Goal: Task Accomplishment & Management: Manage account settings

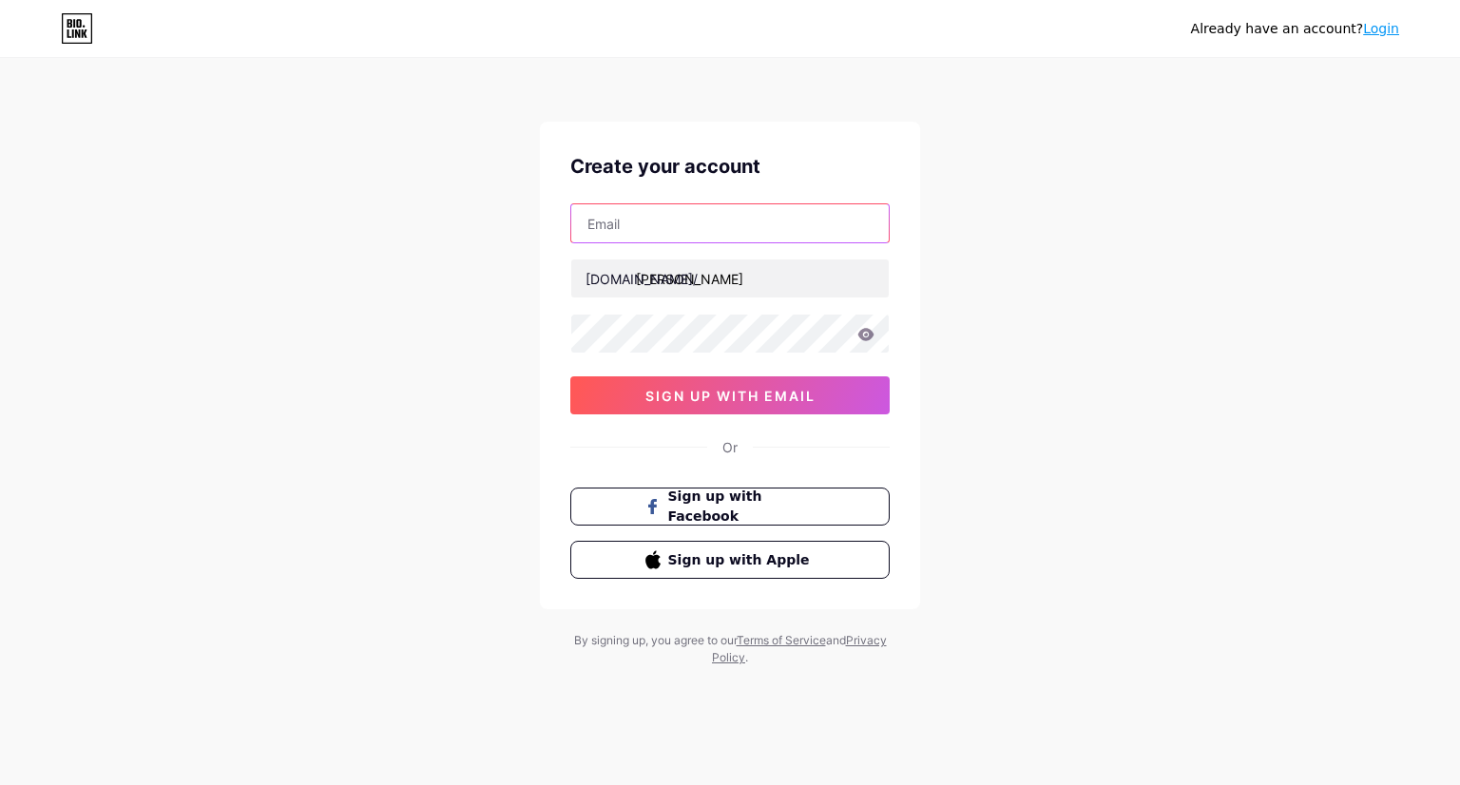
click at [669, 210] on input "text" at bounding box center [730, 223] width 318 height 38
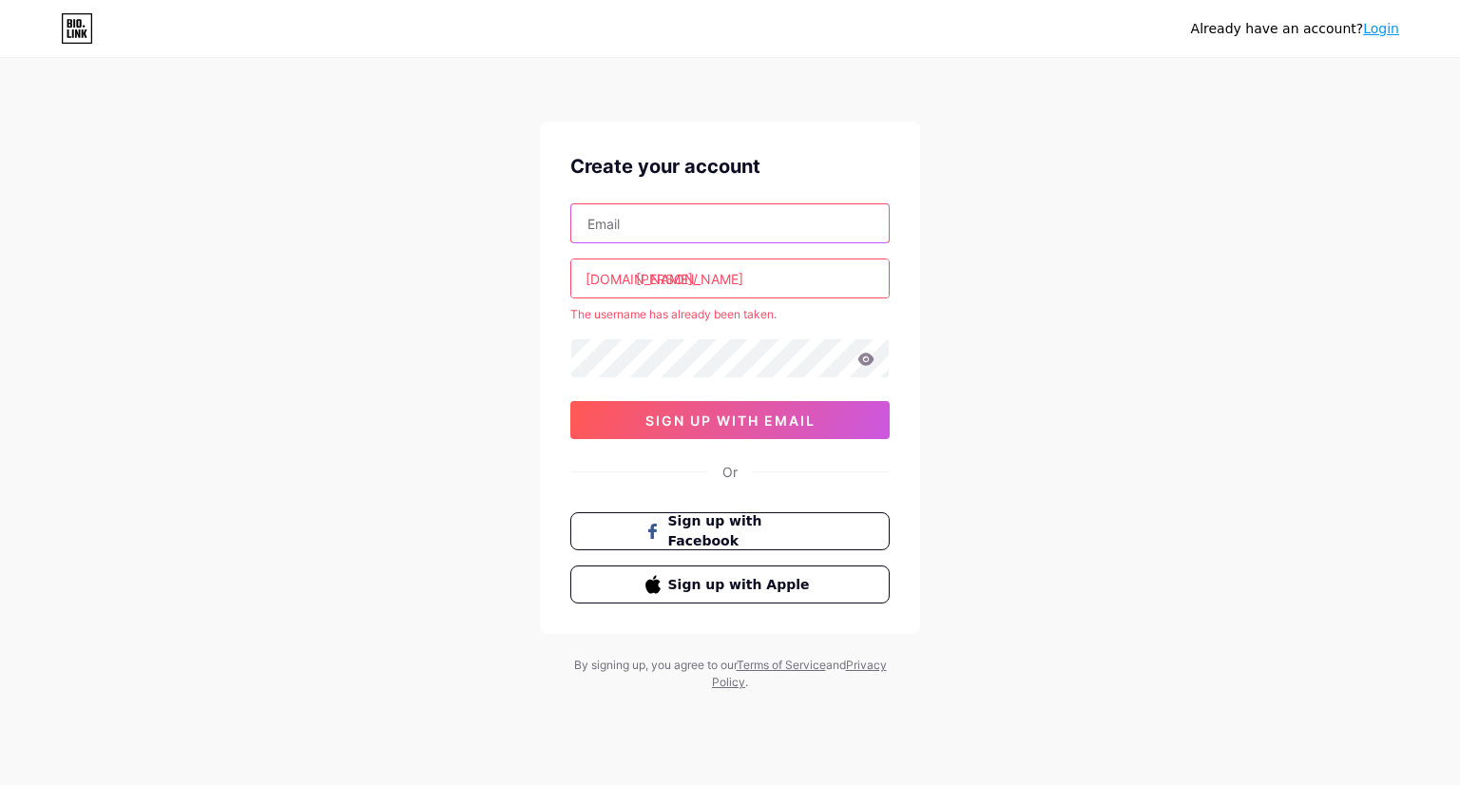
type input "[EMAIL_ADDRESS][DOMAIN_NAME]"
click at [747, 281] on input "[PERSON_NAME]" at bounding box center [730, 279] width 318 height 38
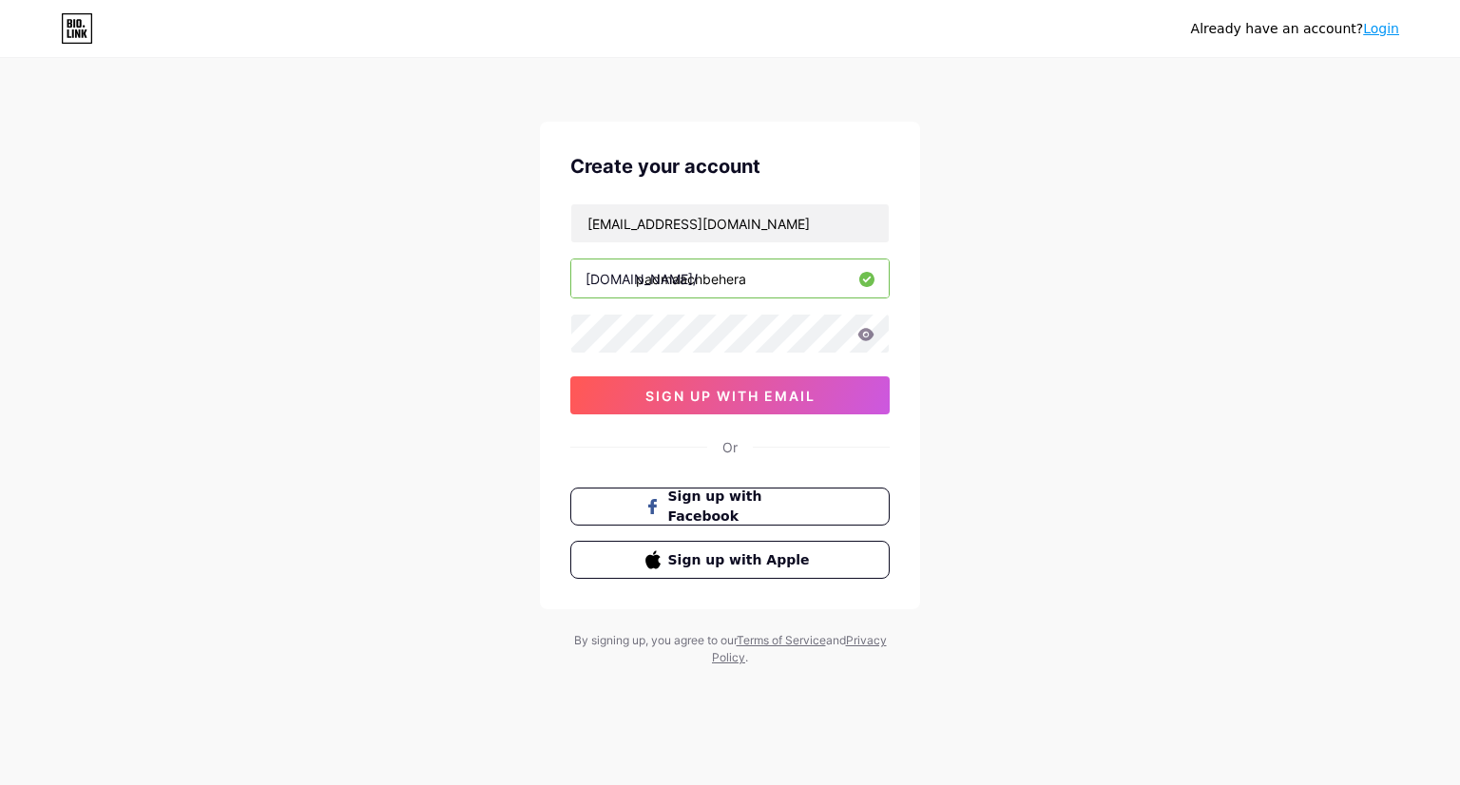
click at [677, 285] on input "padmaachbehera" at bounding box center [730, 279] width 318 height 38
type input "padmachbehera"
click at [670, 400] on span "sign up with email" at bounding box center [731, 396] width 170 height 16
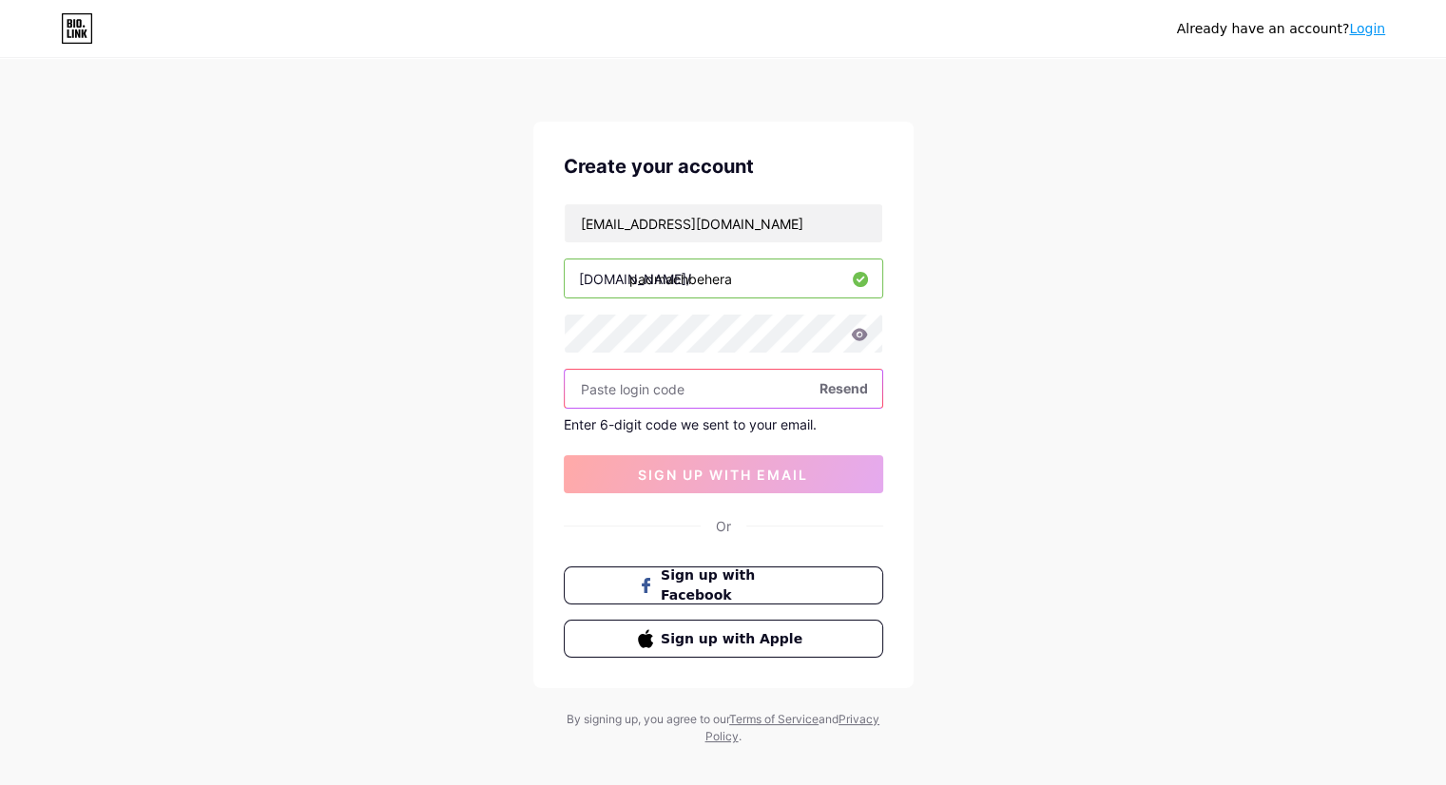
click at [641, 396] on input "text" at bounding box center [724, 389] width 318 height 38
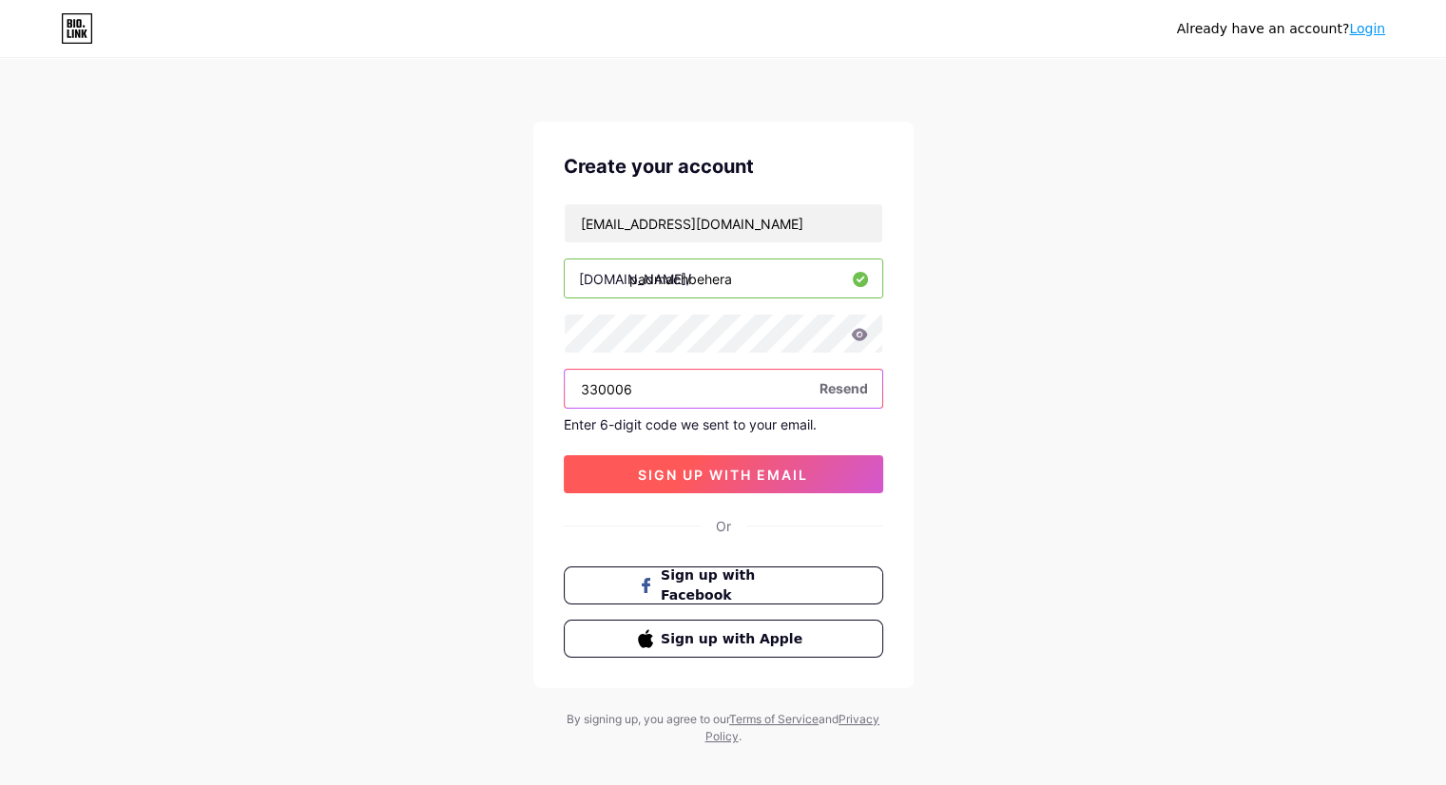
type input "330006"
click at [764, 476] on span "sign up with email" at bounding box center [723, 475] width 170 height 16
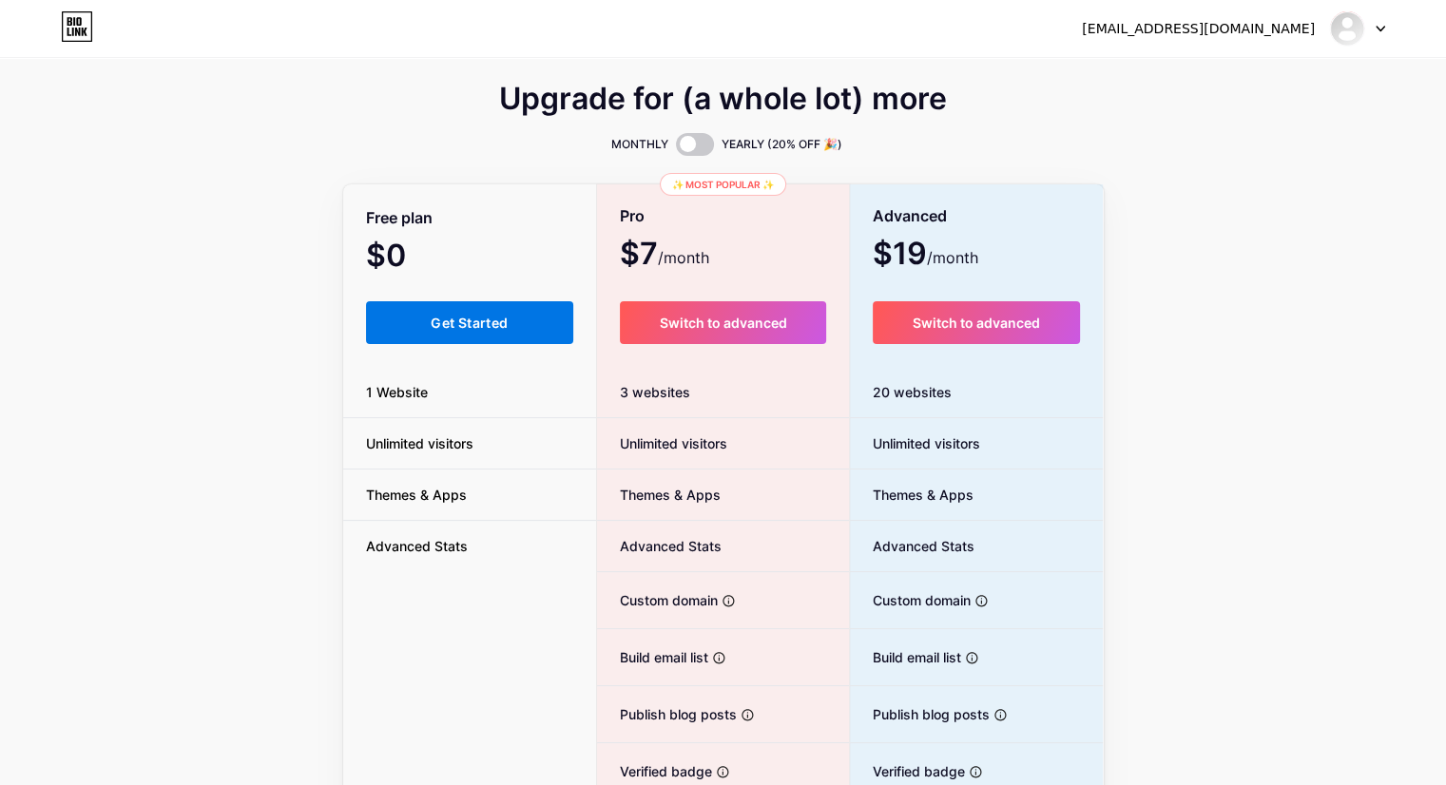
click at [488, 320] on span "Get Started" at bounding box center [469, 323] width 77 height 16
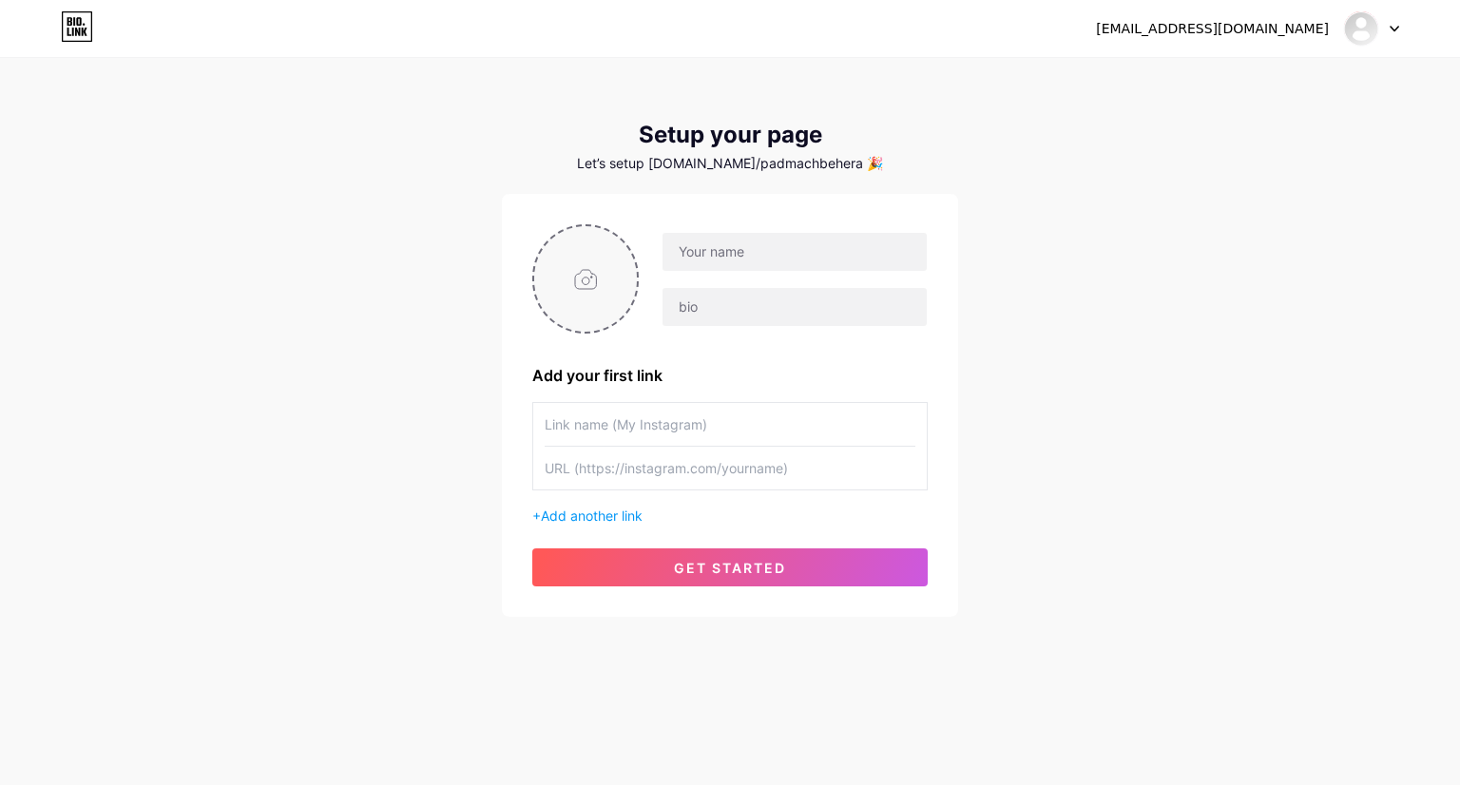
click at [581, 295] on input "file" at bounding box center [585, 279] width 103 height 106
click at [600, 285] on input "file" at bounding box center [585, 279] width 103 height 106
type input "C:\fakepath\Profile.jpg"
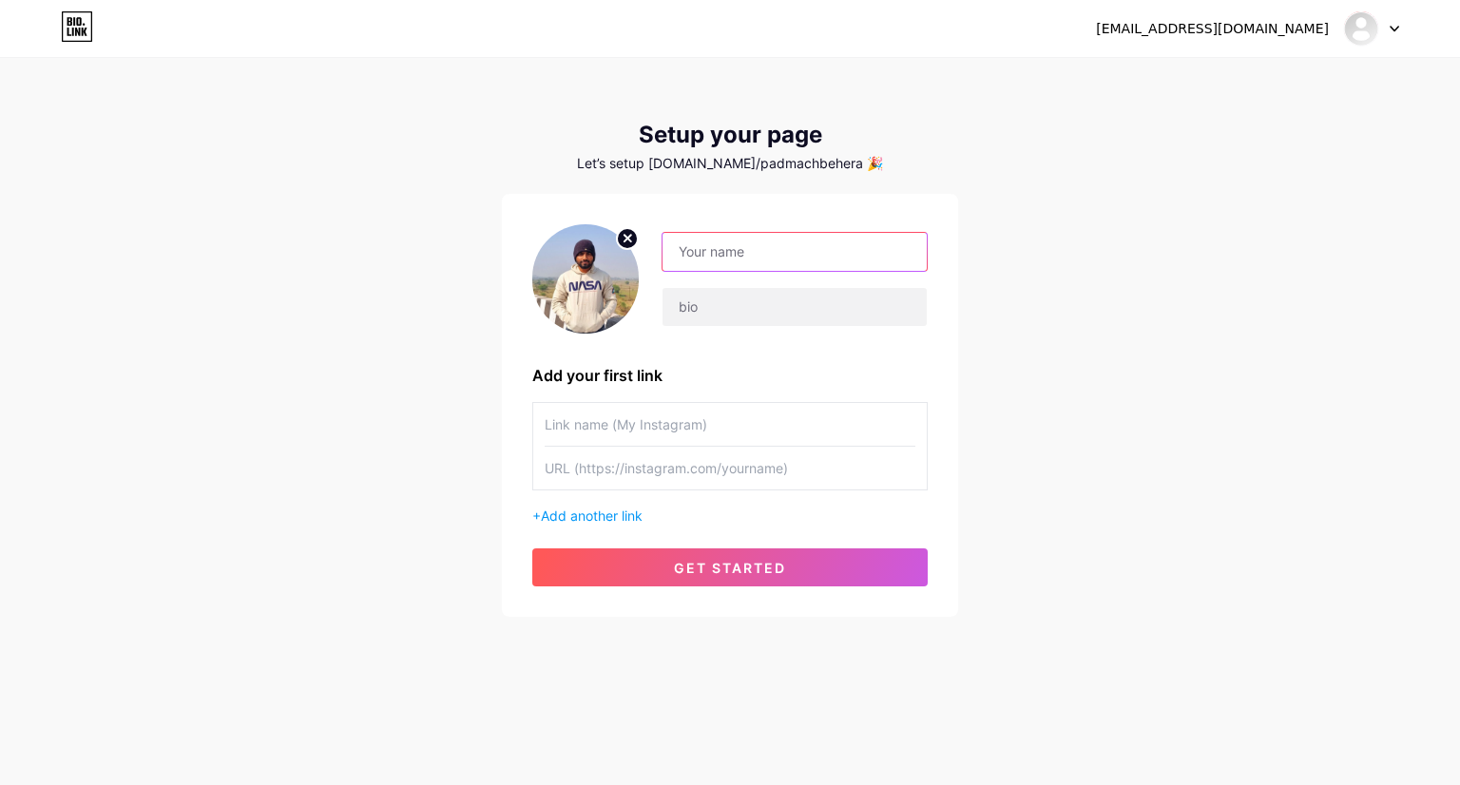
click at [730, 241] on input "text" at bounding box center [795, 252] width 264 height 38
type input "Padma Ch. [GEOGRAPHIC_DATA]"
click at [778, 309] on input "text" at bounding box center [795, 307] width 264 height 38
click at [754, 309] on input "text" at bounding box center [795, 307] width 264 height 38
type input "Data Analyst"
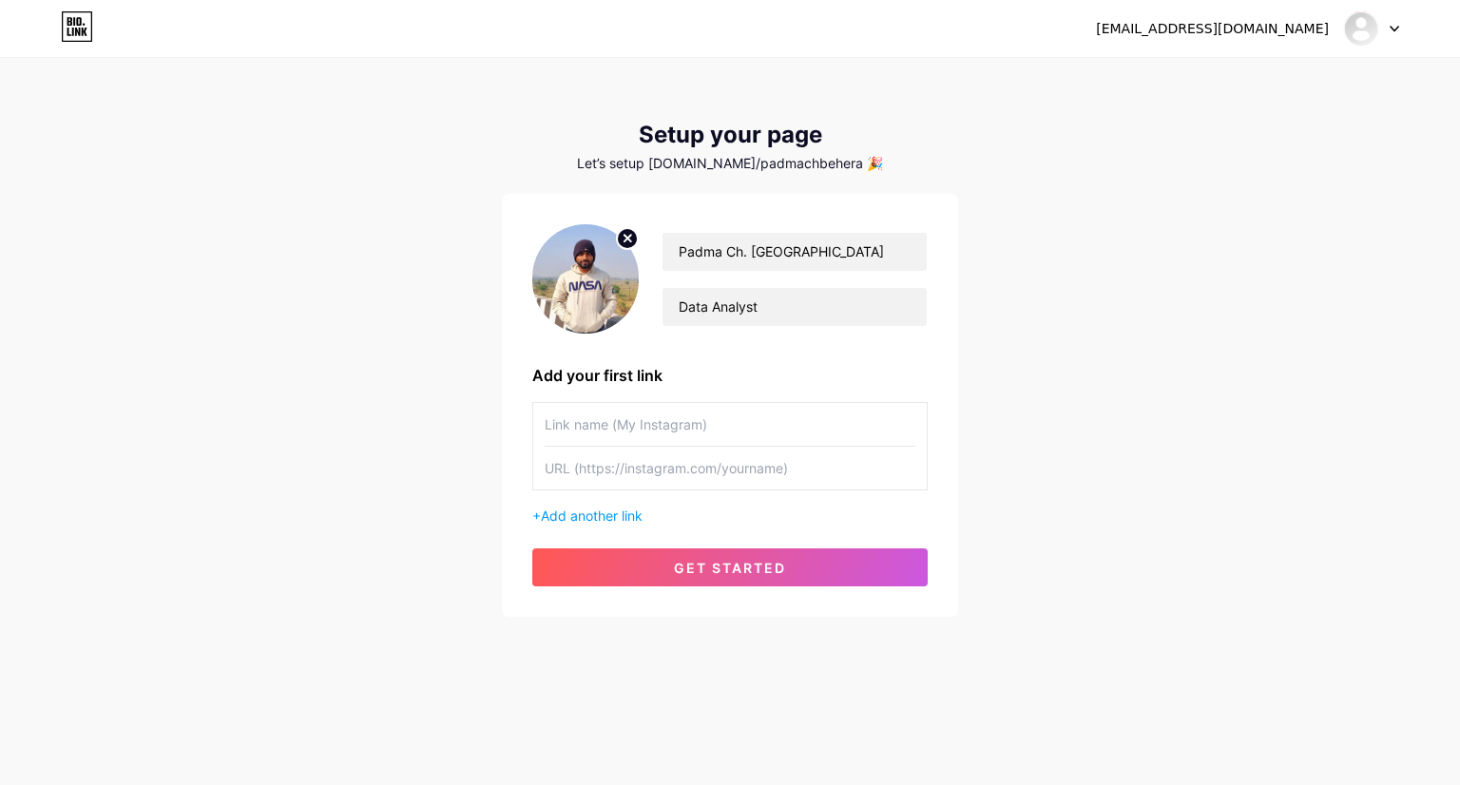
click at [710, 372] on div "Add your first link" at bounding box center [730, 375] width 396 height 23
click at [646, 470] on input "text" at bounding box center [730, 468] width 371 height 43
paste input "[URL][DOMAIN_NAME]"
type input "[URL][DOMAIN_NAME]"
click at [671, 415] on input "text" at bounding box center [730, 424] width 371 height 43
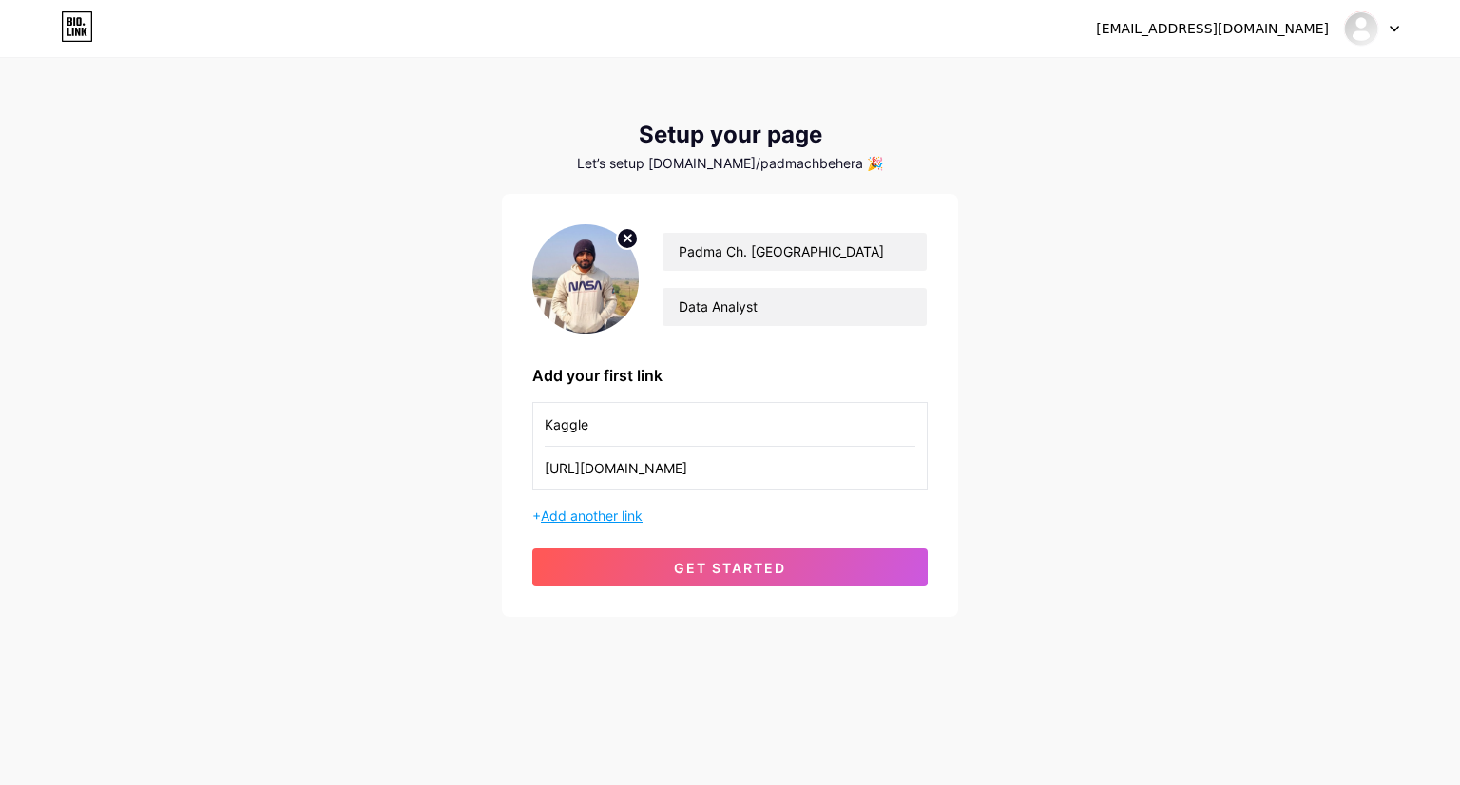
type input "Kaggle"
click at [555, 513] on span "Add another link" at bounding box center [592, 516] width 102 height 16
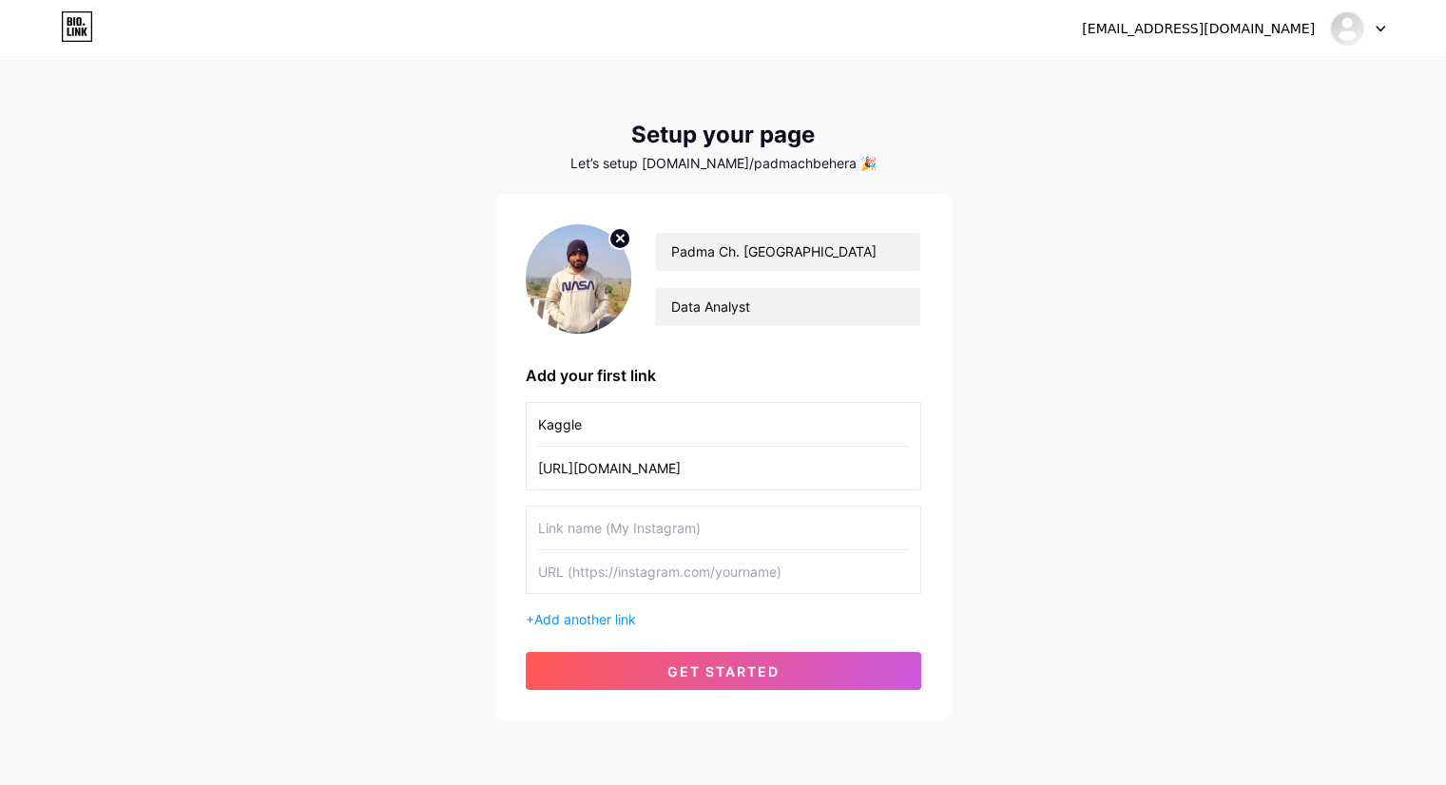
click at [644, 522] on input "text" at bounding box center [723, 528] width 371 height 43
type input "[PERSON_NAME]"
click at [599, 570] on input "text" at bounding box center [723, 571] width 371 height 43
paste input "[URL][DOMAIN_NAME]"
type input "[URL][DOMAIN_NAME]"
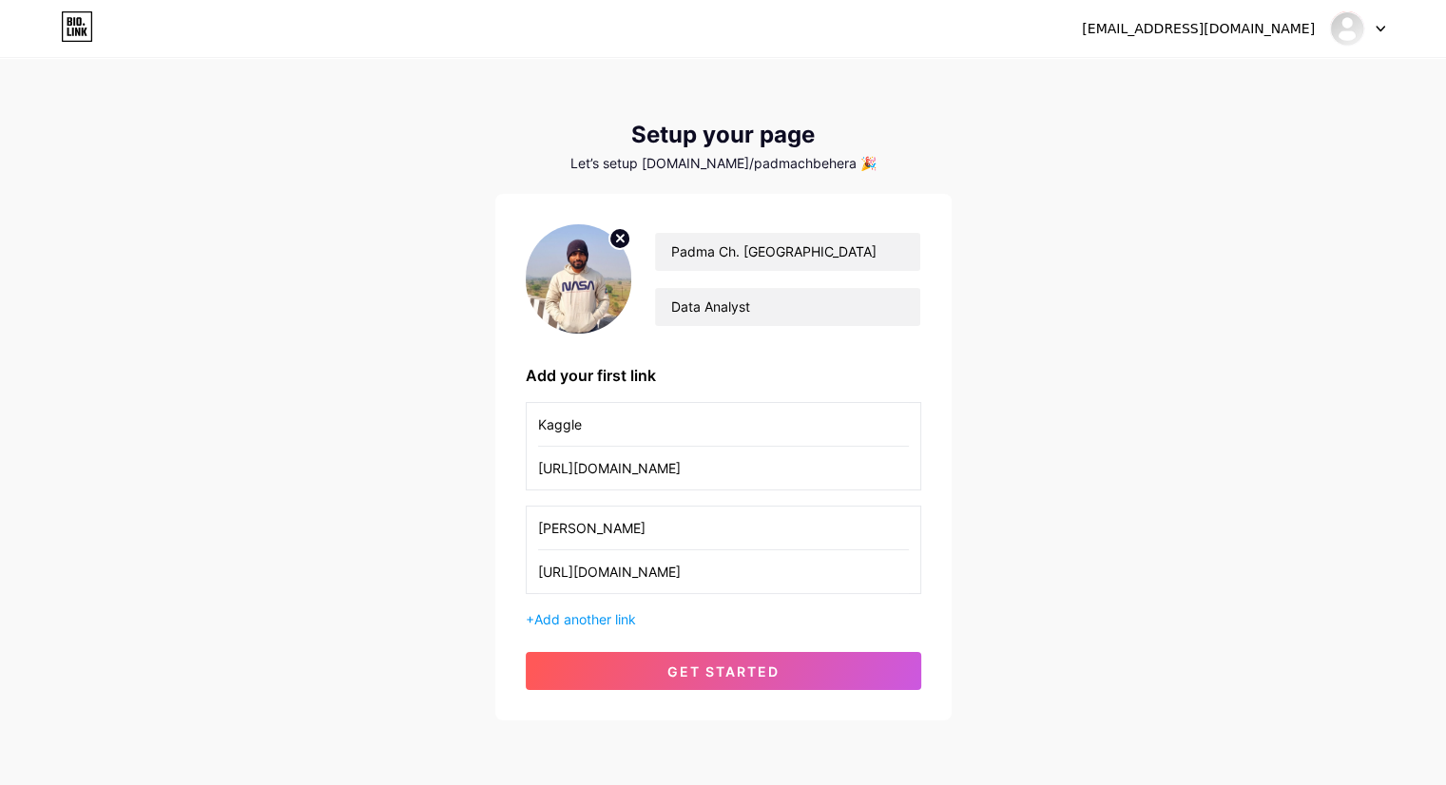
click at [588, 530] on input "[PERSON_NAME]" at bounding box center [723, 528] width 371 height 43
type input "HackerRank"
click at [587, 617] on span "Add another link" at bounding box center [585, 619] width 102 height 16
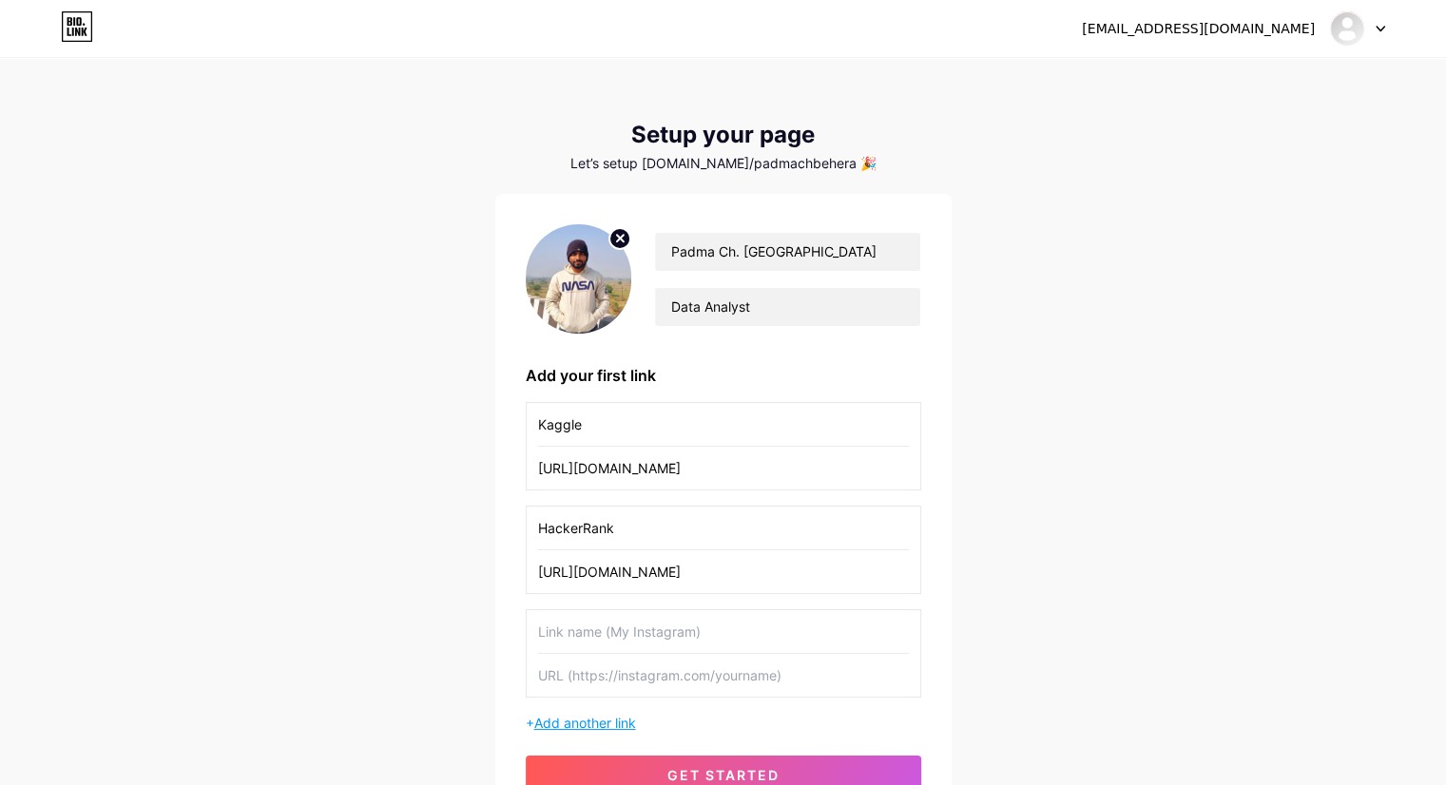
click at [586, 618] on input "text" at bounding box center [723, 631] width 371 height 43
type input "Leet Code"
click at [616, 678] on input "text" at bounding box center [723, 675] width 371 height 43
paste input "[URL][DOMAIN_NAME]"
type input "[URL][DOMAIN_NAME]"
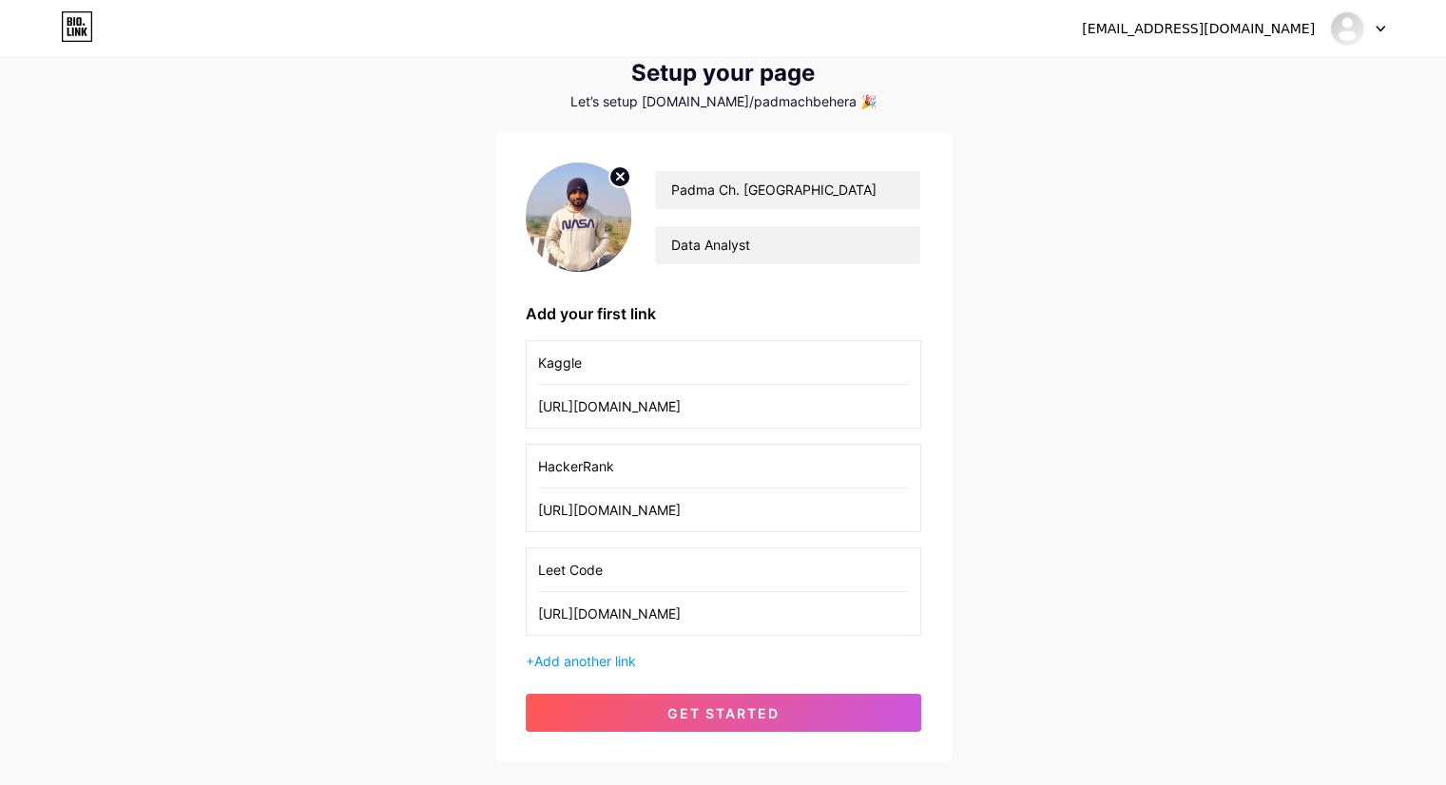
scroll to position [95, 0]
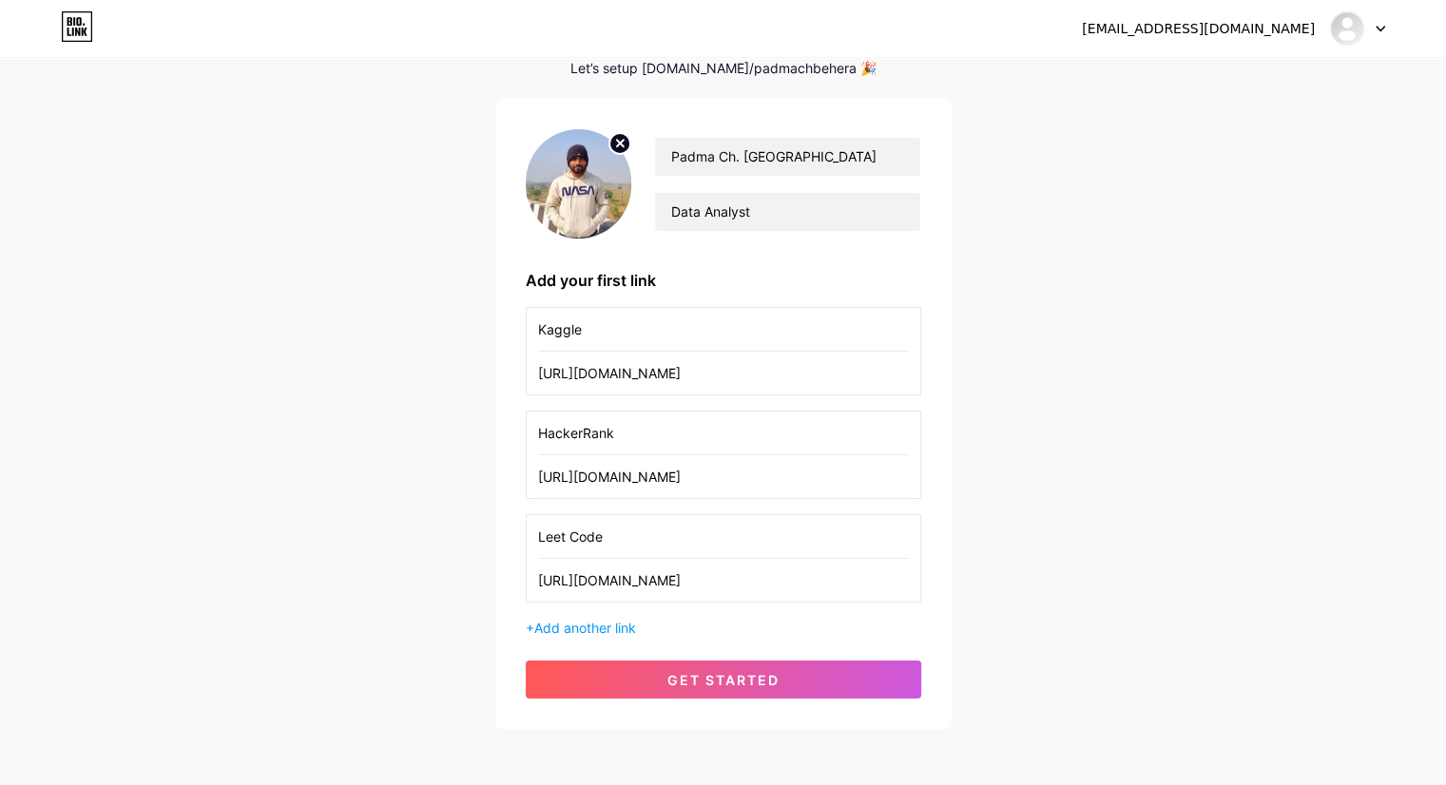
click at [572, 541] on input "Leet Code" at bounding box center [723, 536] width 371 height 43
type input "LeetCode"
click at [586, 628] on span "Add another link" at bounding box center [585, 628] width 102 height 16
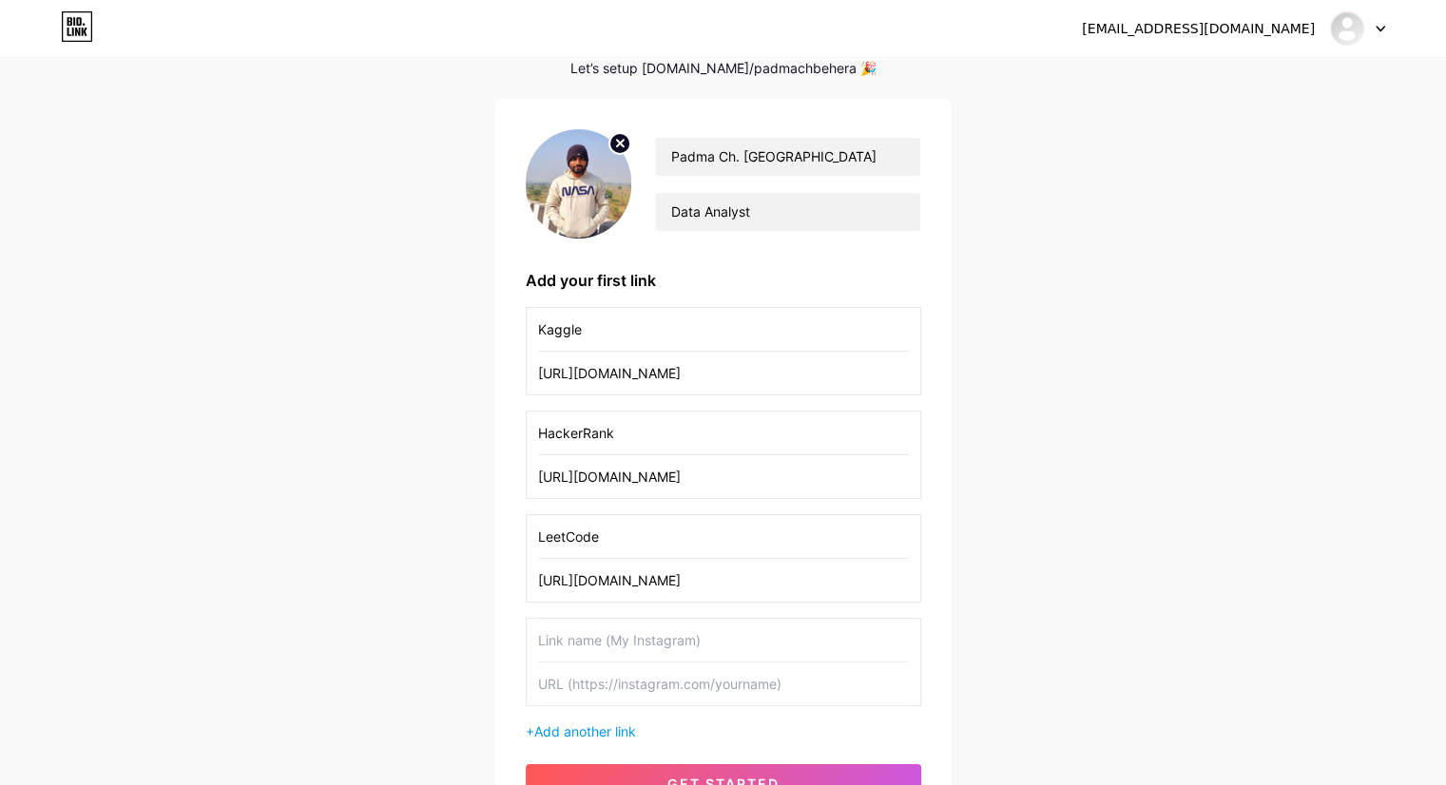
click at [635, 637] on input "text" at bounding box center [723, 640] width 371 height 43
type input "Telegram"
click at [614, 674] on input "text" at bounding box center [723, 684] width 371 height 43
paste input "@Paadmaa"
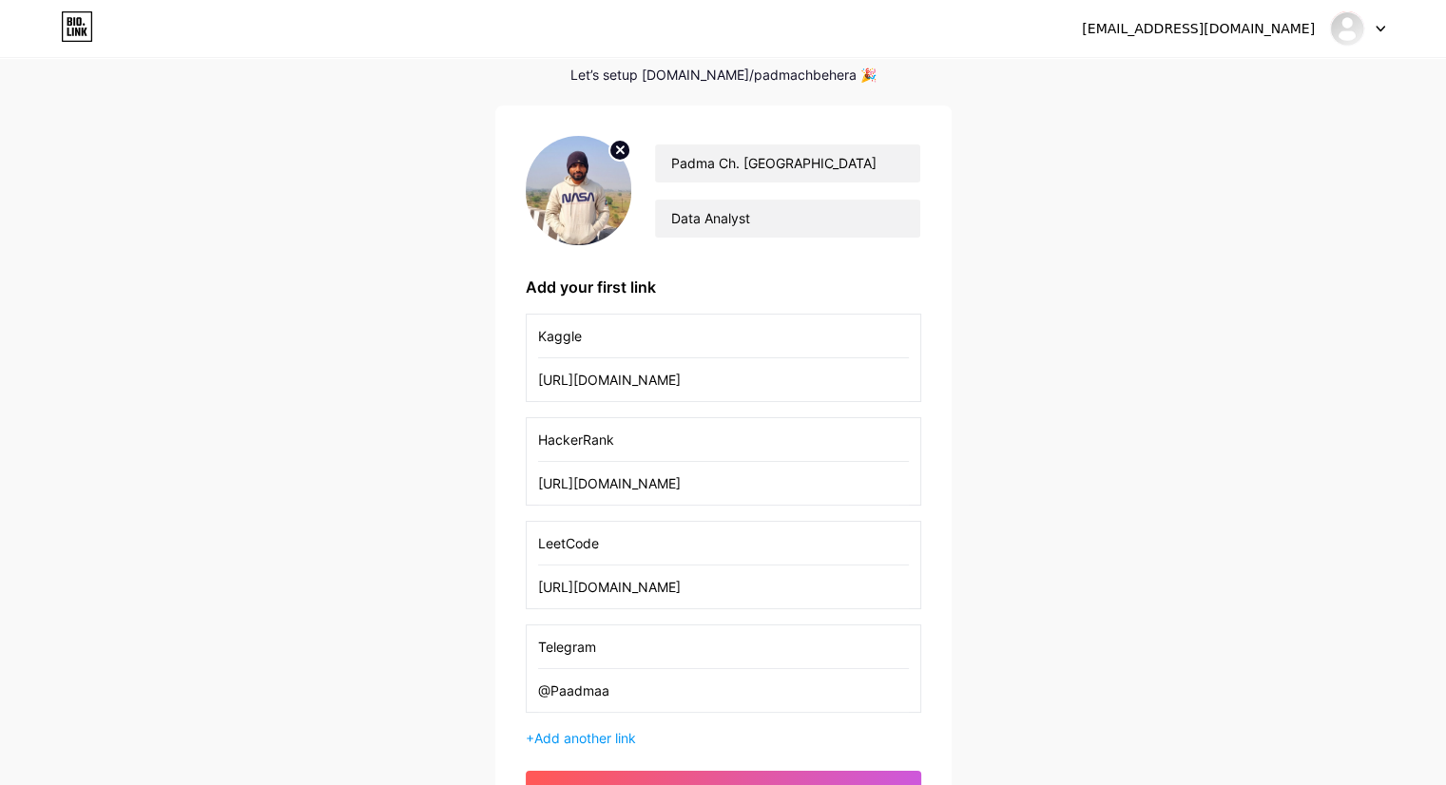
scroll to position [278, 0]
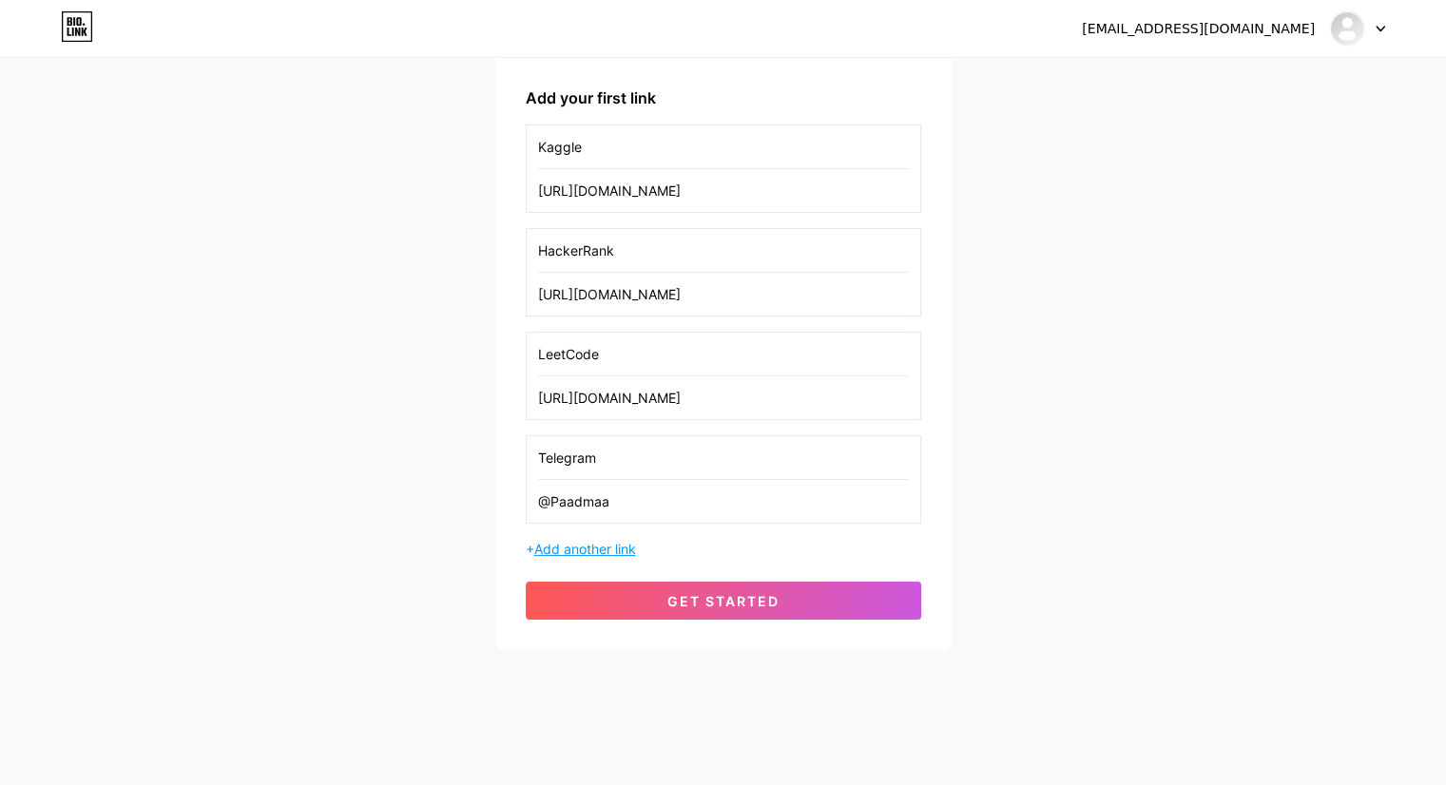
type input "@Paadmaa"
click at [583, 543] on span "Add another link" at bounding box center [585, 549] width 102 height 16
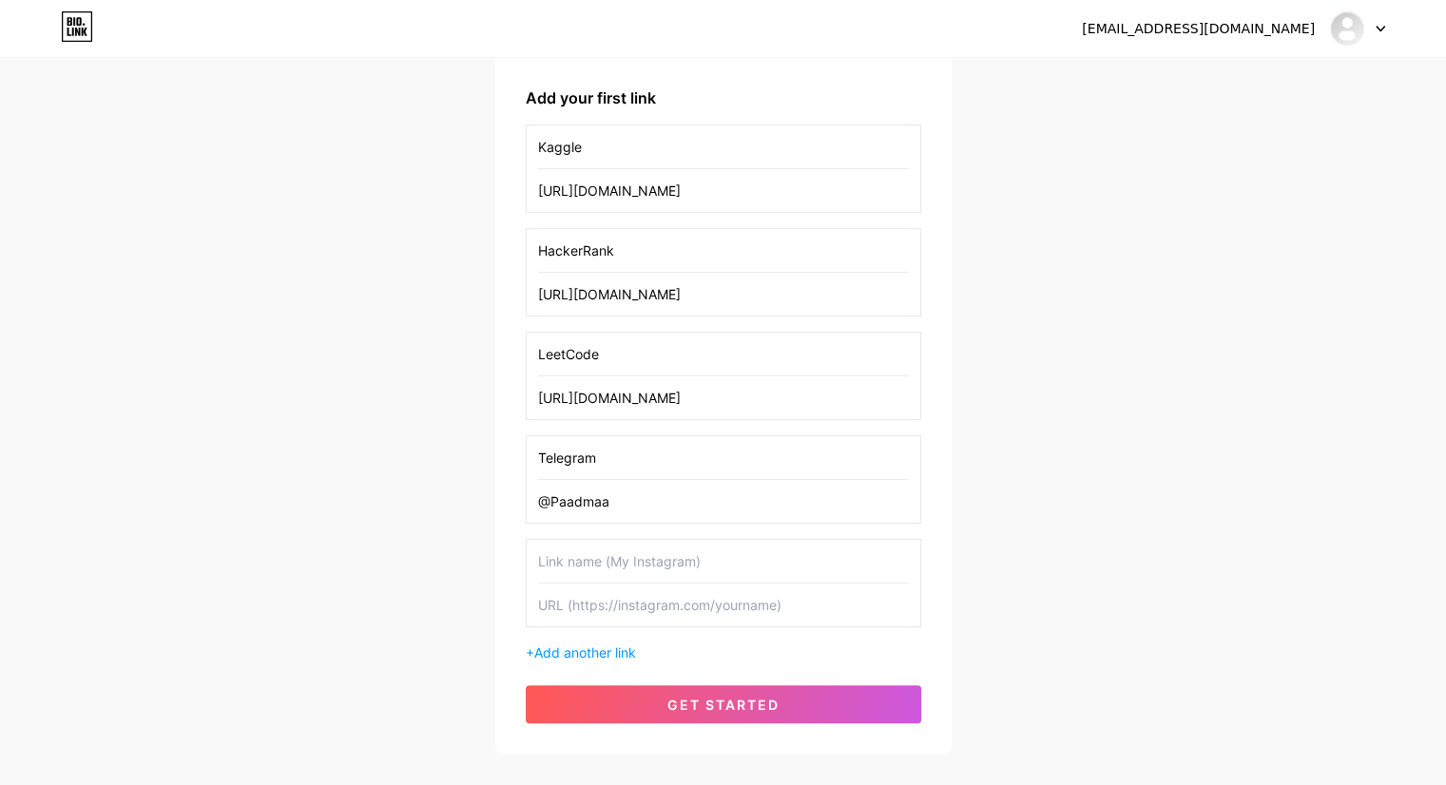
click at [634, 563] on input "text" at bounding box center [723, 561] width 371 height 43
type input "Instagram"
click at [624, 501] on input "@Paadmaa" at bounding box center [723, 501] width 371 height 43
paste input "[URL][DOMAIN_NAME]"
type input "[URL][DOMAIN_NAME]"
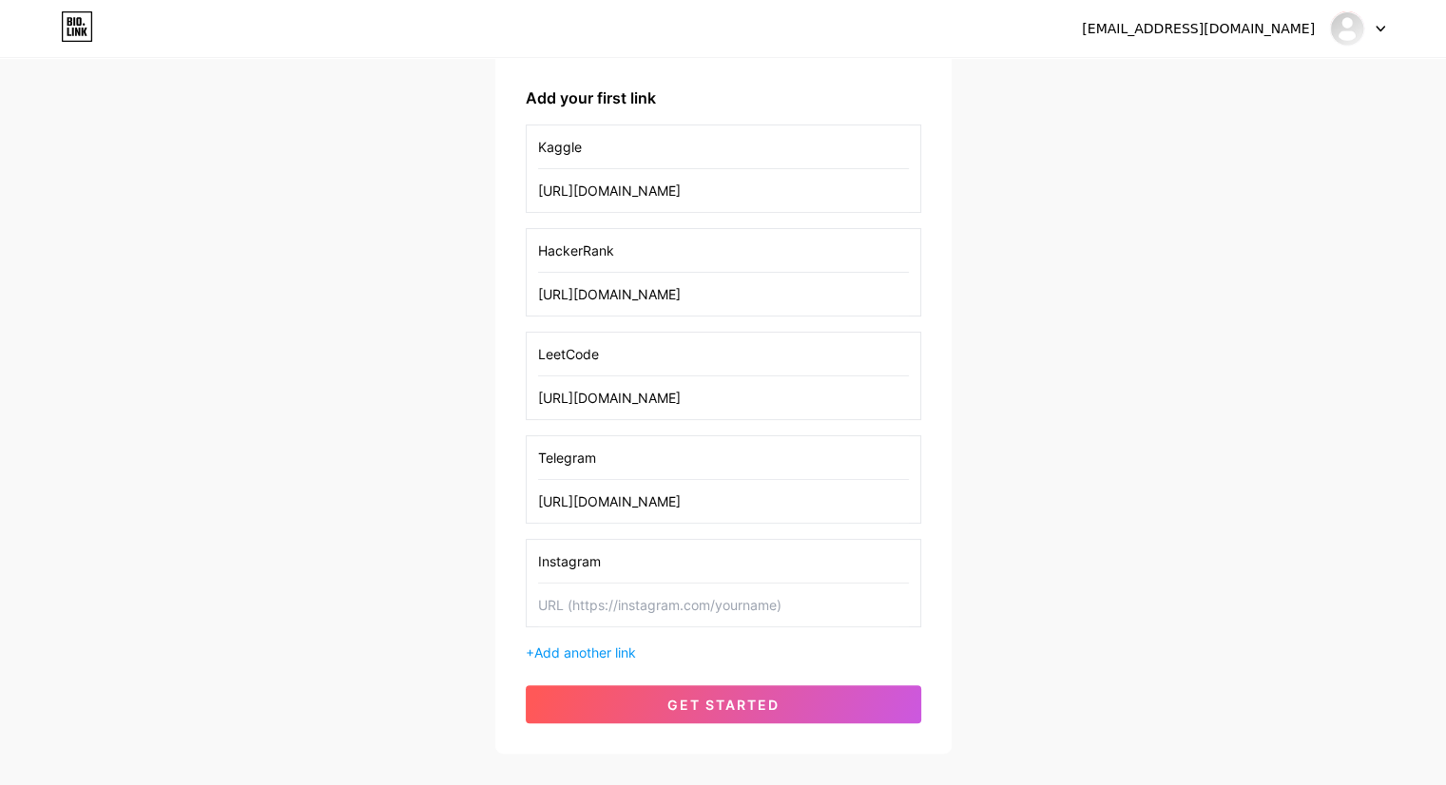
click at [620, 611] on input "text" at bounding box center [723, 605] width 371 height 43
click at [631, 609] on input "text" at bounding box center [723, 605] width 371 height 43
paste input "[URL][DOMAIN_NAME]"
type input "[URL][DOMAIN_NAME]"
click at [580, 647] on span "Add another link" at bounding box center [585, 653] width 102 height 16
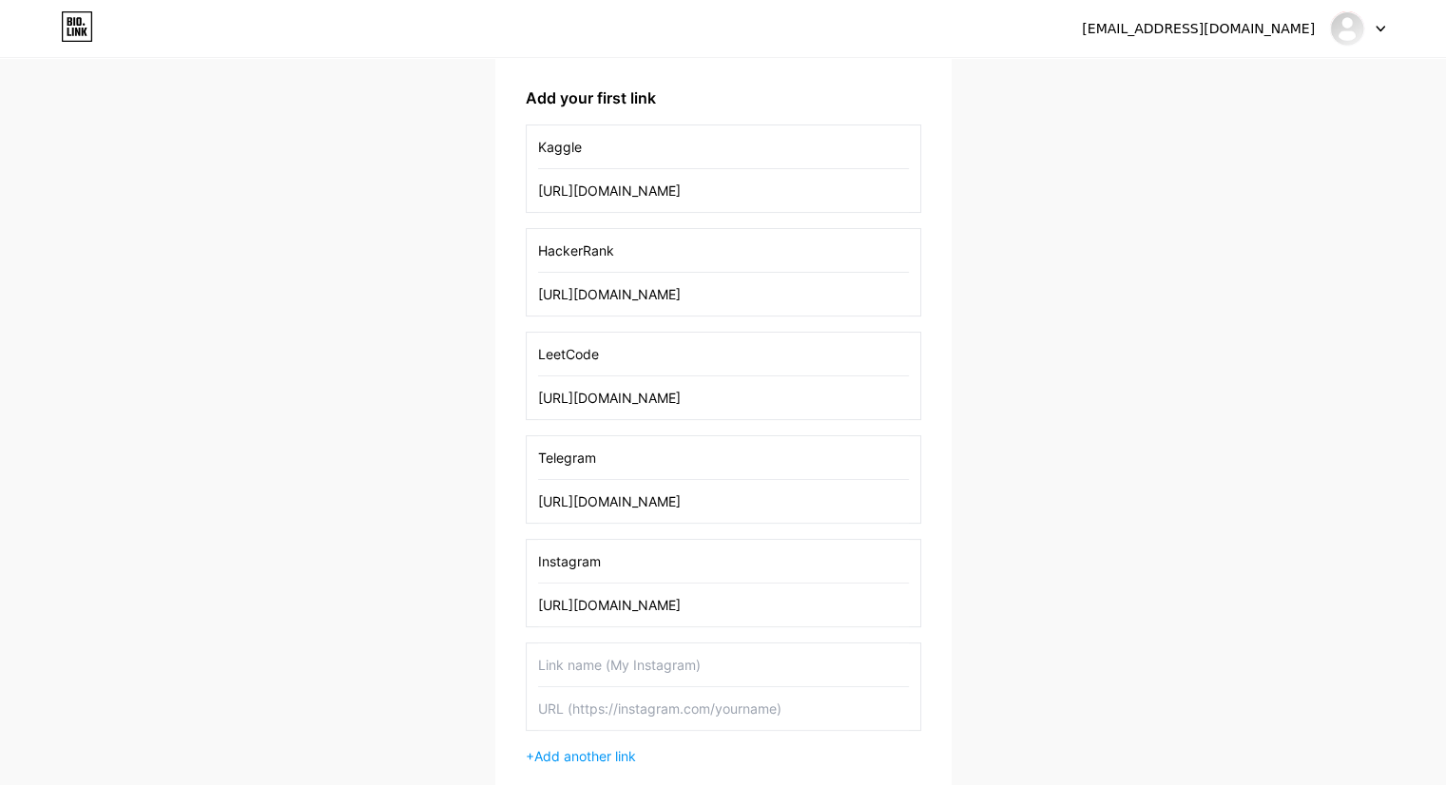
click at [596, 665] on input "text" at bounding box center [723, 665] width 371 height 43
click at [561, 669] on input "Github" at bounding box center [723, 665] width 371 height 43
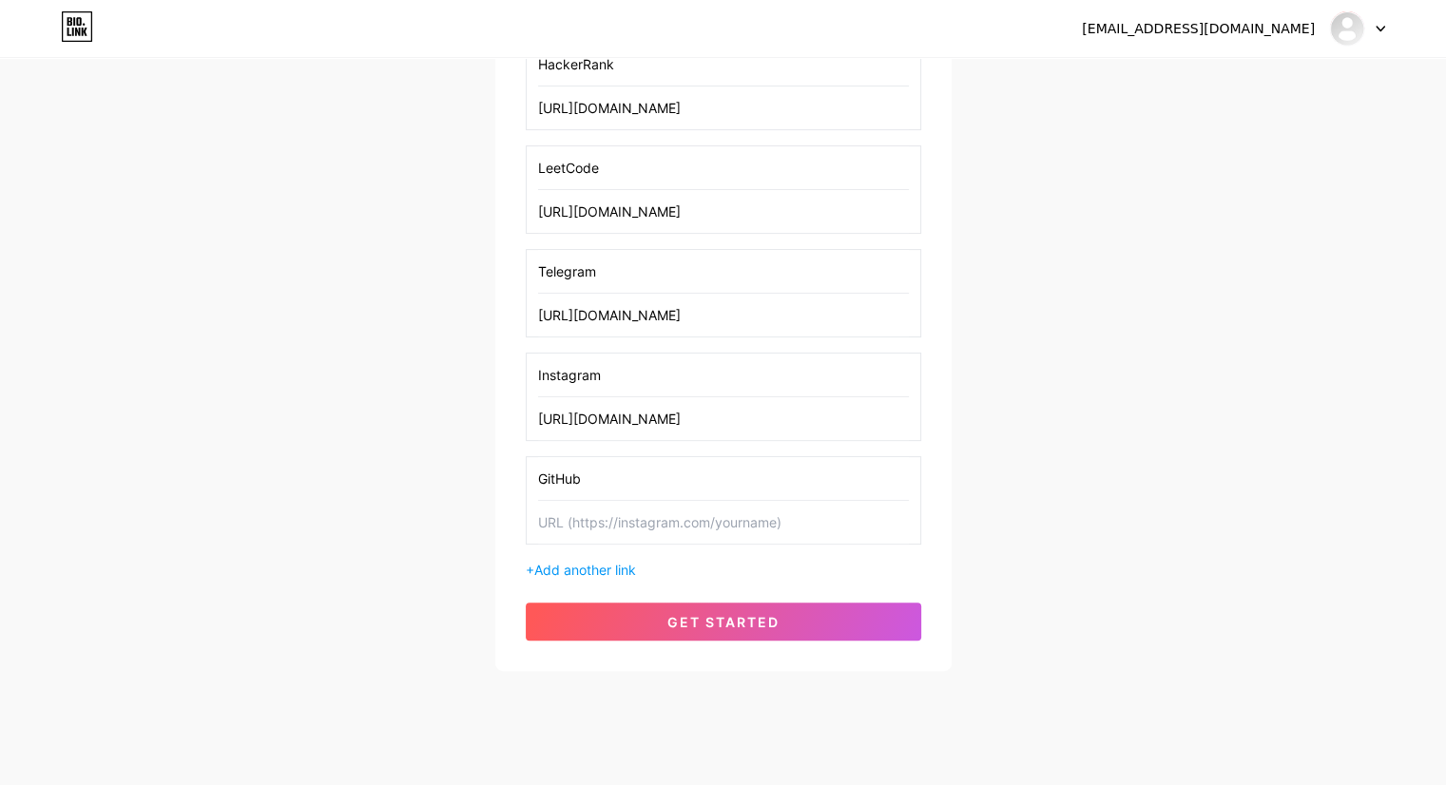
scroll to position [468, 0]
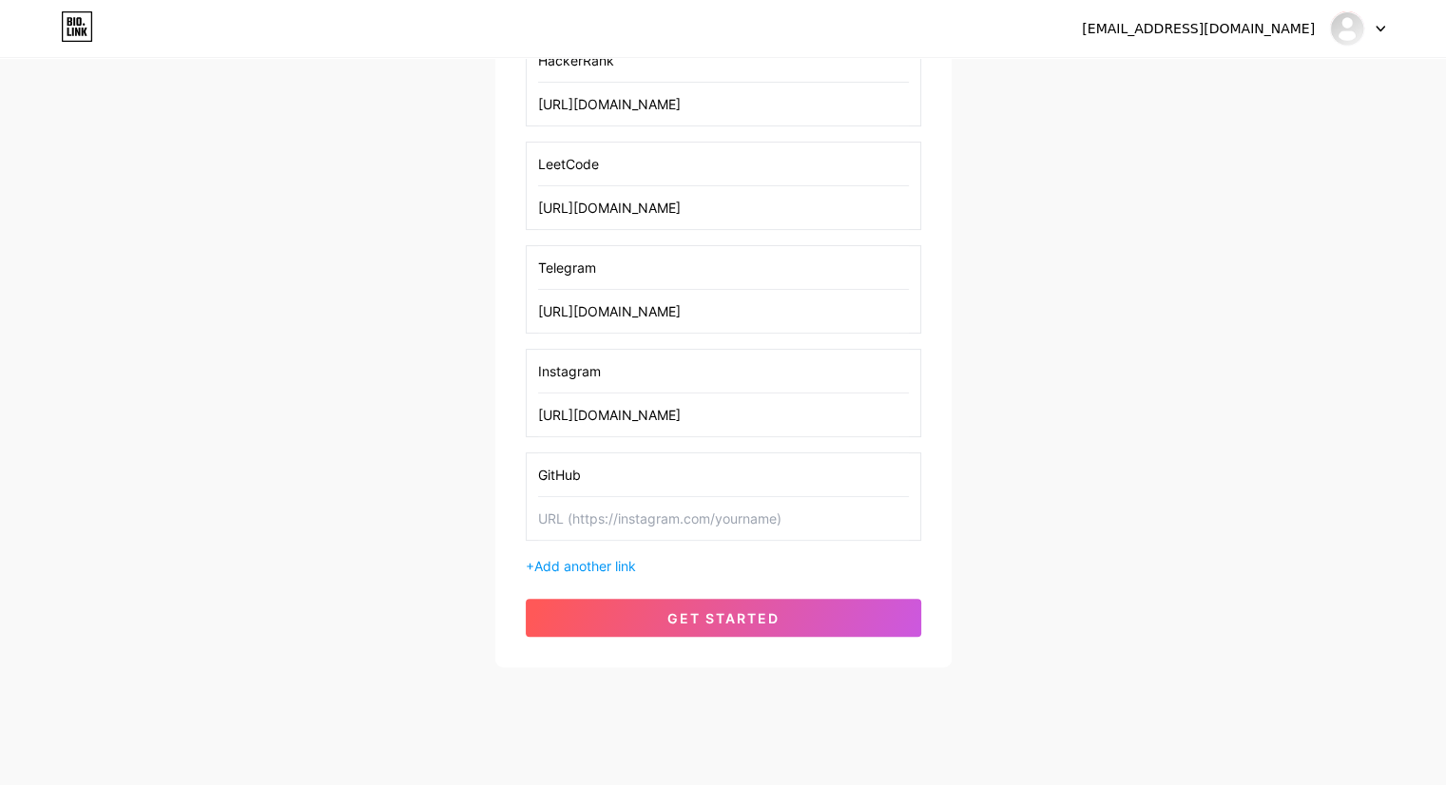
type input "GitHub"
click at [674, 499] on input "text" at bounding box center [723, 518] width 371 height 43
paste input "[URL][DOMAIN_NAME]"
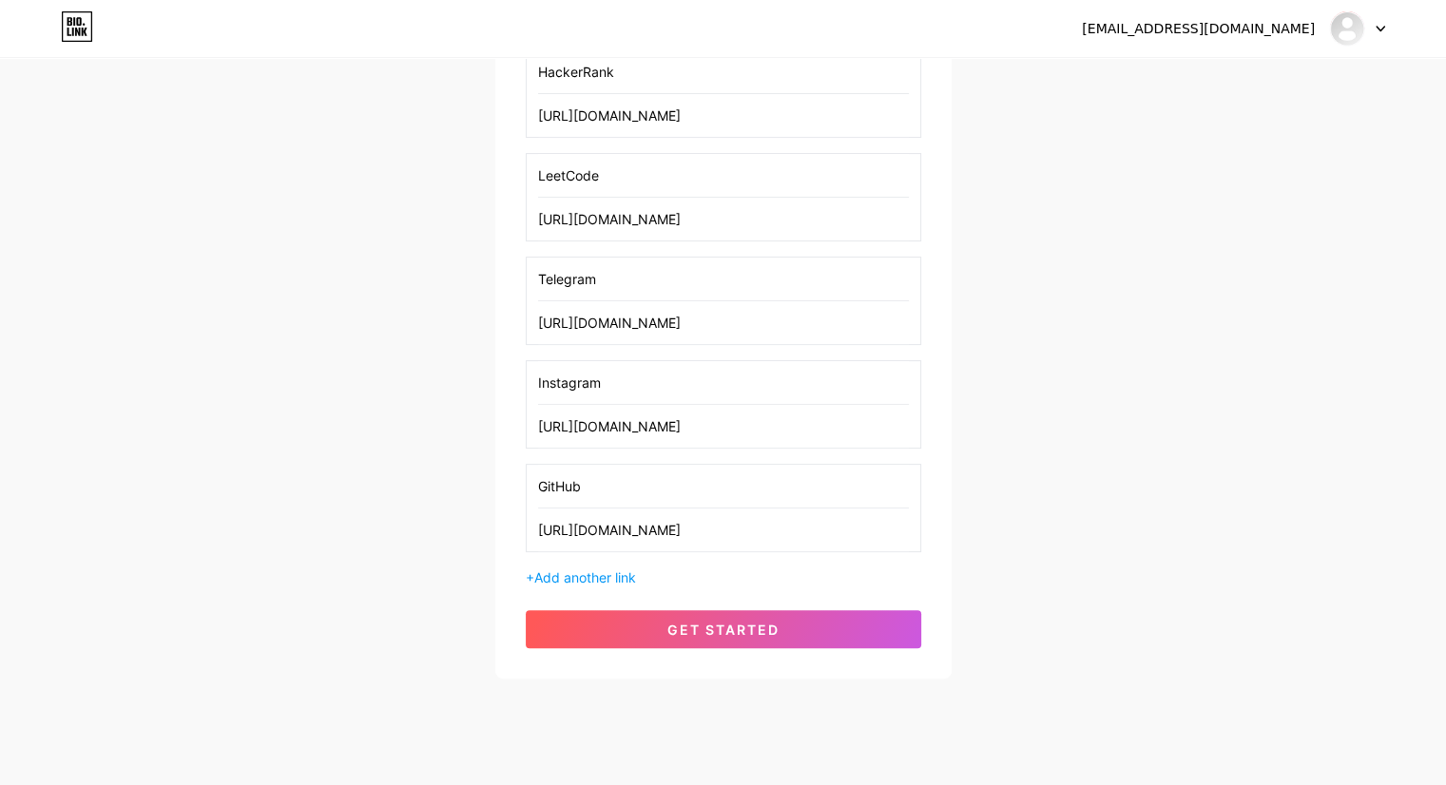
scroll to position [475, 0]
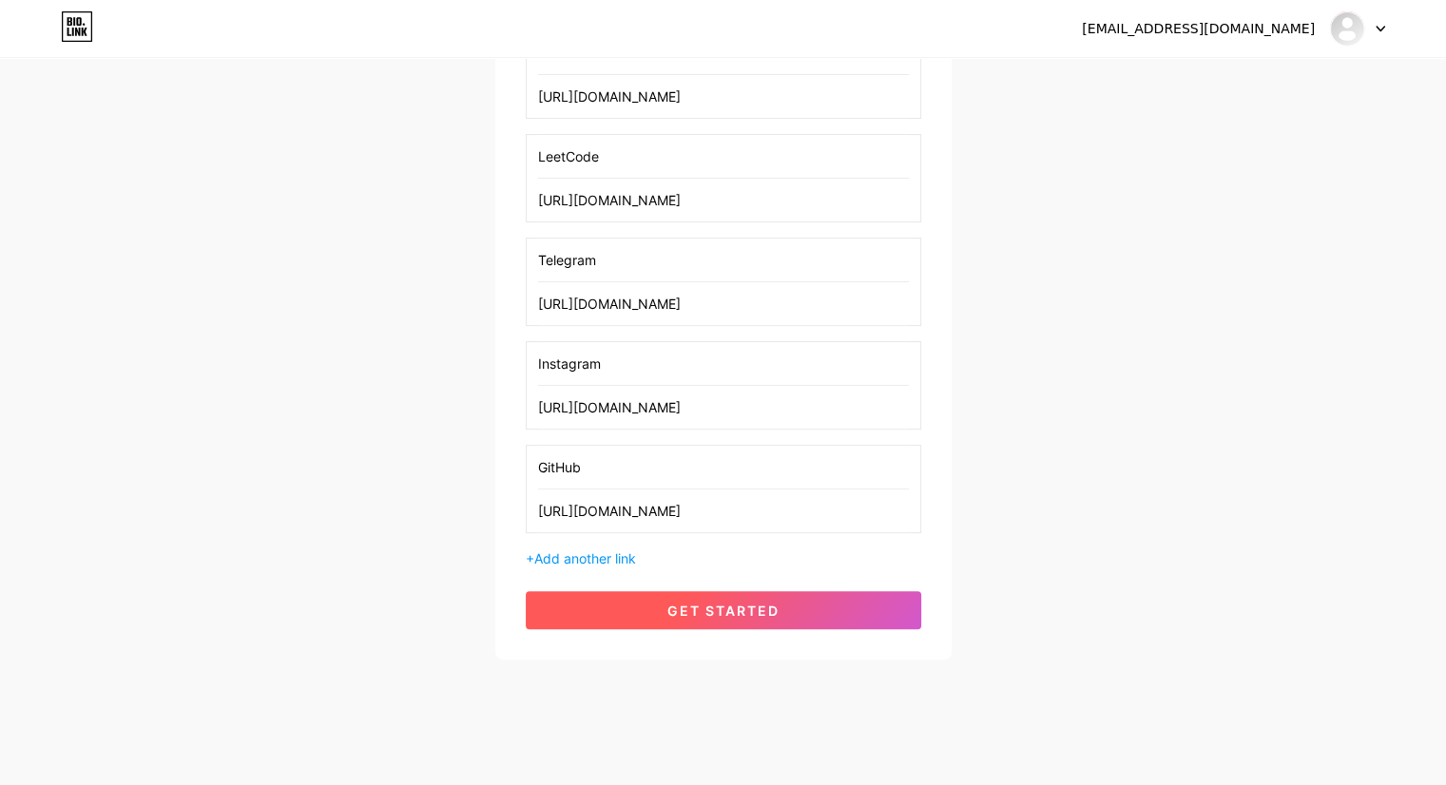
type input "[URL][DOMAIN_NAME]"
click at [724, 613] on span "get started" at bounding box center [723, 611] width 112 height 16
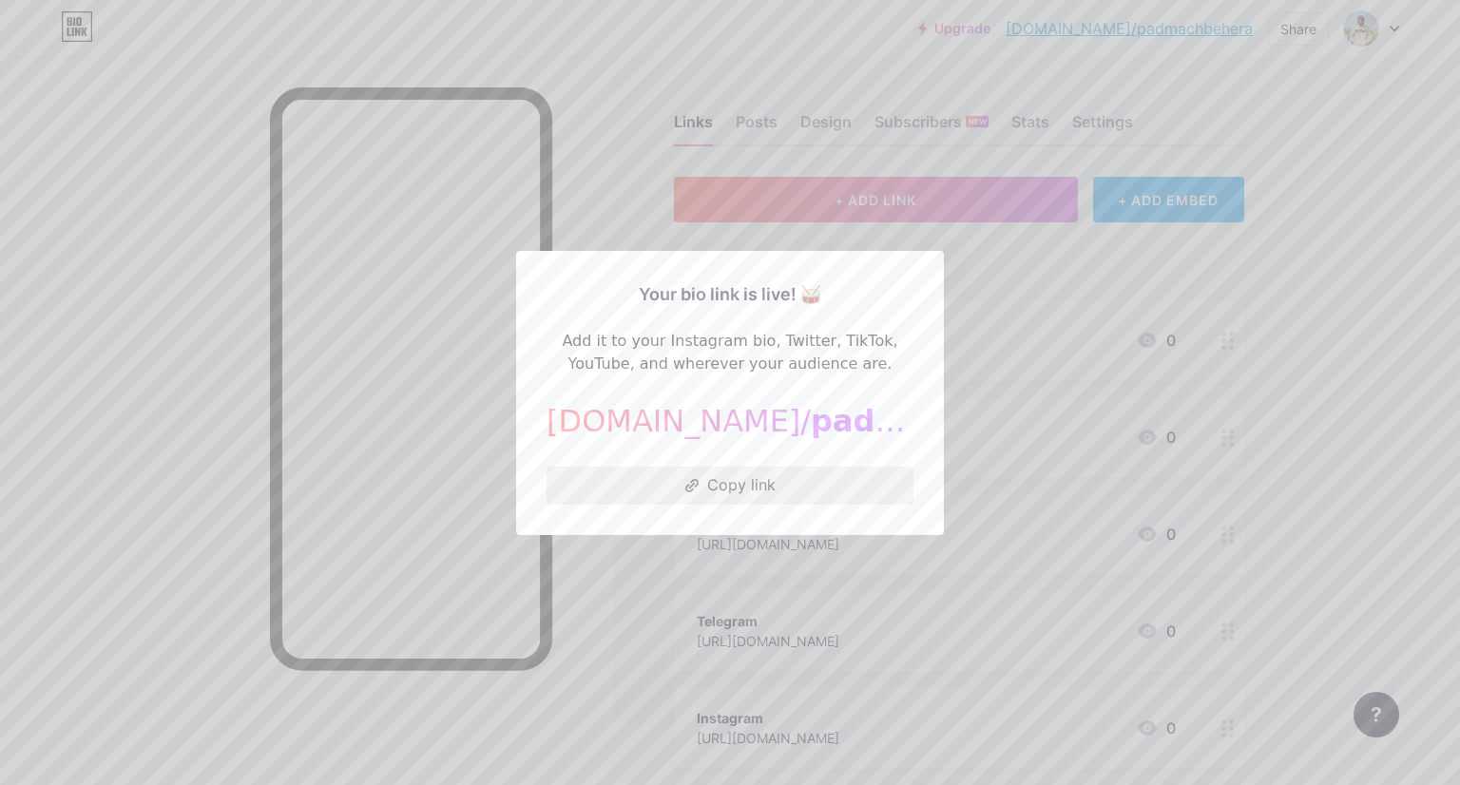
click at [702, 488] on button "Copy link" at bounding box center [730, 486] width 367 height 38
click at [677, 488] on button "Copy link" at bounding box center [730, 486] width 367 height 38
click at [640, 611] on div at bounding box center [730, 392] width 1460 height 785
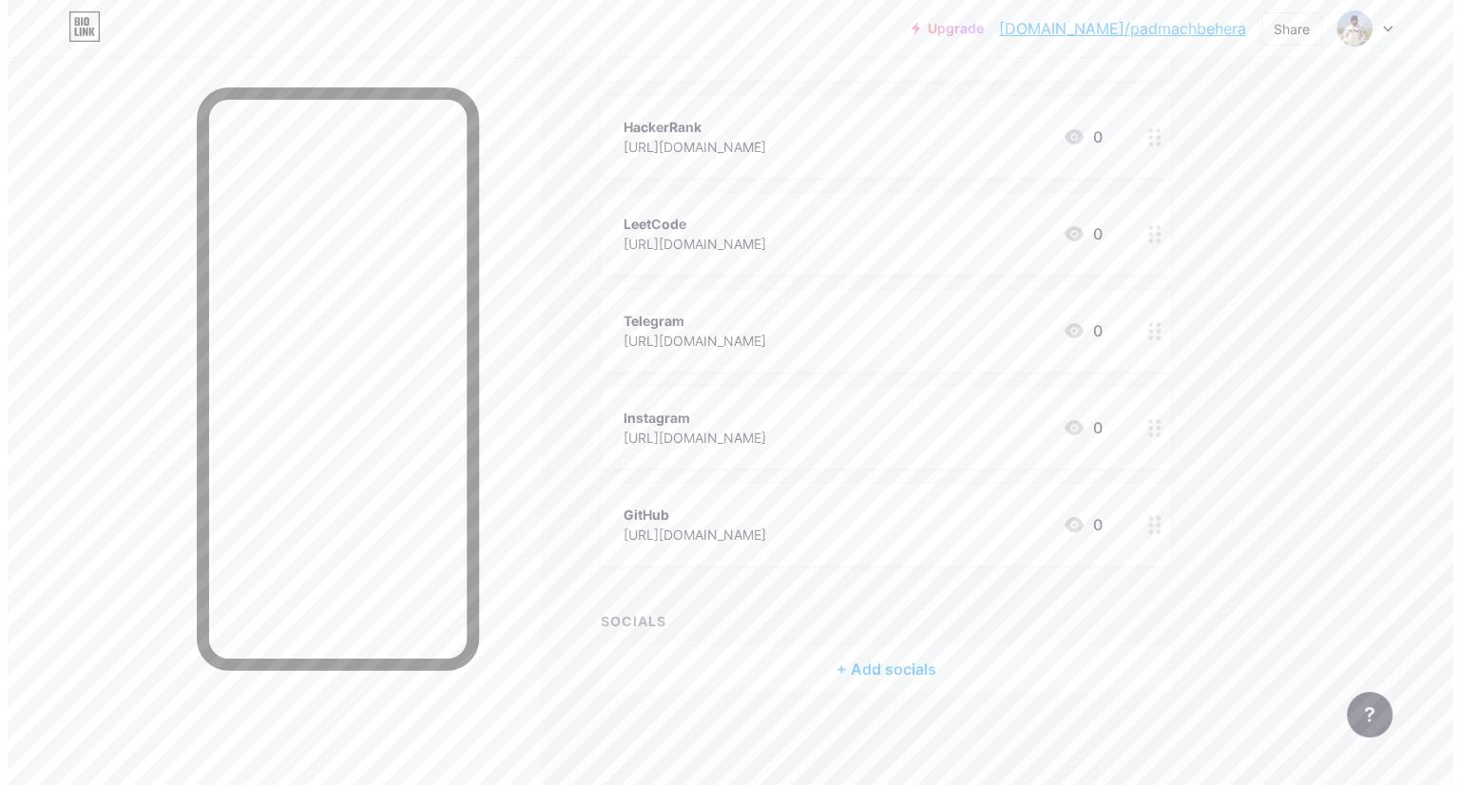
scroll to position [300, 0]
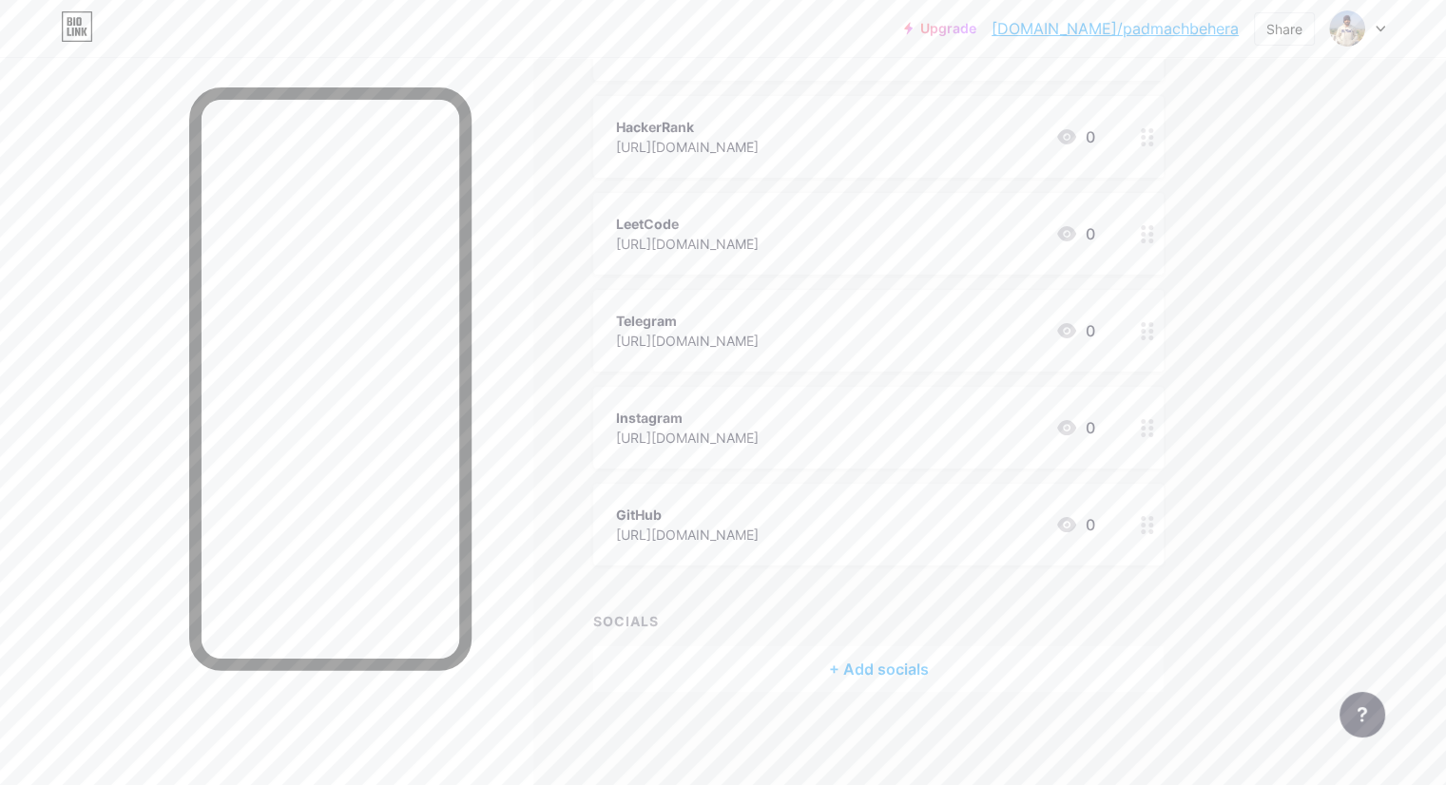
click at [910, 671] on div "+ Add socials" at bounding box center [878, 670] width 570 height 46
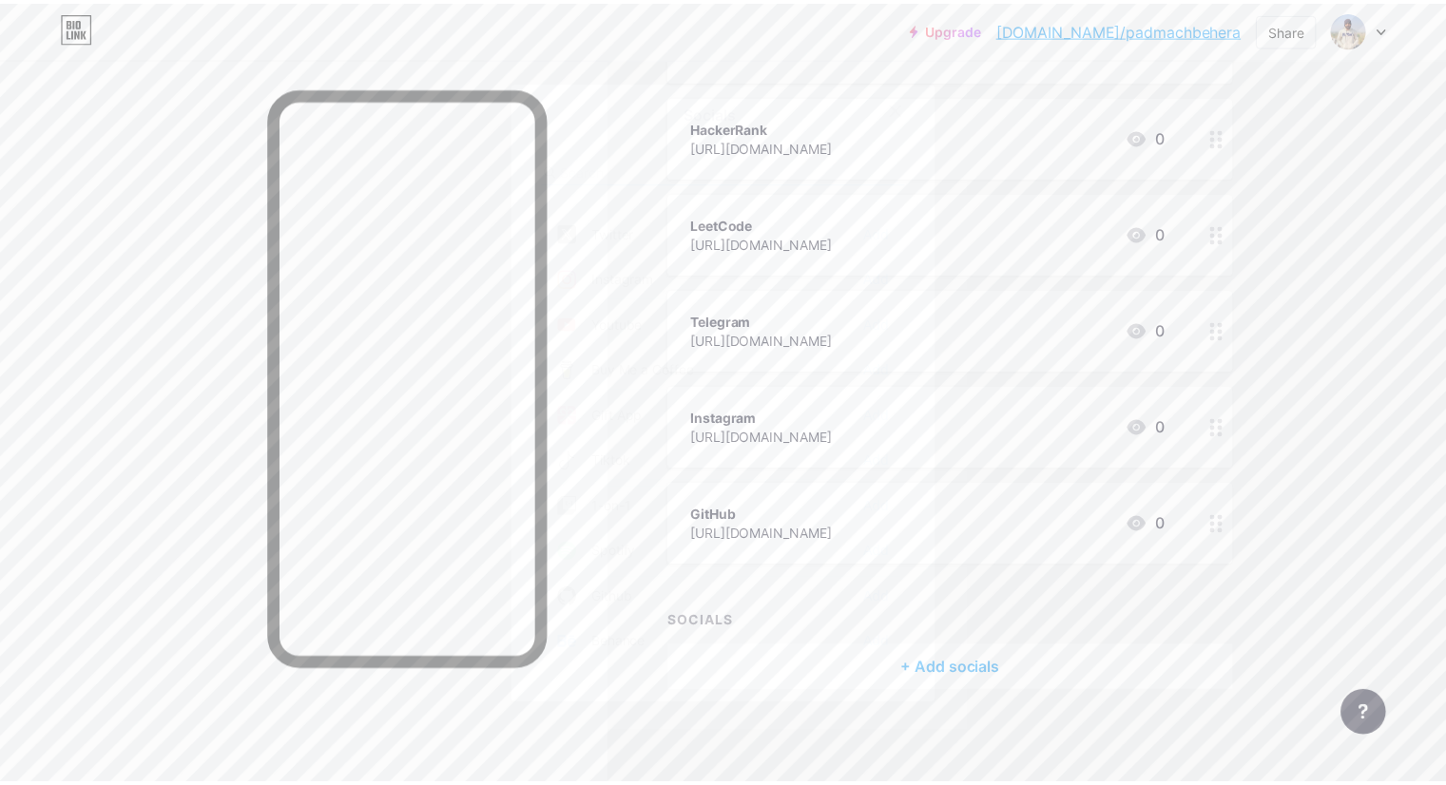
scroll to position [0, 0]
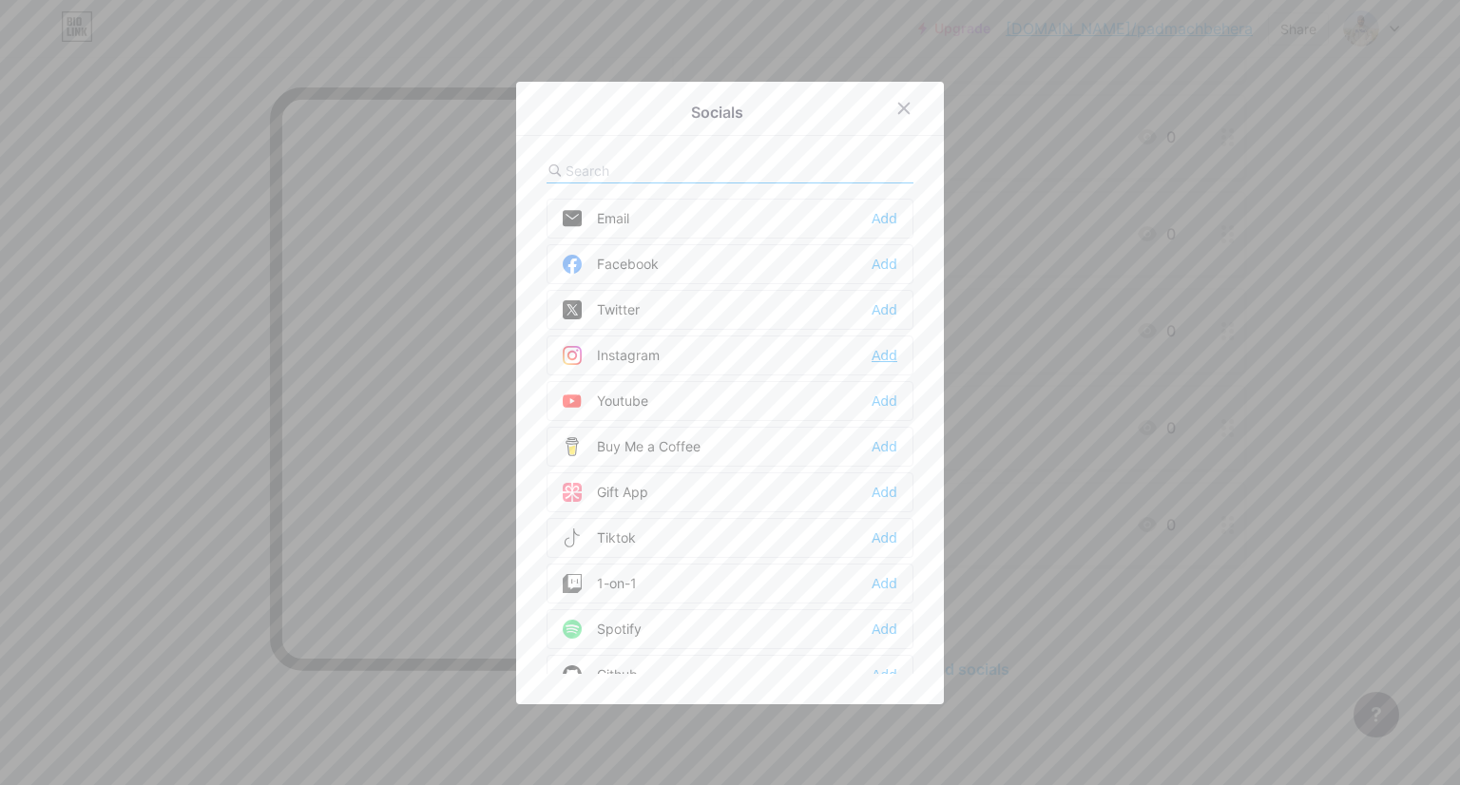
click at [872, 351] on div "Add" at bounding box center [885, 355] width 26 height 19
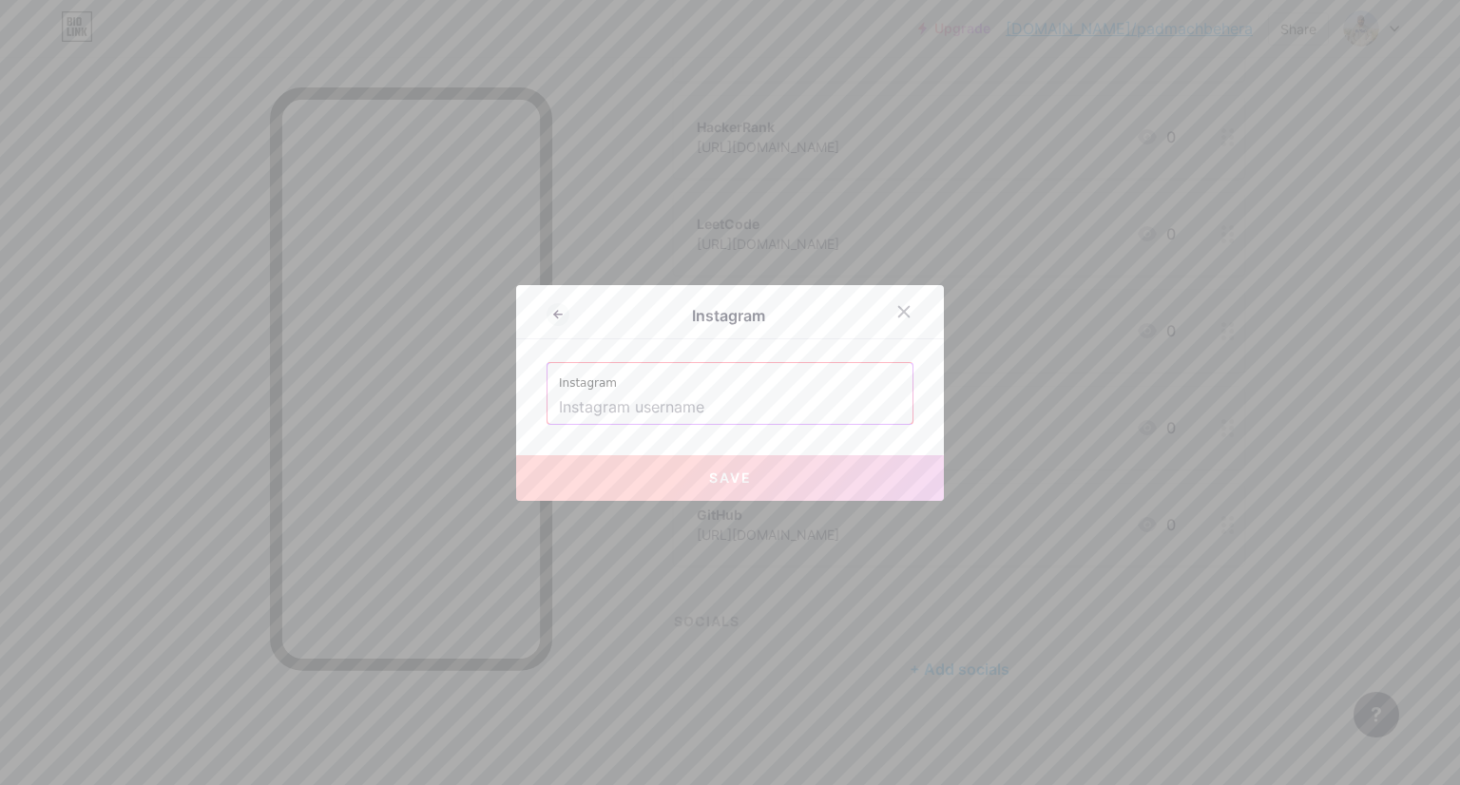
click at [691, 409] on input "text" at bounding box center [730, 408] width 342 height 32
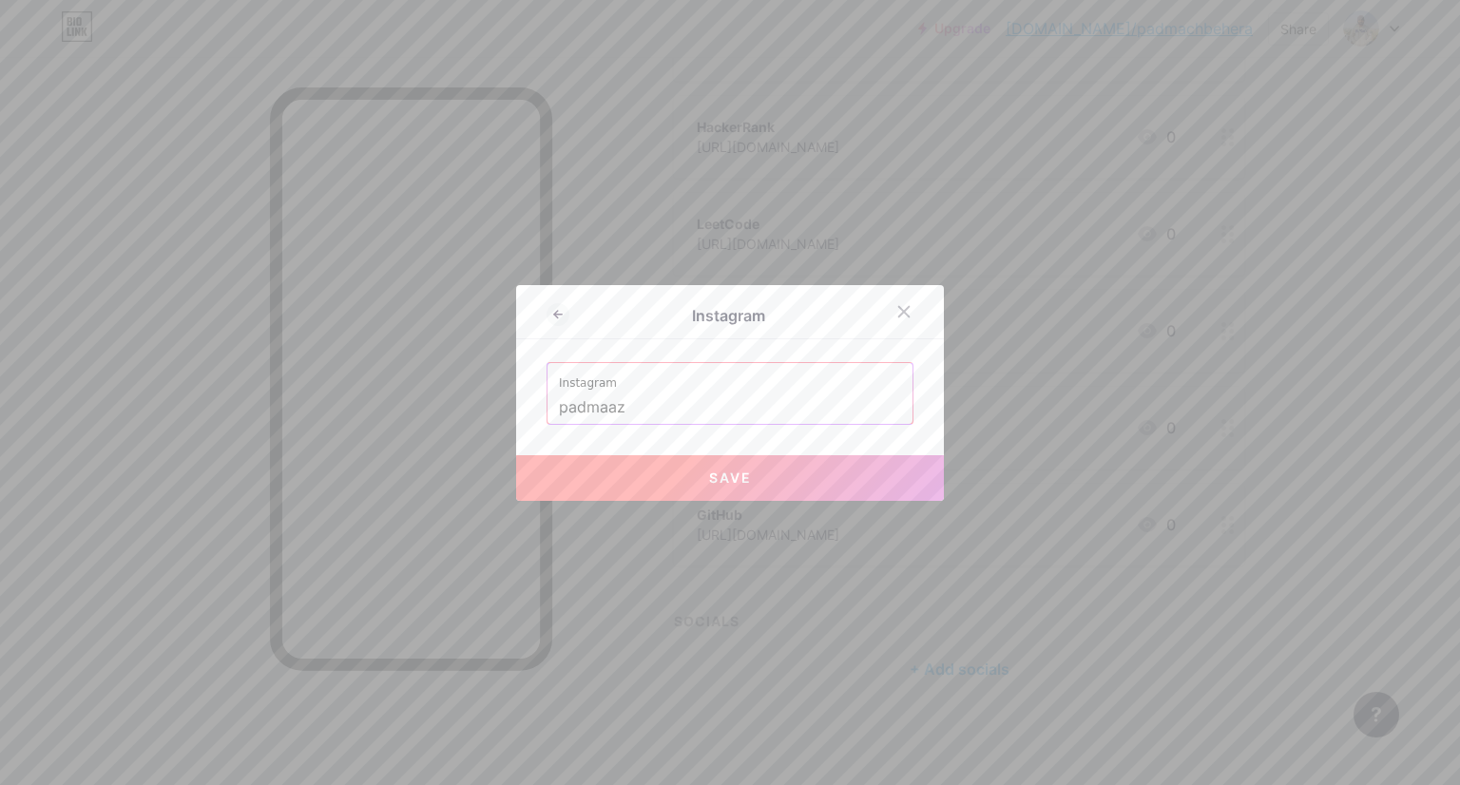
click at [672, 477] on button "Save" at bounding box center [730, 478] width 428 height 46
type input "[URL][DOMAIN_NAME]"
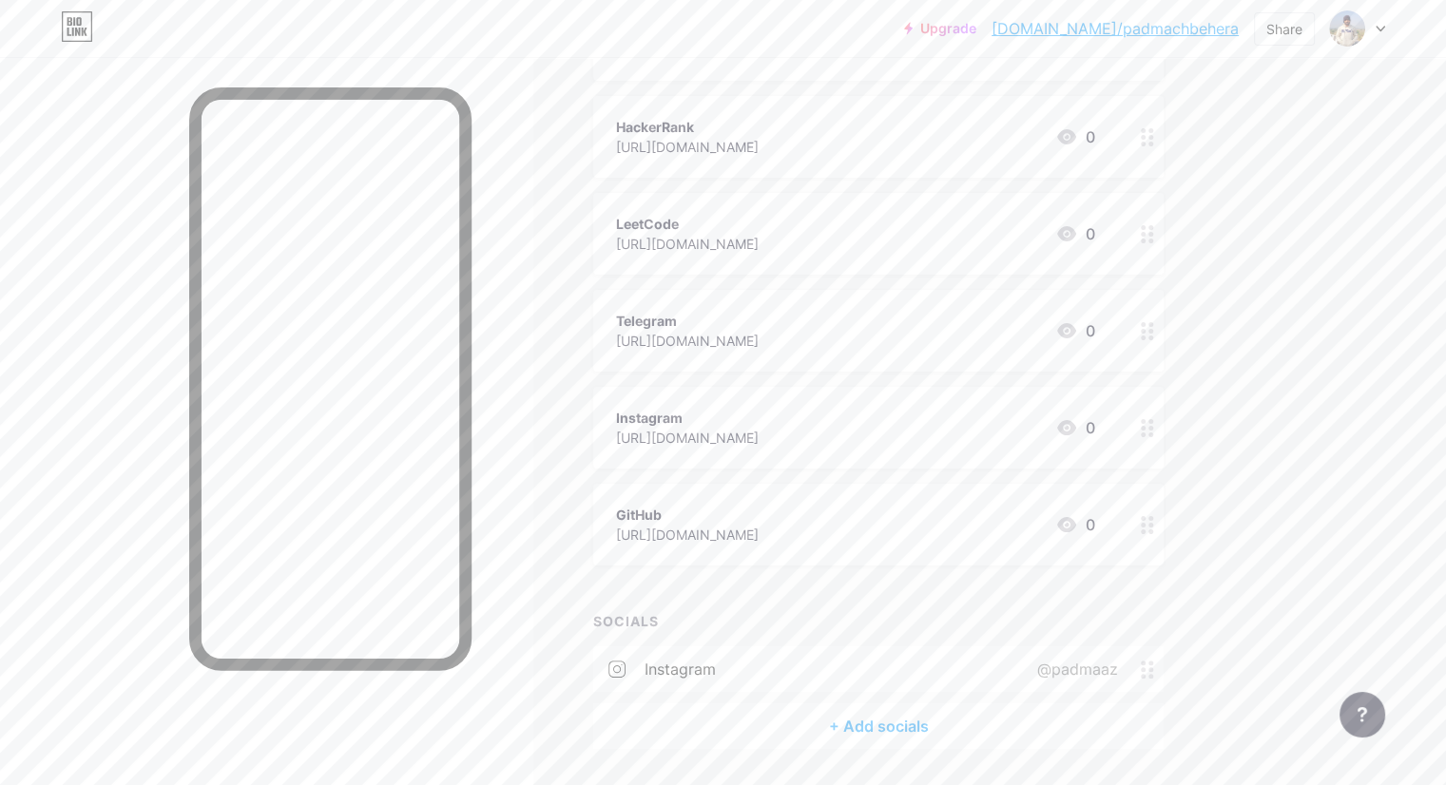
click at [759, 415] on div "Instagram" at bounding box center [687, 418] width 143 height 20
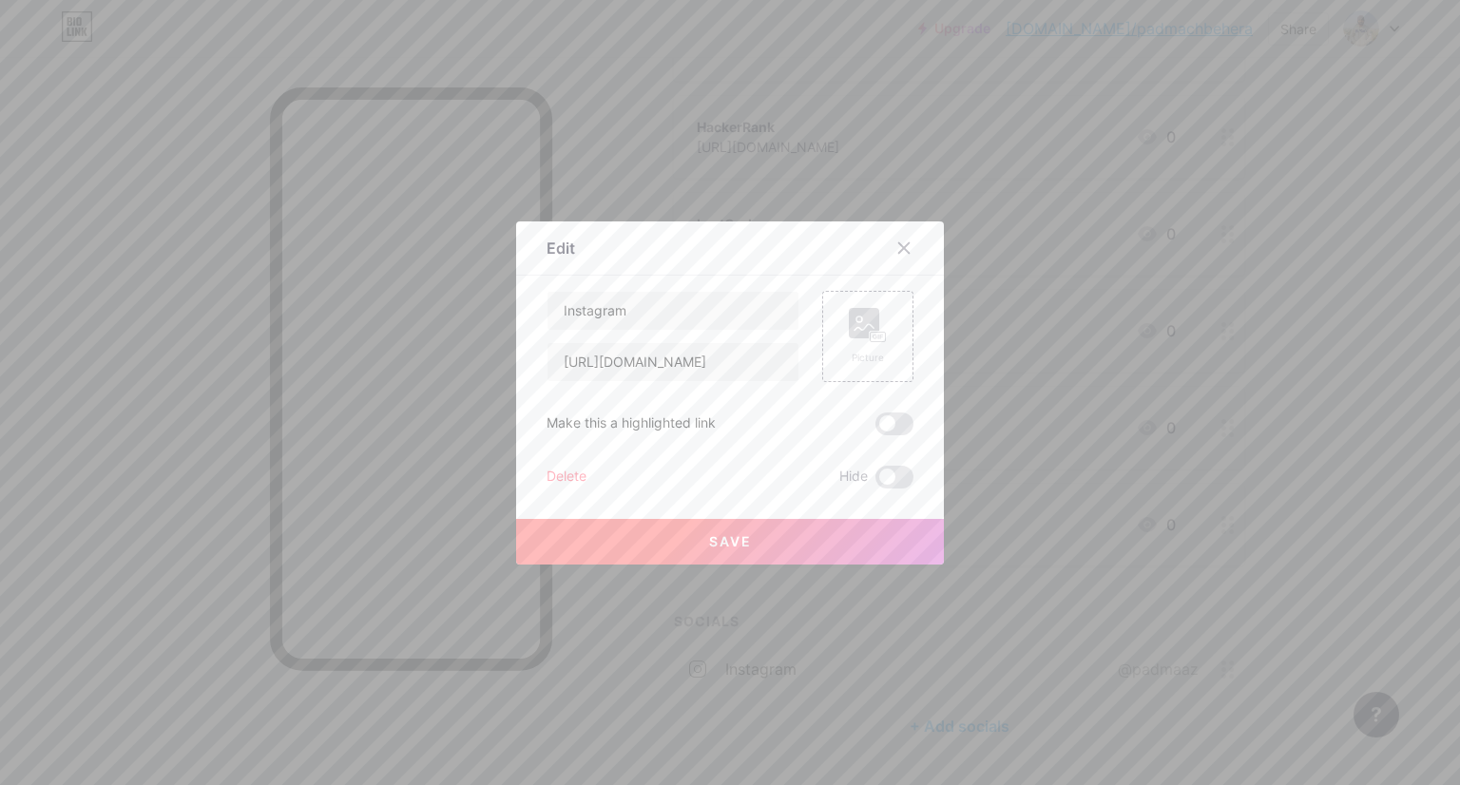
click at [555, 474] on div "Delete" at bounding box center [567, 477] width 40 height 23
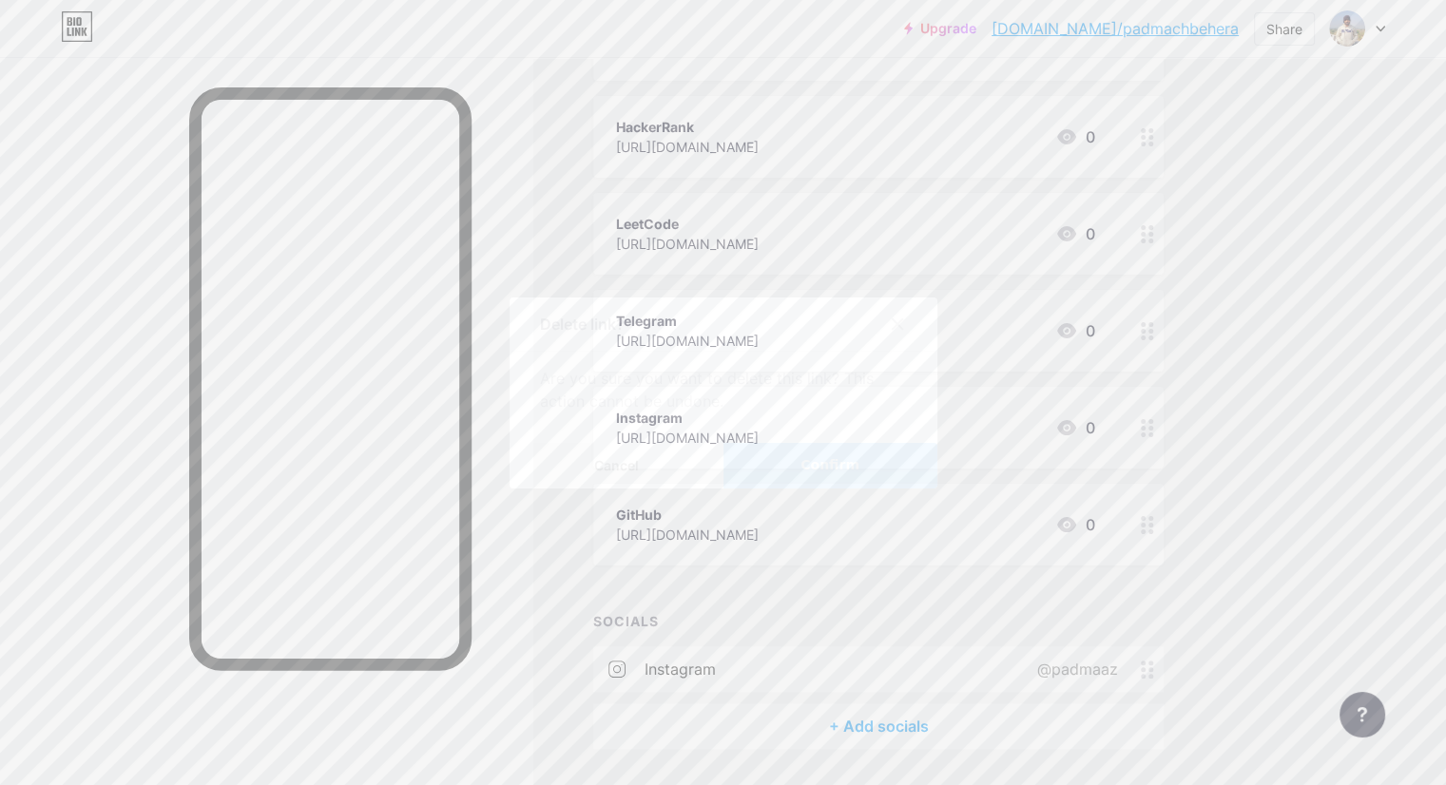
click at [848, 459] on span "Confirm" at bounding box center [830, 465] width 59 height 20
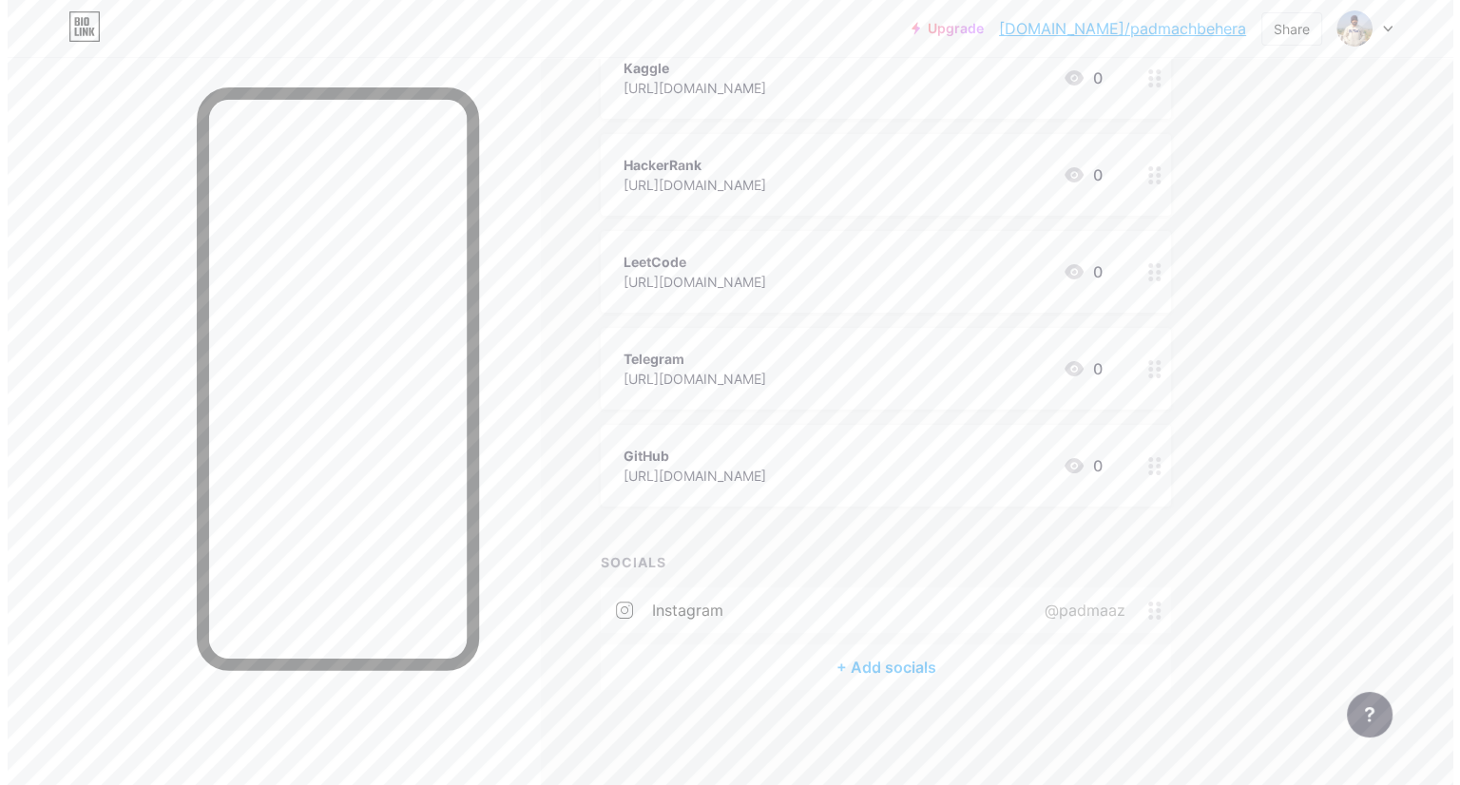
scroll to position [261, 0]
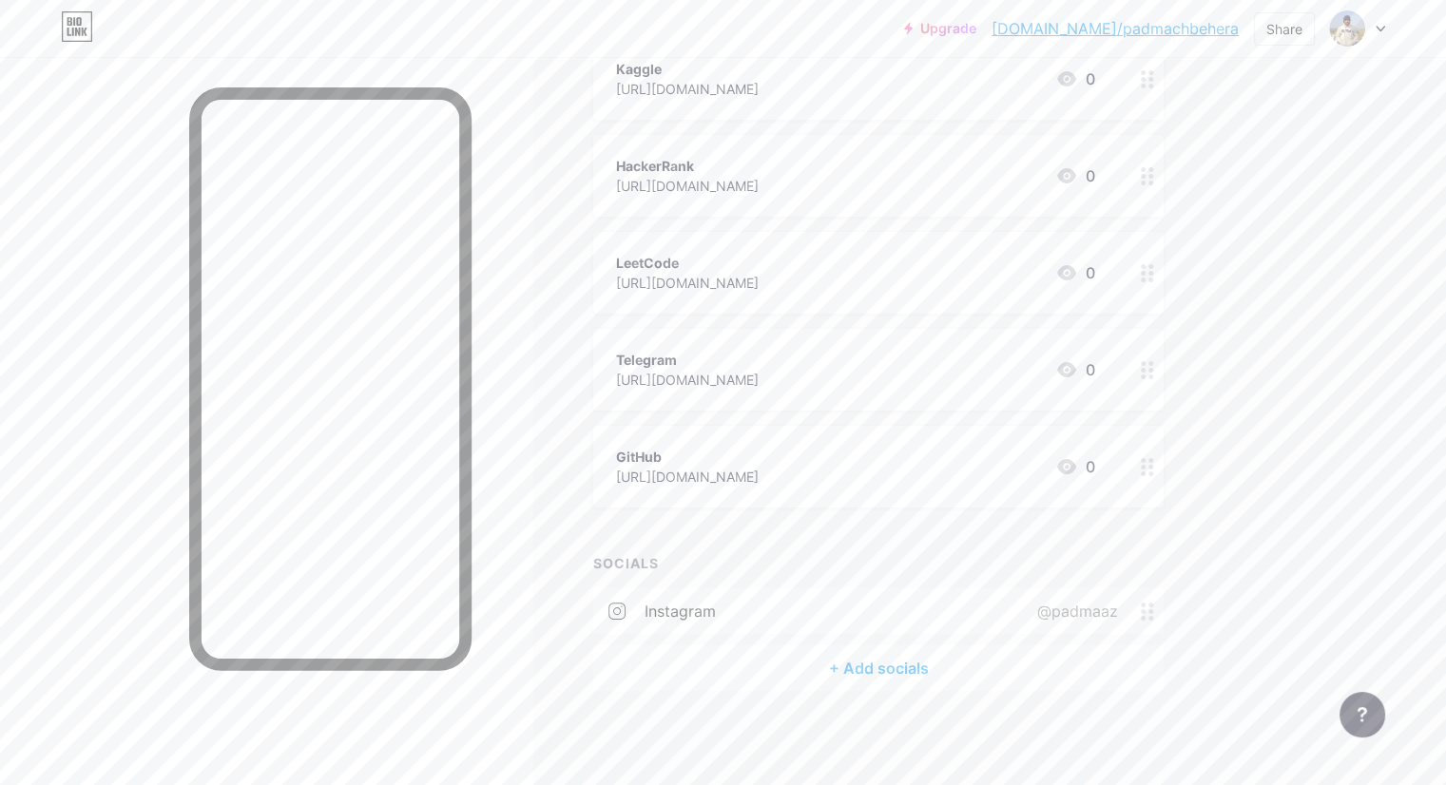
click at [960, 674] on div "+ Add socials" at bounding box center [878, 669] width 570 height 46
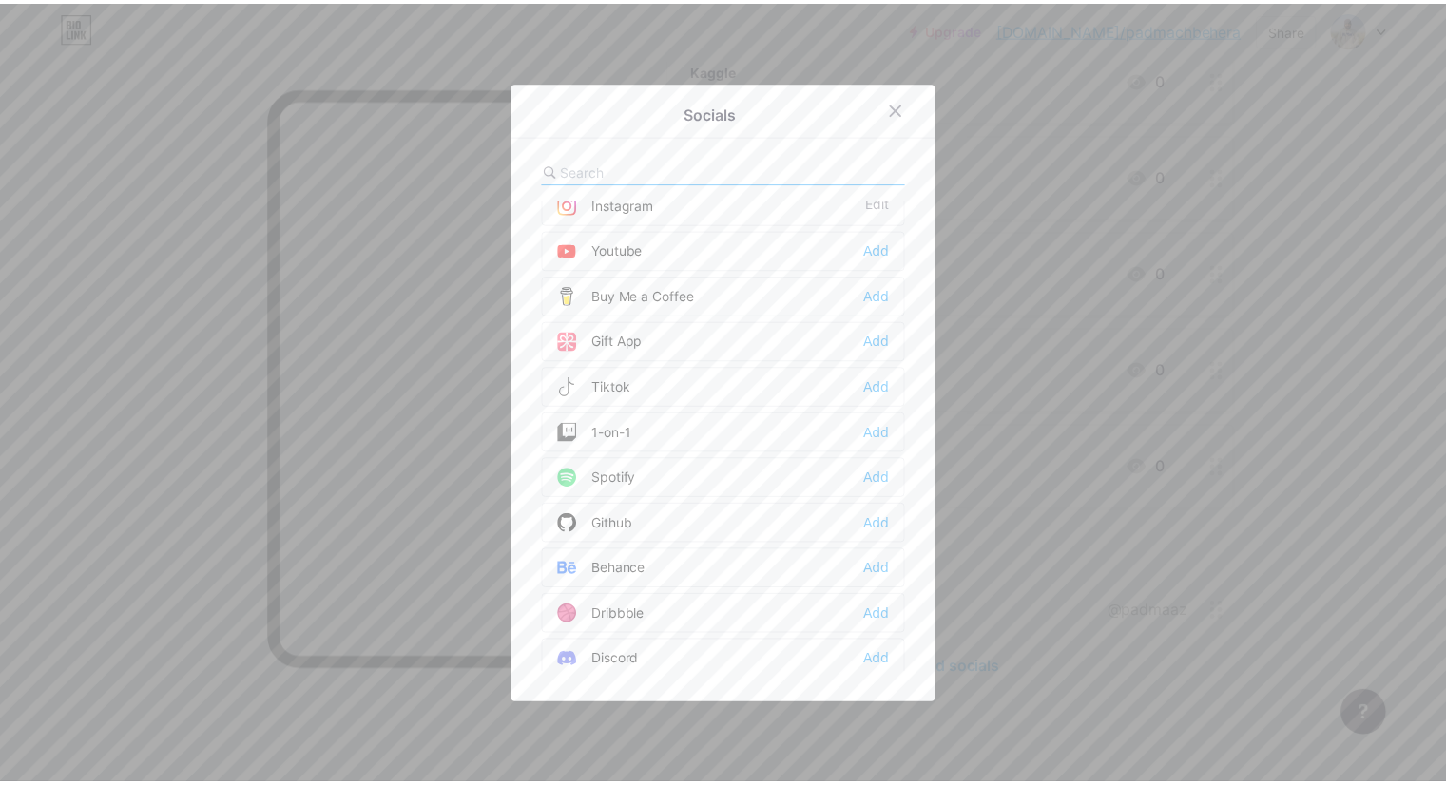
scroll to position [0, 0]
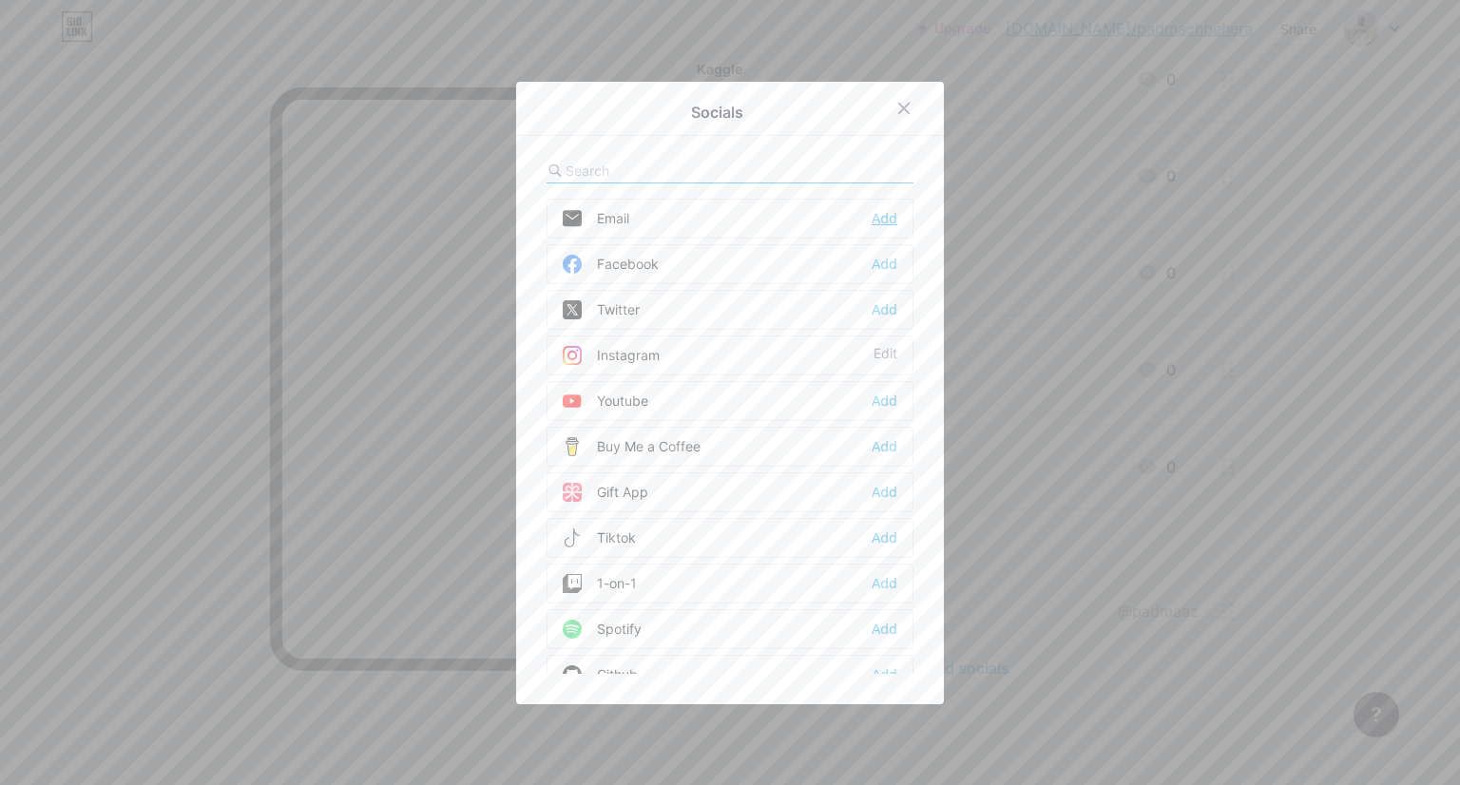
click at [882, 218] on div "Add" at bounding box center [885, 218] width 26 height 19
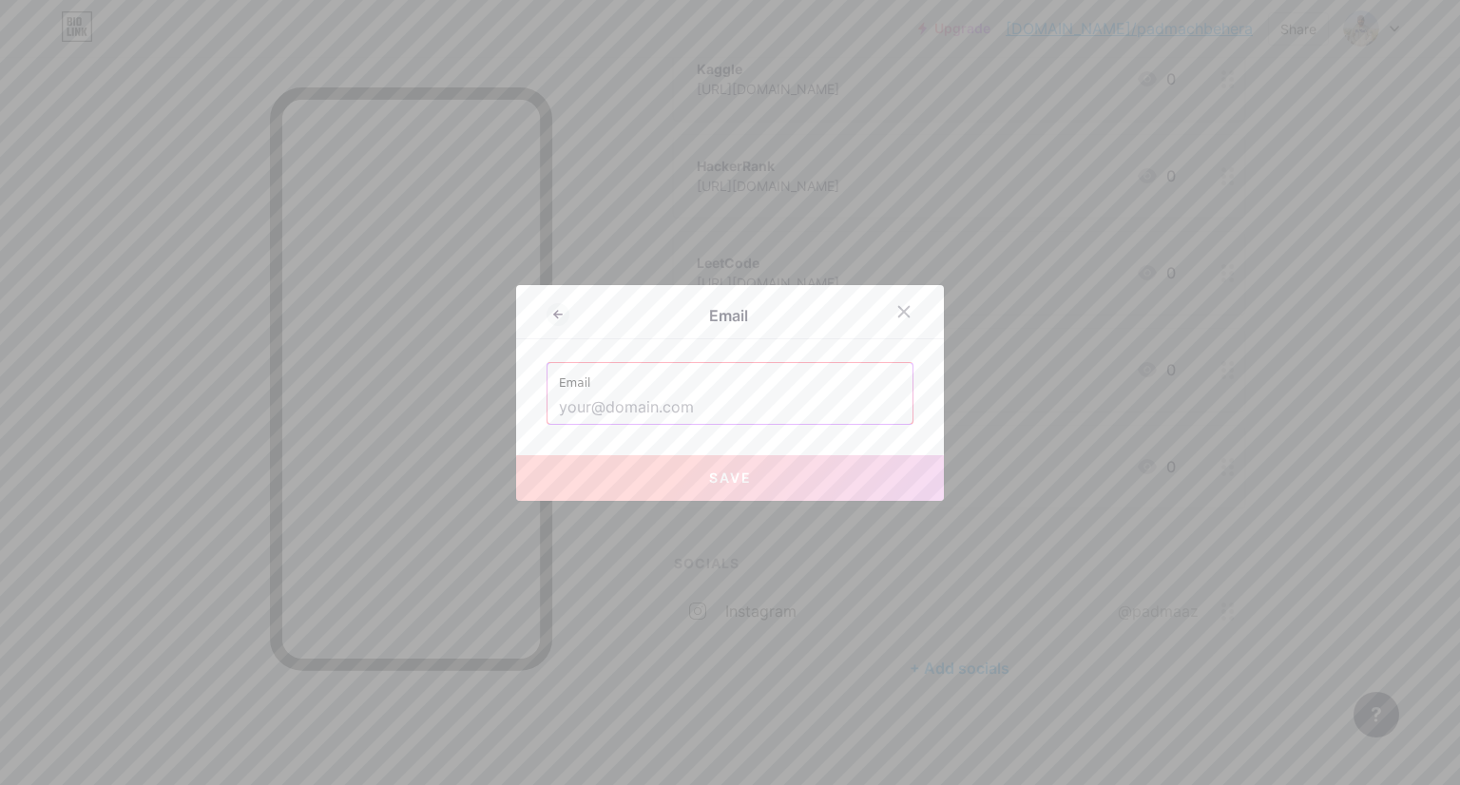
click at [643, 407] on input "text" at bounding box center [730, 408] width 342 height 32
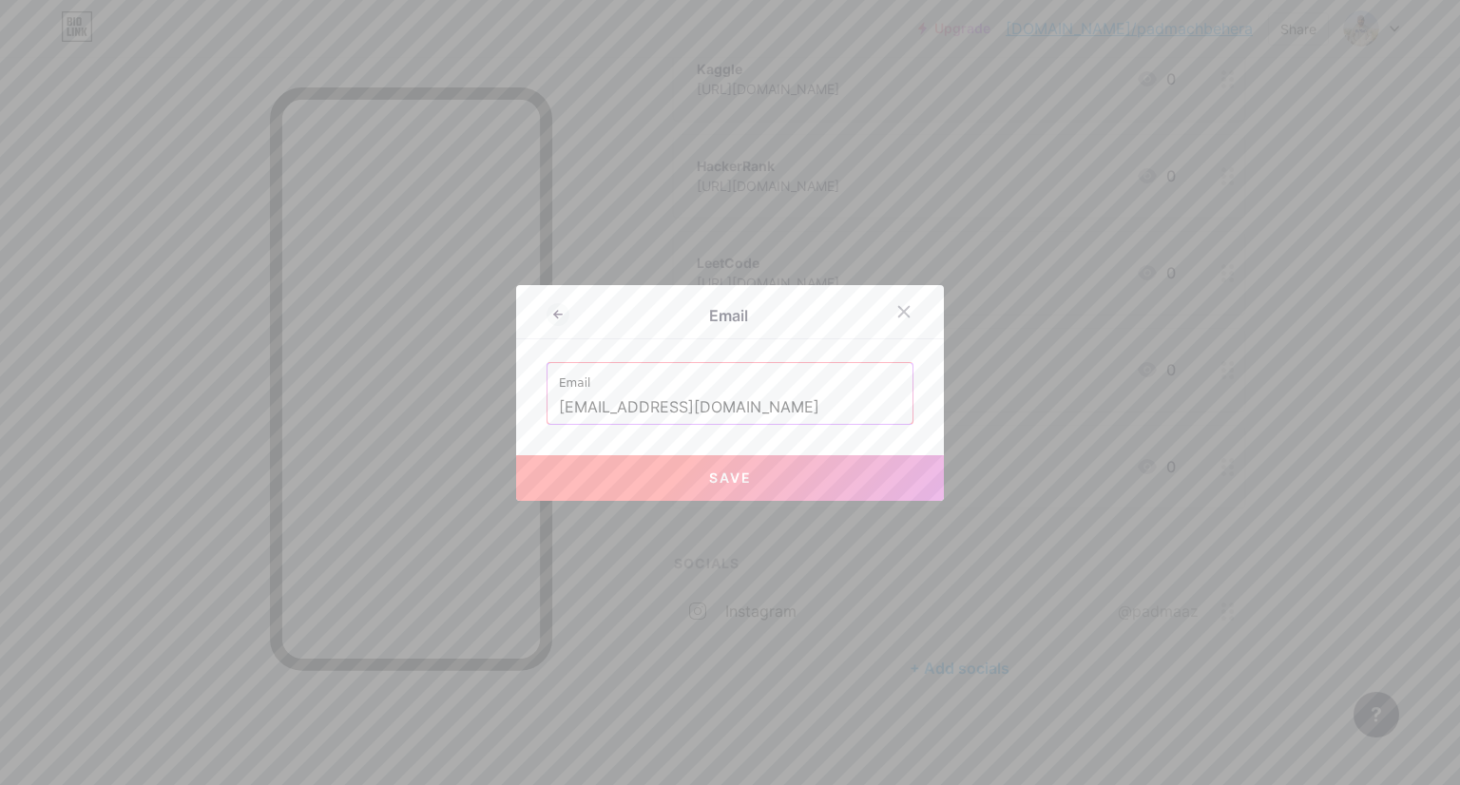
click at [759, 486] on button "Save" at bounding box center [730, 478] width 428 height 46
type input "mailto:[EMAIL_ADDRESS][DOMAIN_NAME]"
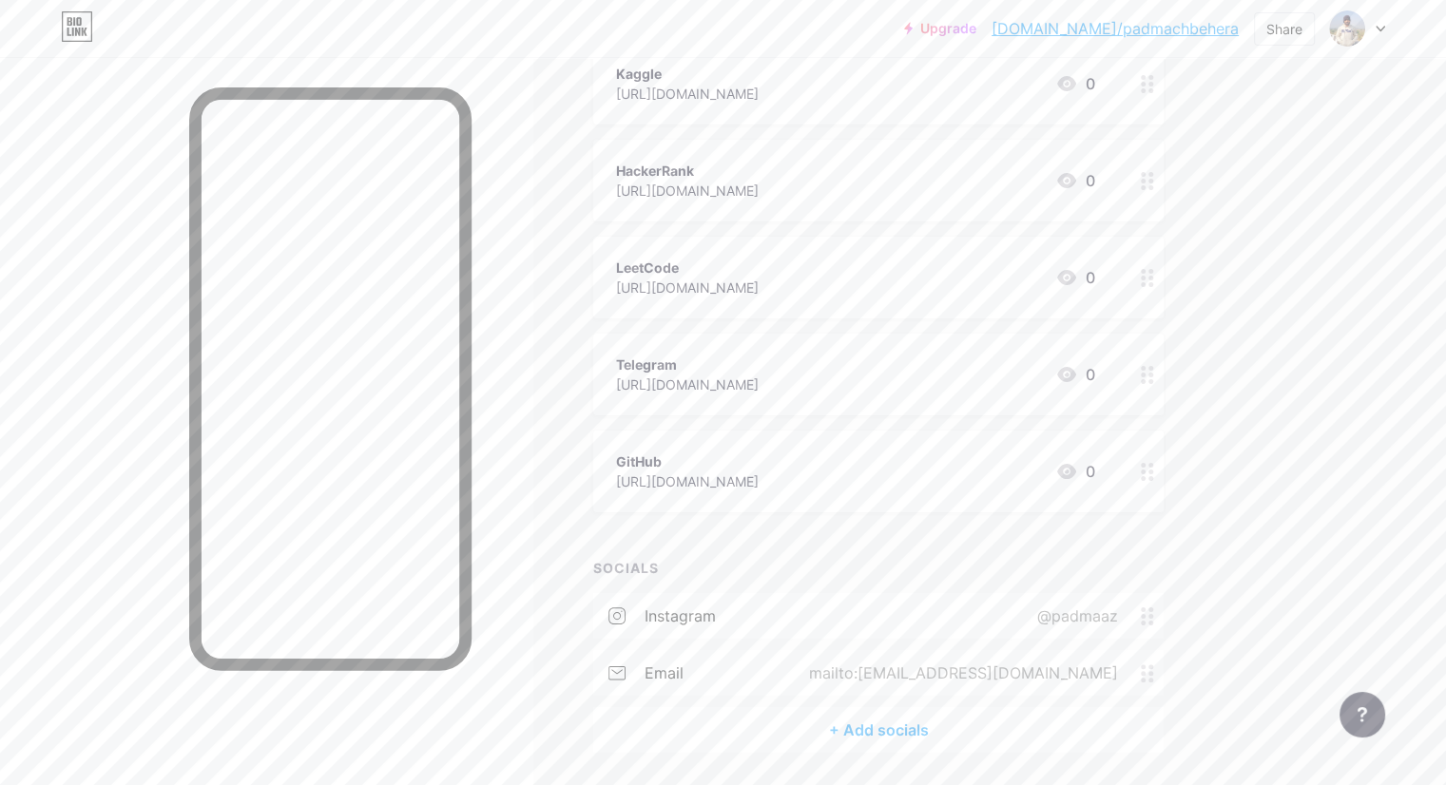
scroll to position [223, 0]
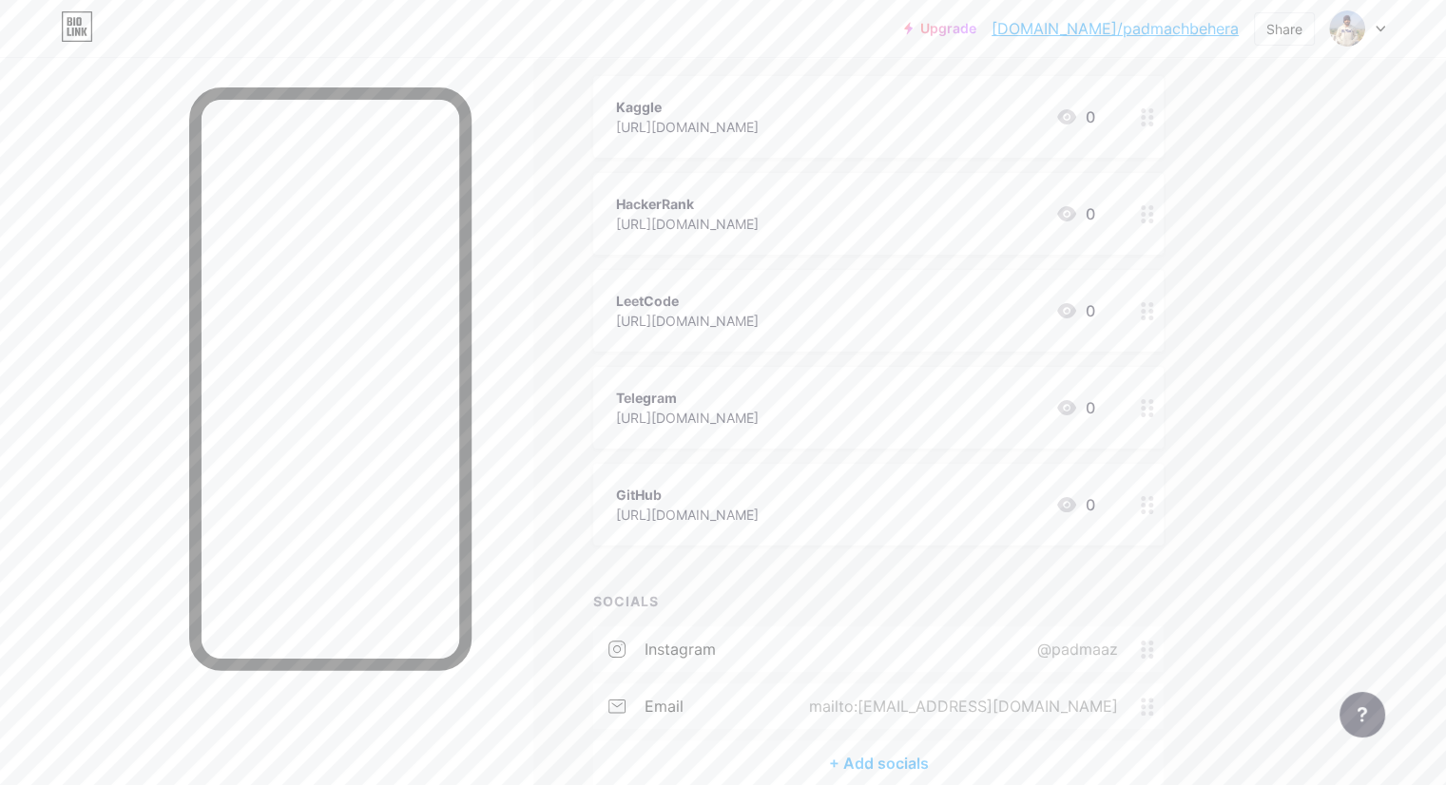
click at [900, 411] on div "Telegram [URL][DOMAIN_NAME] 0" at bounding box center [855, 408] width 479 height 44
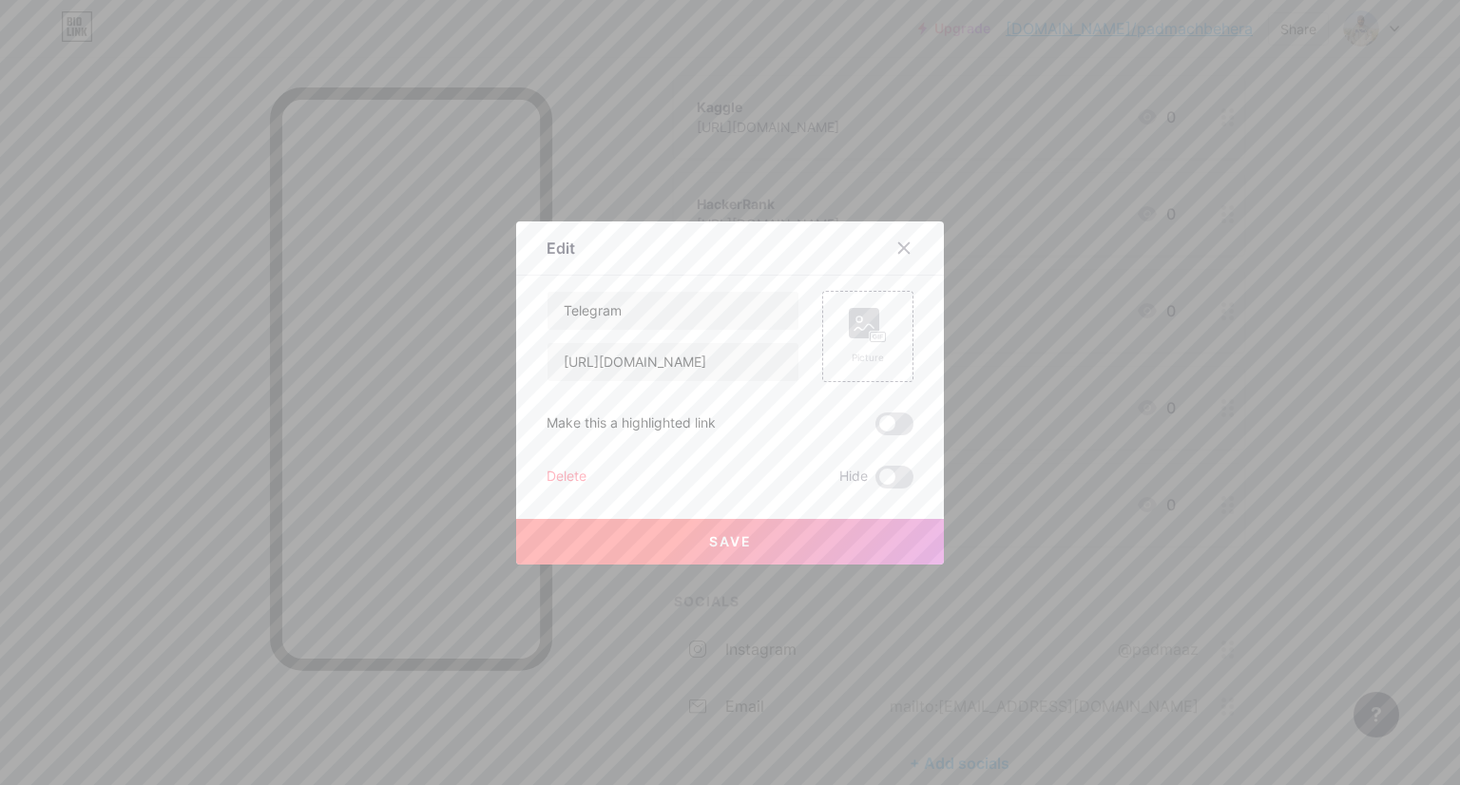
click at [555, 470] on div "Delete" at bounding box center [567, 477] width 40 height 23
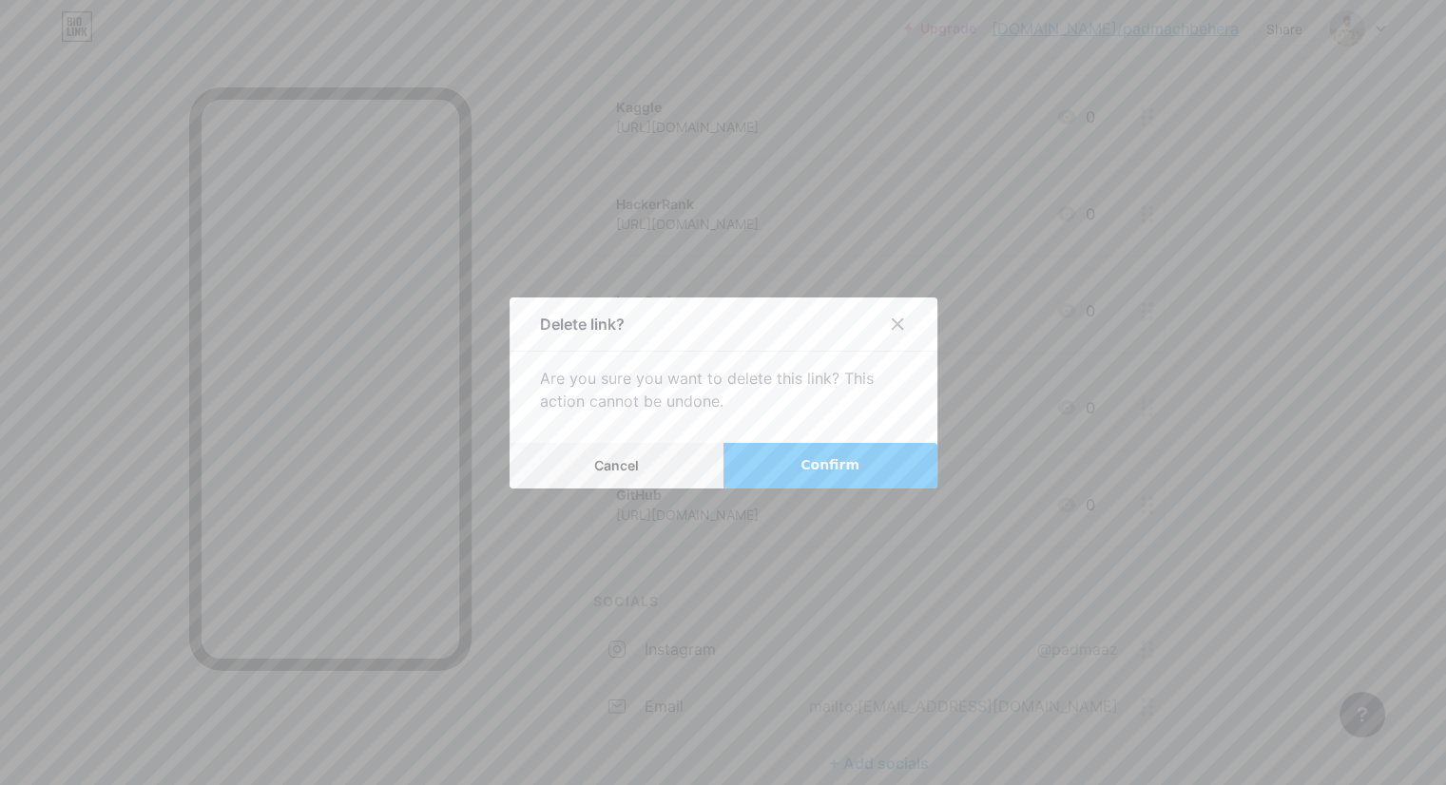
click at [806, 465] on span "Confirm" at bounding box center [830, 465] width 59 height 20
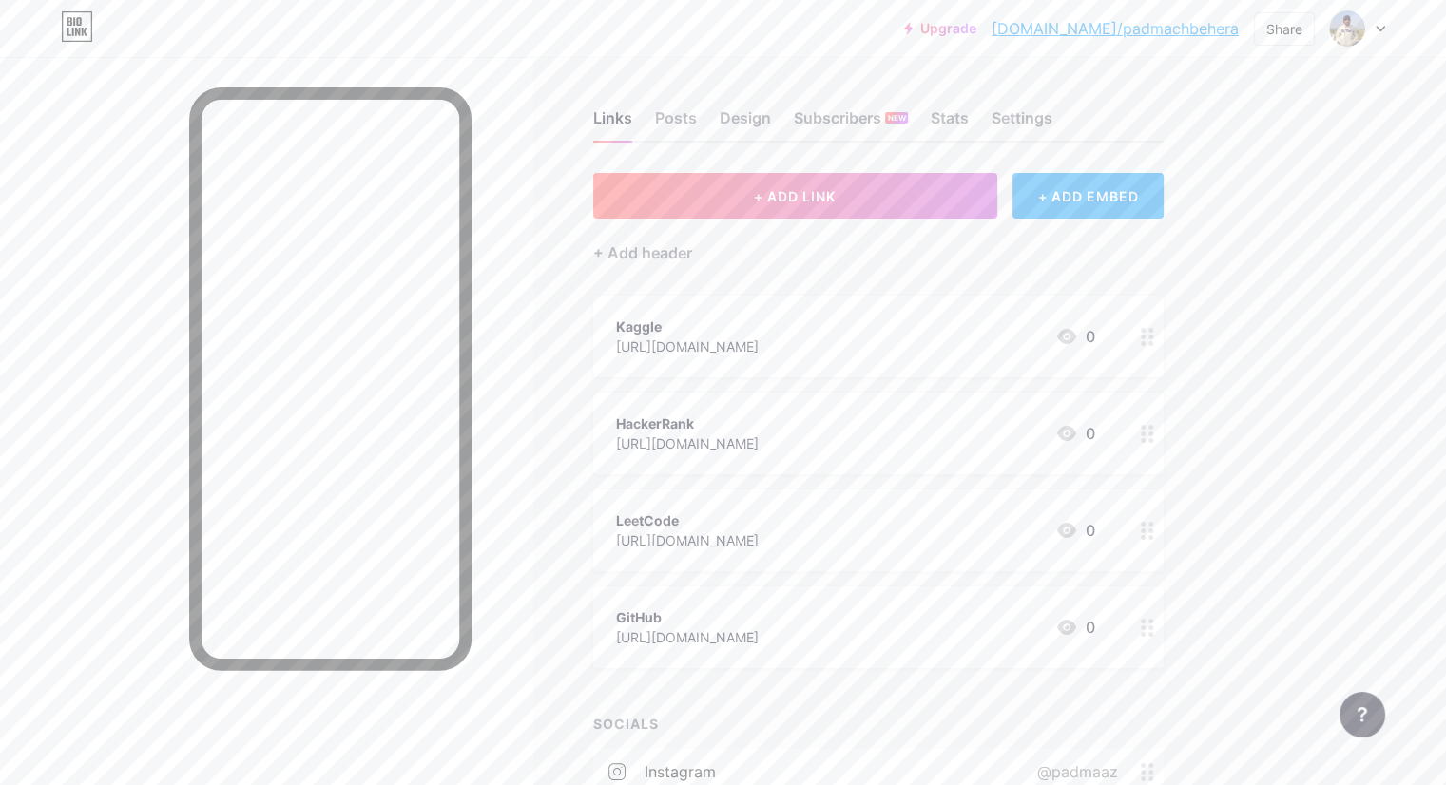
scroll to position [0, 0]
click at [697, 129] on div "Posts" at bounding box center [676, 127] width 42 height 34
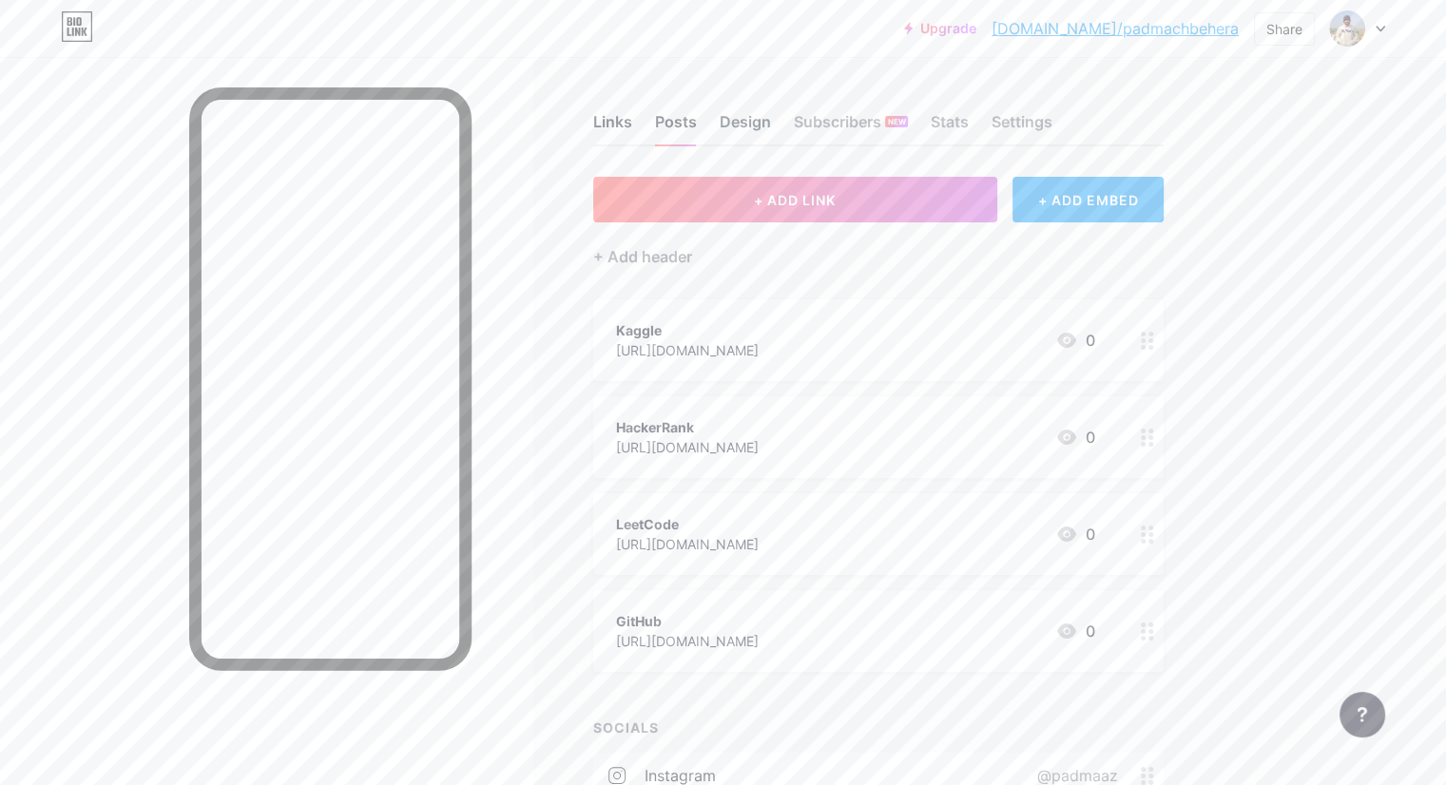
click at [771, 117] on div "Design" at bounding box center [745, 127] width 51 height 34
click at [908, 115] on div "Subscribers NEW" at bounding box center [851, 127] width 114 height 34
click at [969, 121] on div "Stats" at bounding box center [950, 127] width 38 height 34
click at [632, 126] on div "Links" at bounding box center [612, 127] width 39 height 34
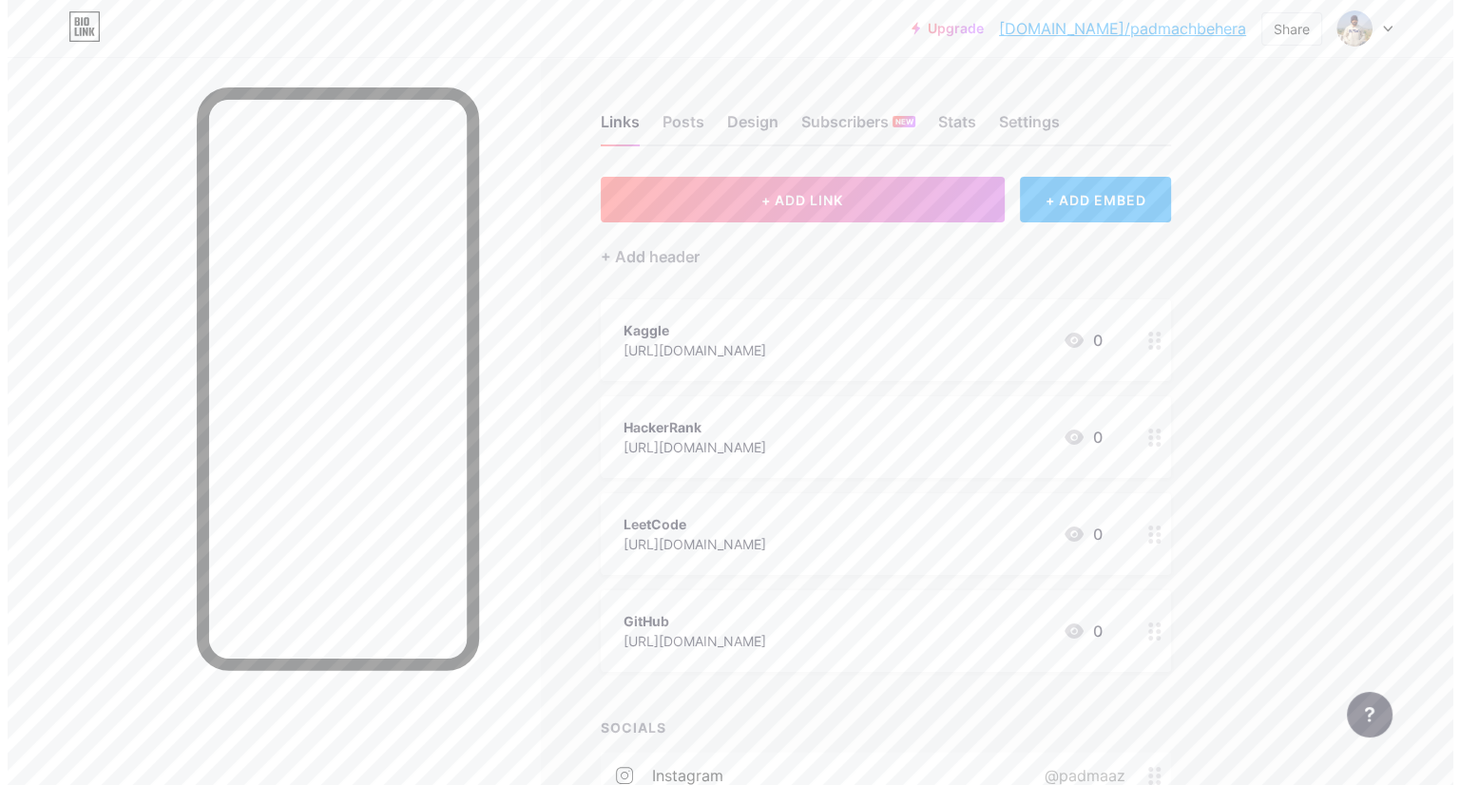
scroll to position [221, 0]
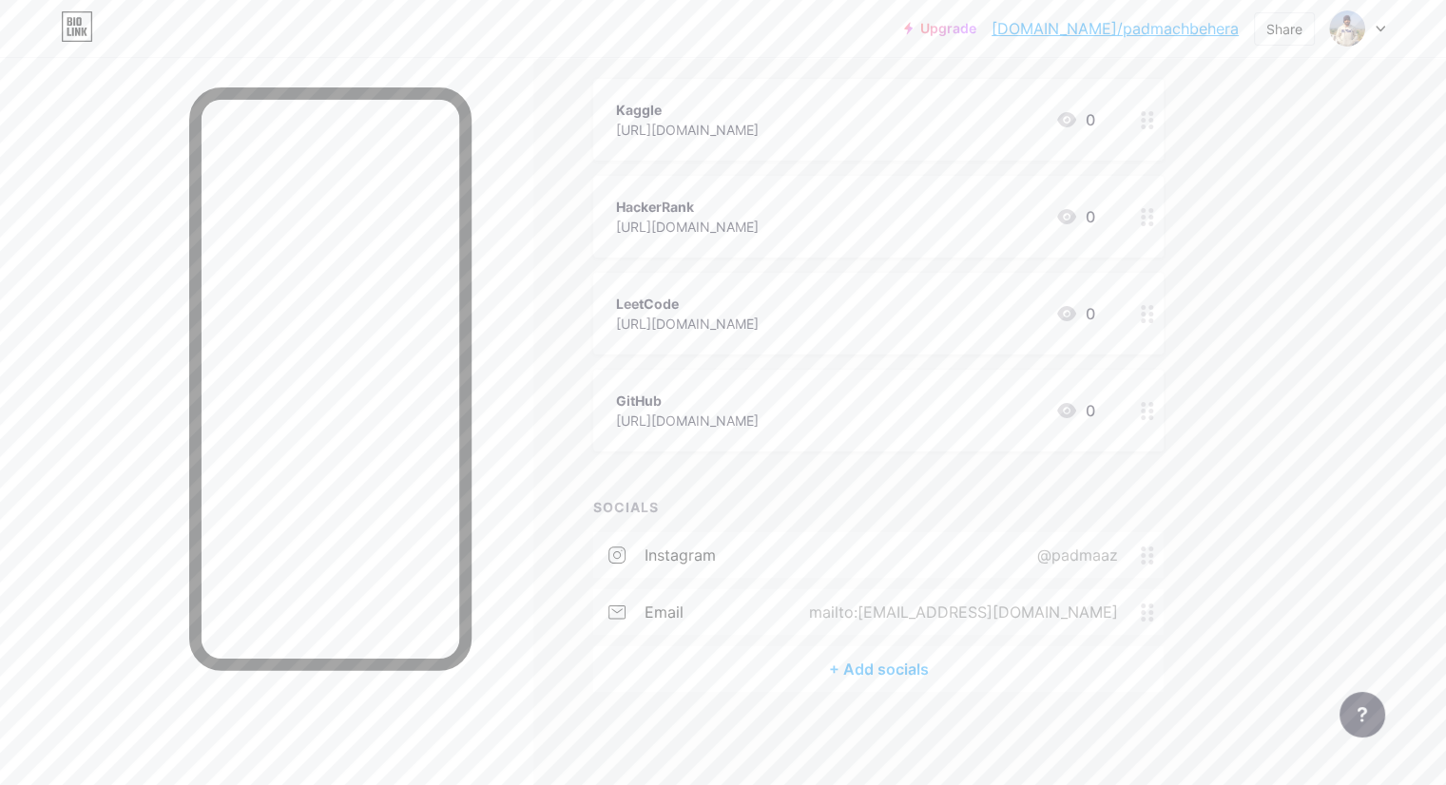
click at [952, 667] on div "+ Add socials" at bounding box center [878, 670] width 570 height 46
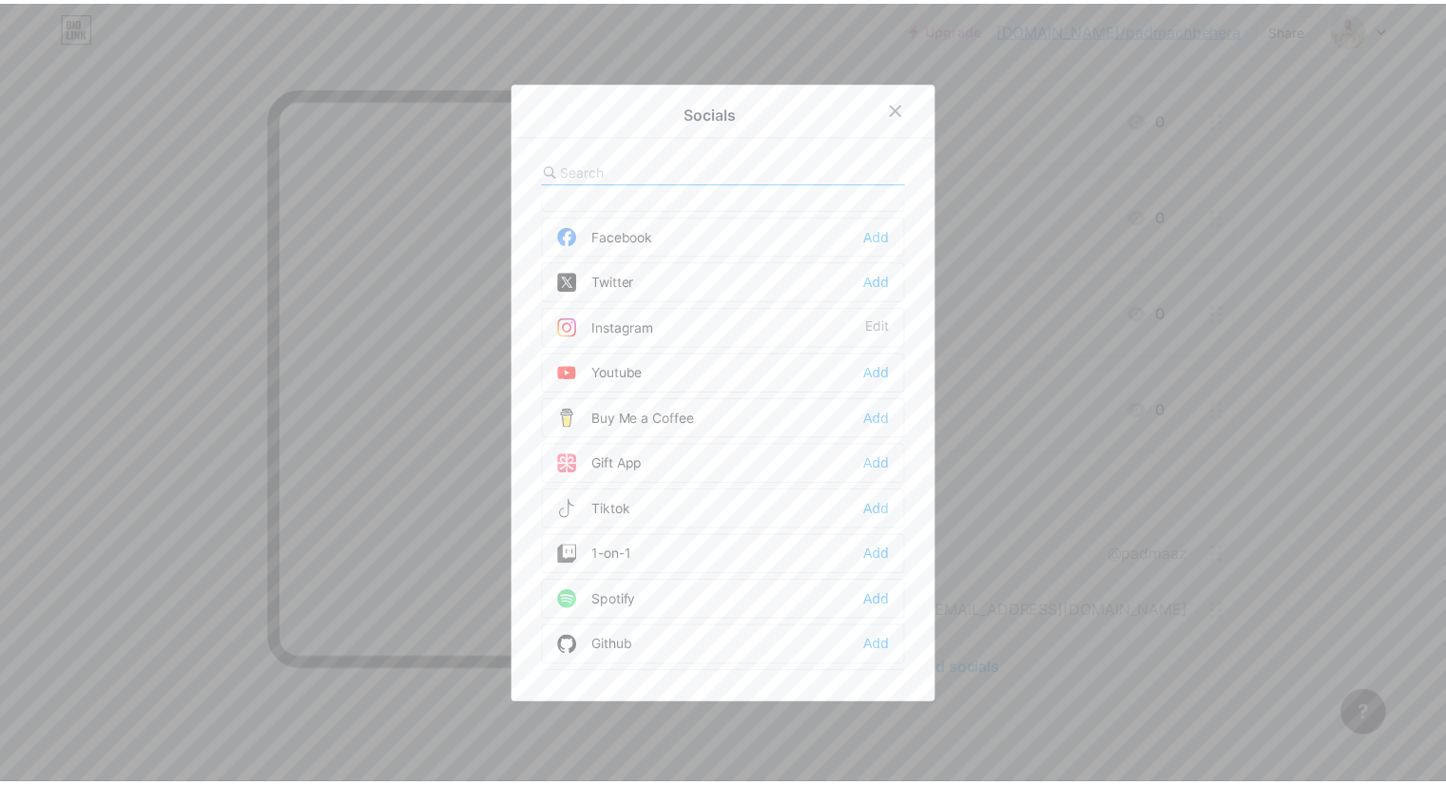
scroll to position [0, 0]
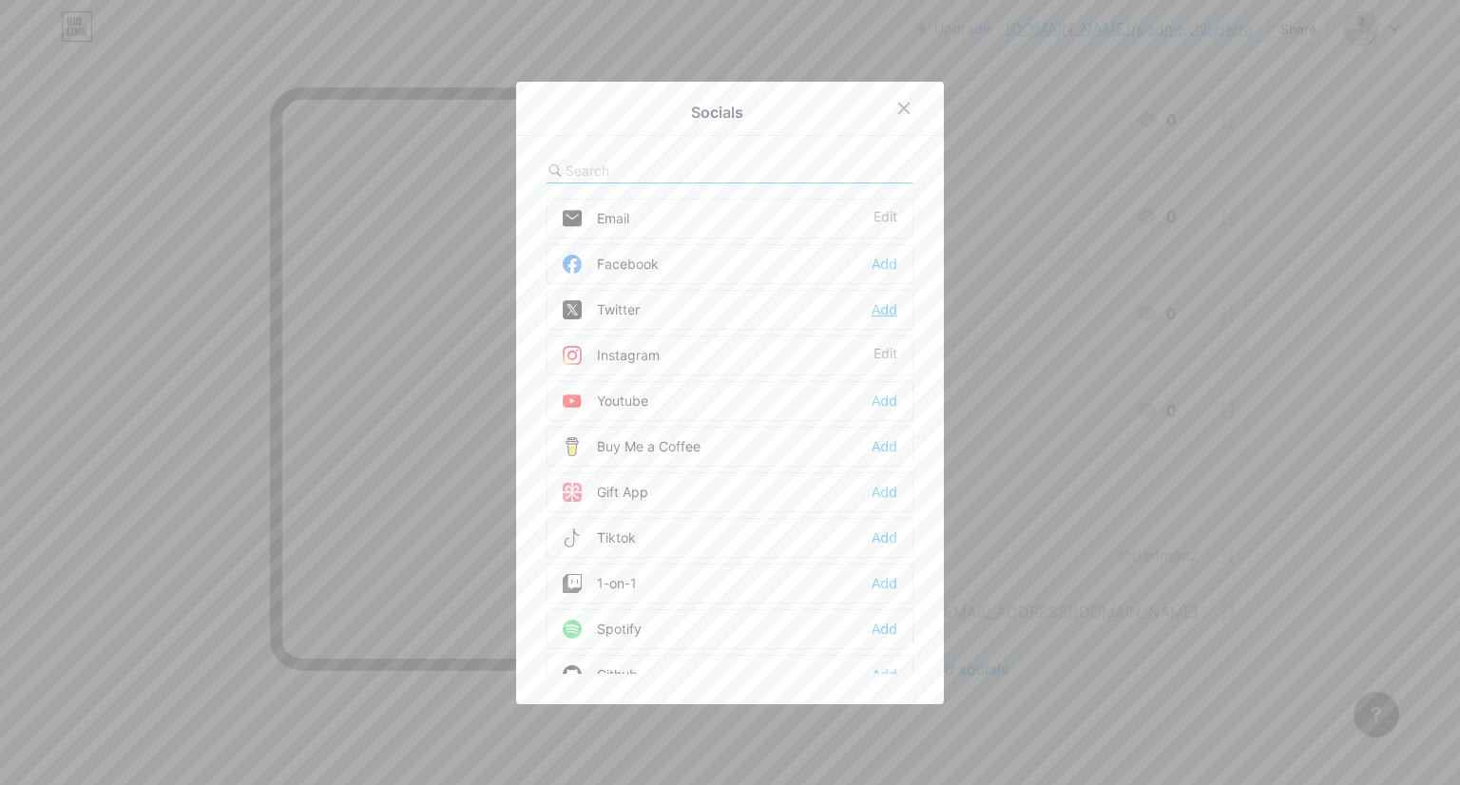
click at [875, 307] on div "Add" at bounding box center [885, 309] width 26 height 19
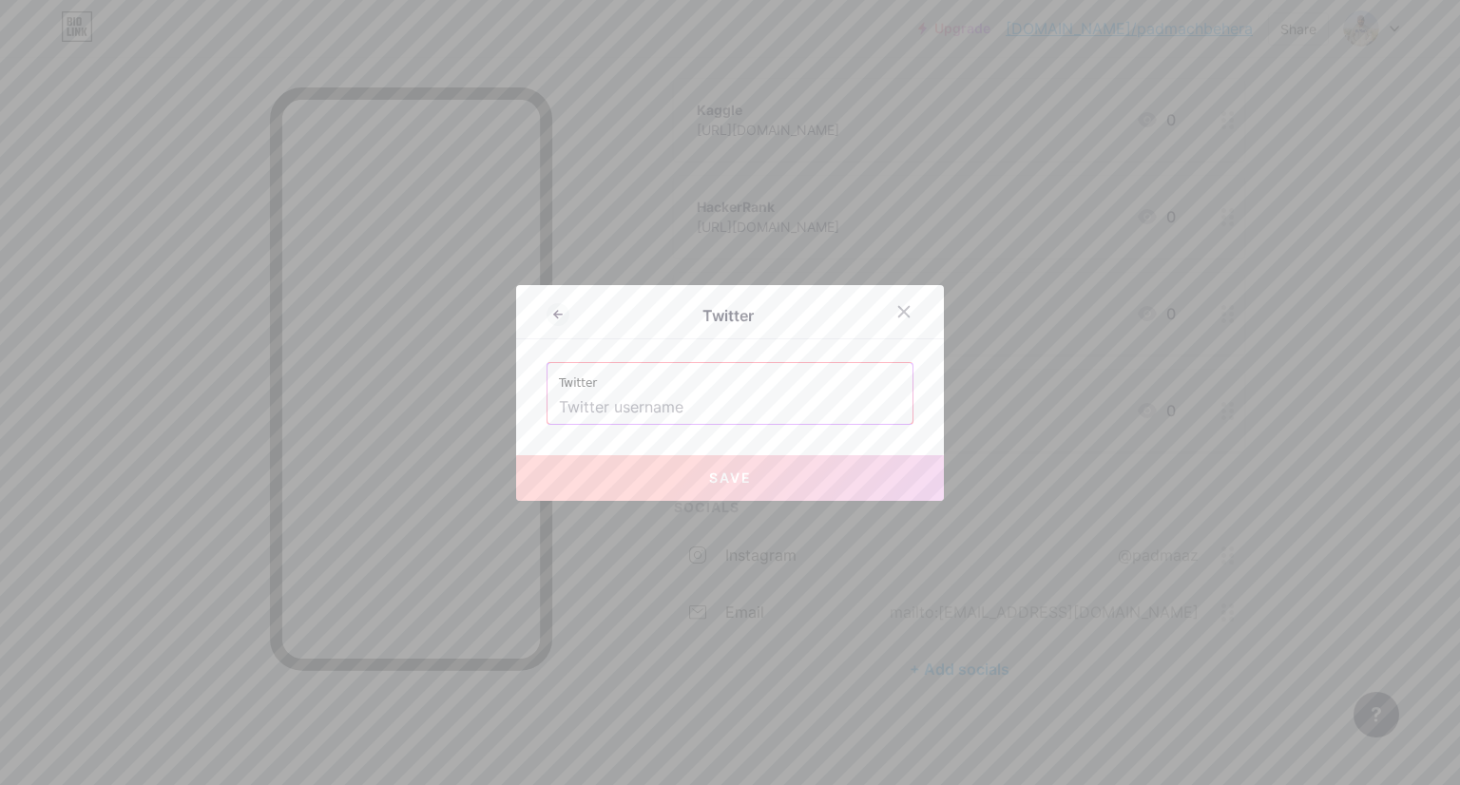
click at [632, 401] on input "text" at bounding box center [730, 408] width 342 height 32
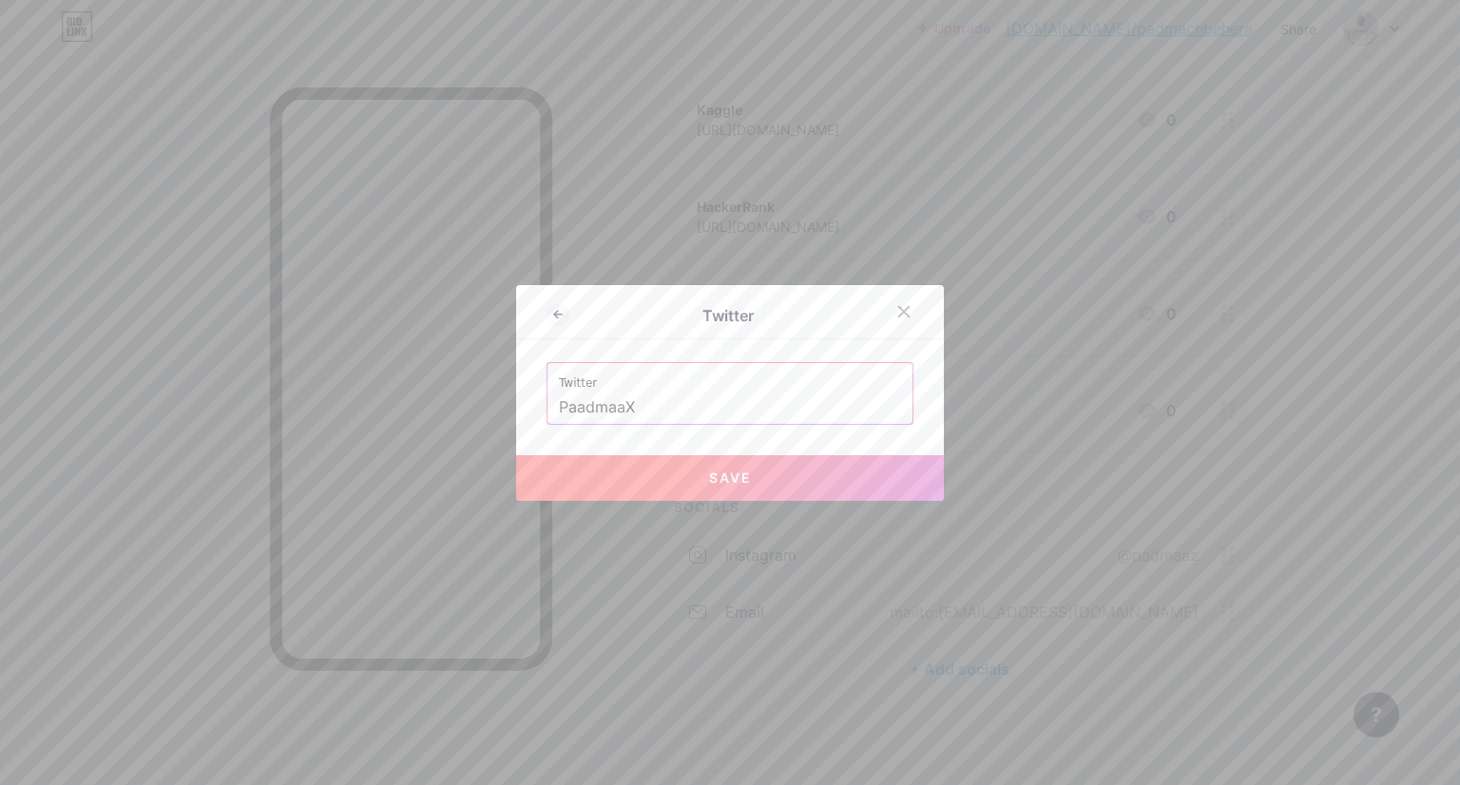
click at [713, 479] on span "Save" at bounding box center [730, 478] width 43 height 16
type input "[URL][DOMAIN_NAME]"
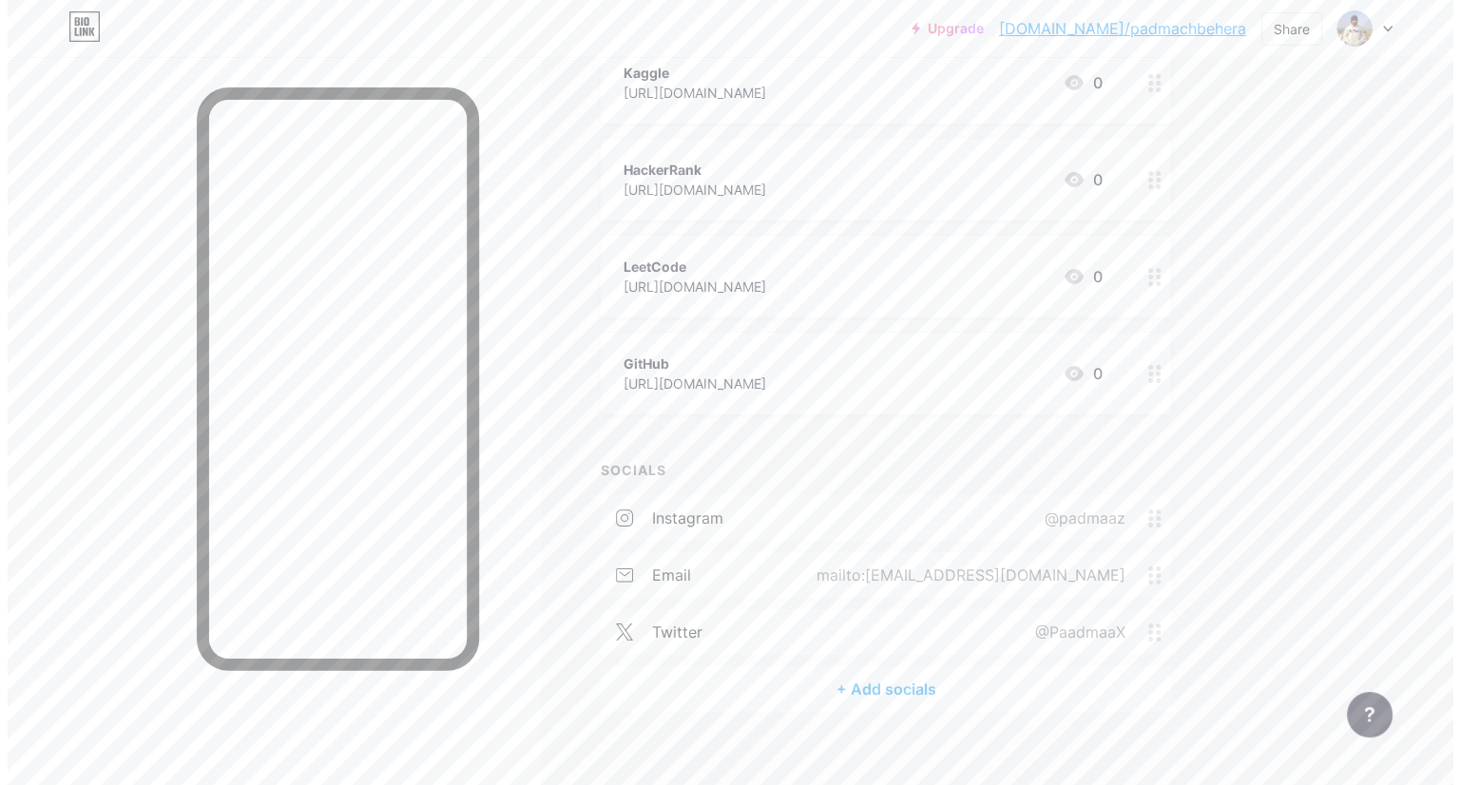
scroll to position [278, 0]
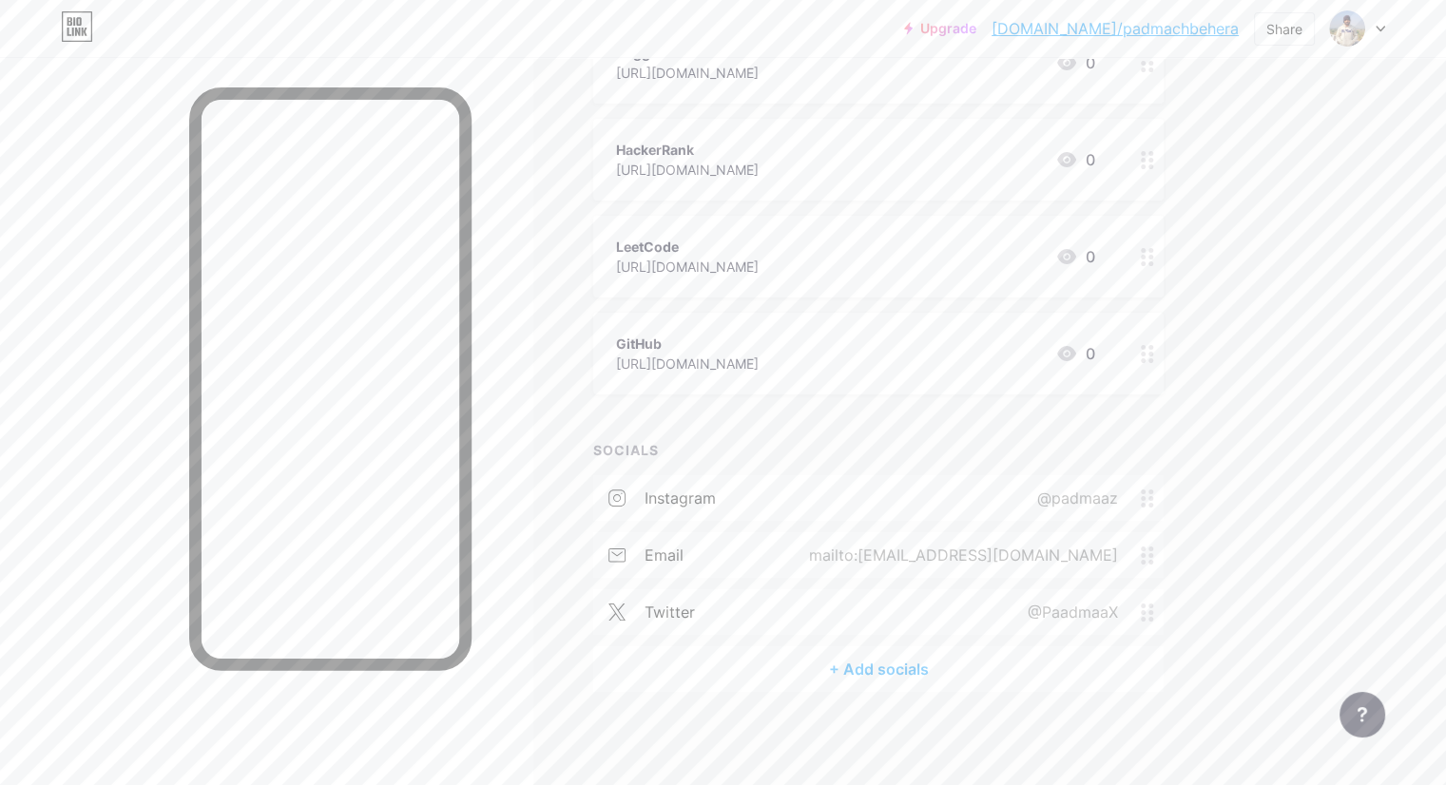
click at [941, 670] on div "+ Add socials" at bounding box center [878, 670] width 570 height 46
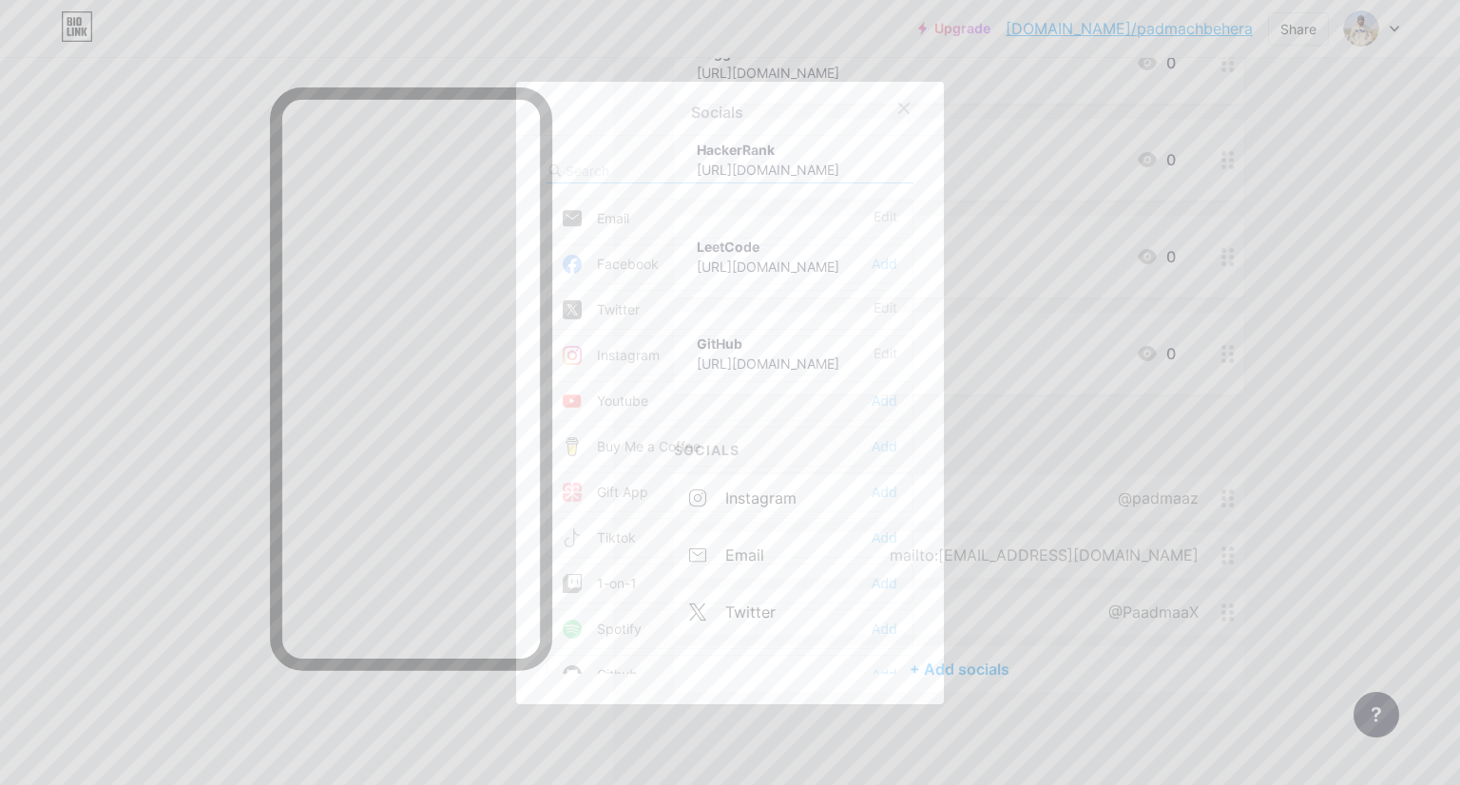
click at [897, 107] on icon at bounding box center [904, 108] width 15 height 15
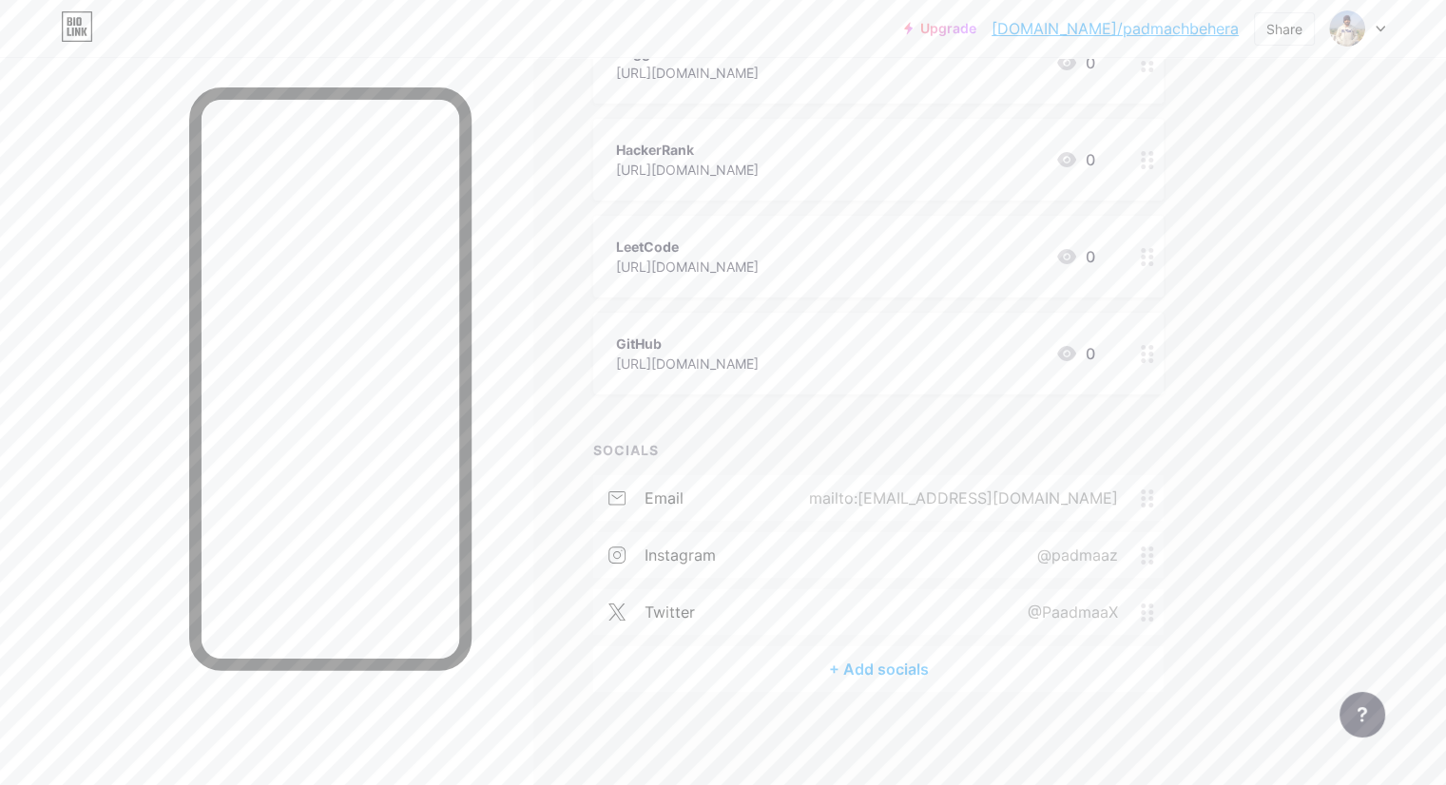
click at [958, 666] on div "+ Add socials" at bounding box center [878, 670] width 570 height 46
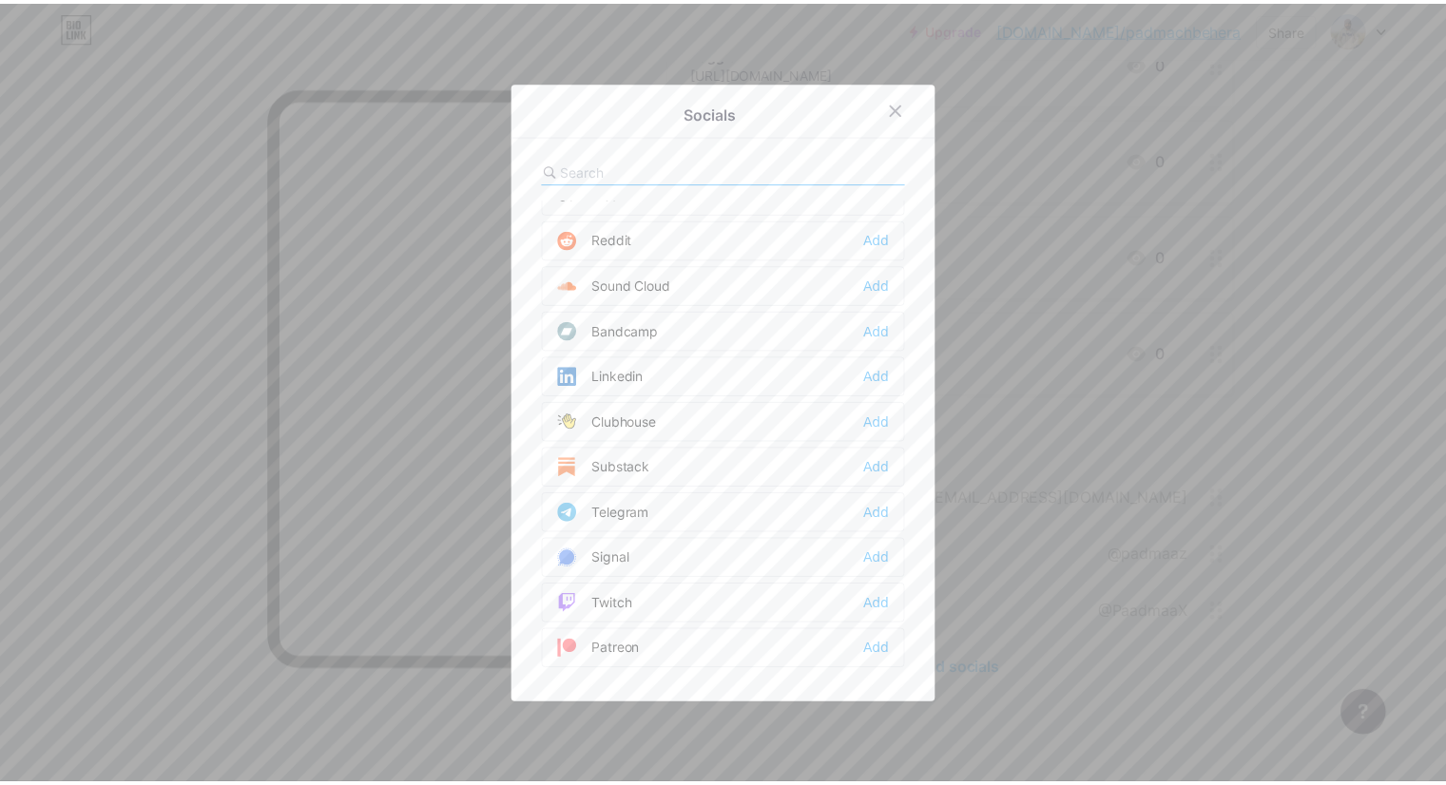
scroll to position [666, 0]
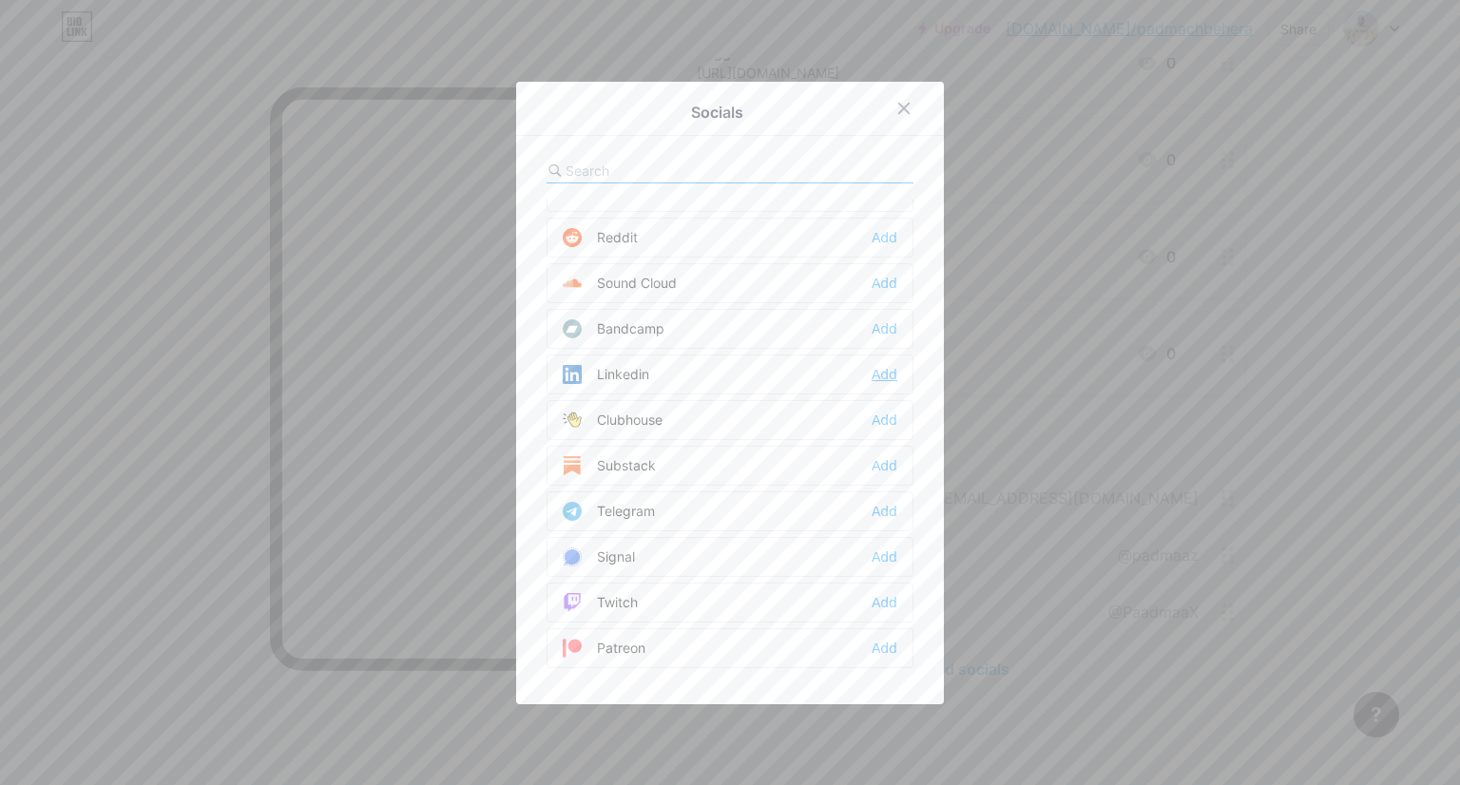
click at [879, 366] on div "Add" at bounding box center [885, 374] width 26 height 19
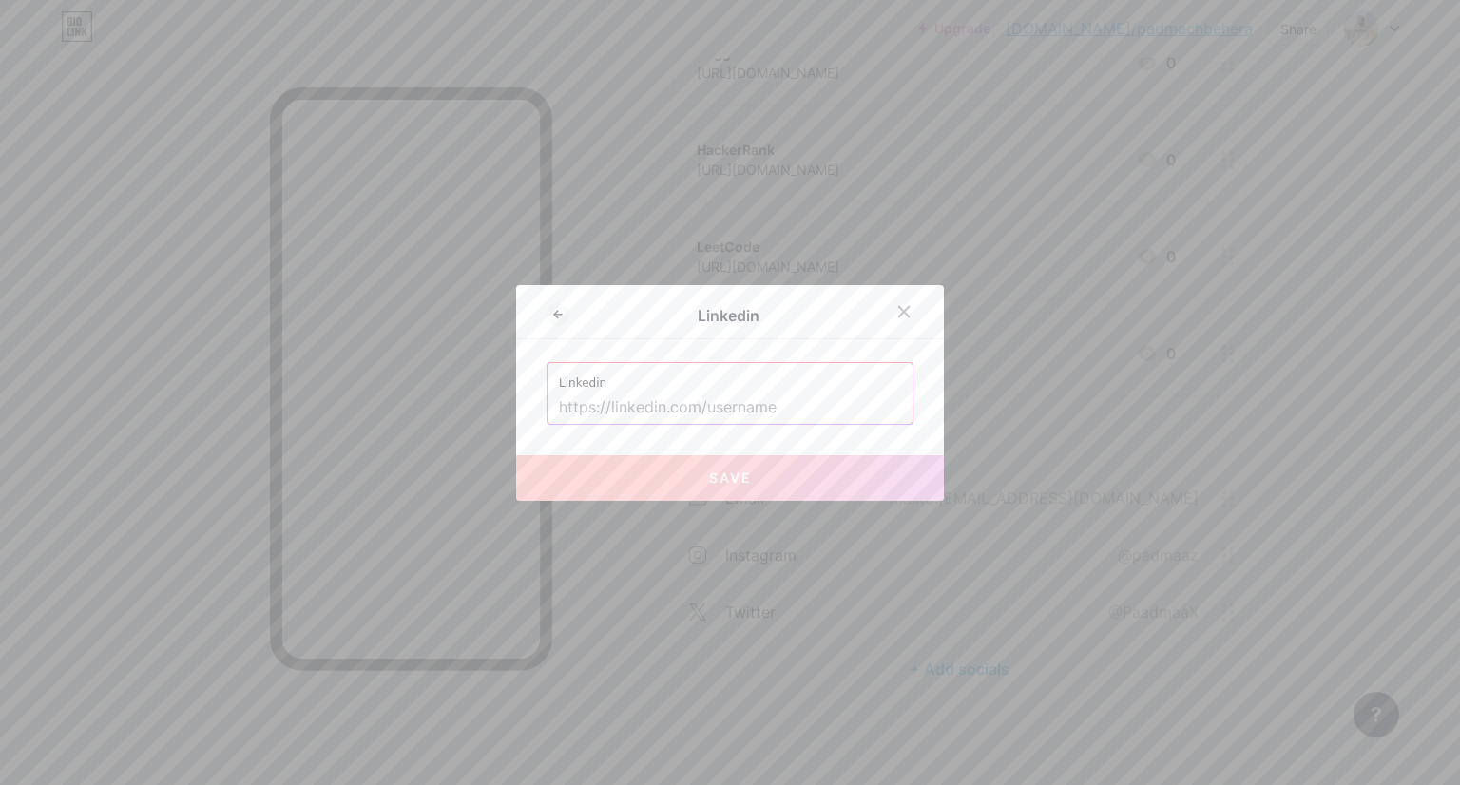
click at [718, 407] on input "text" at bounding box center [730, 408] width 342 height 32
click at [637, 396] on input "text" at bounding box center [730, 408] width 342 height 32
paste input "[URL][DOMAIN_NAME]"
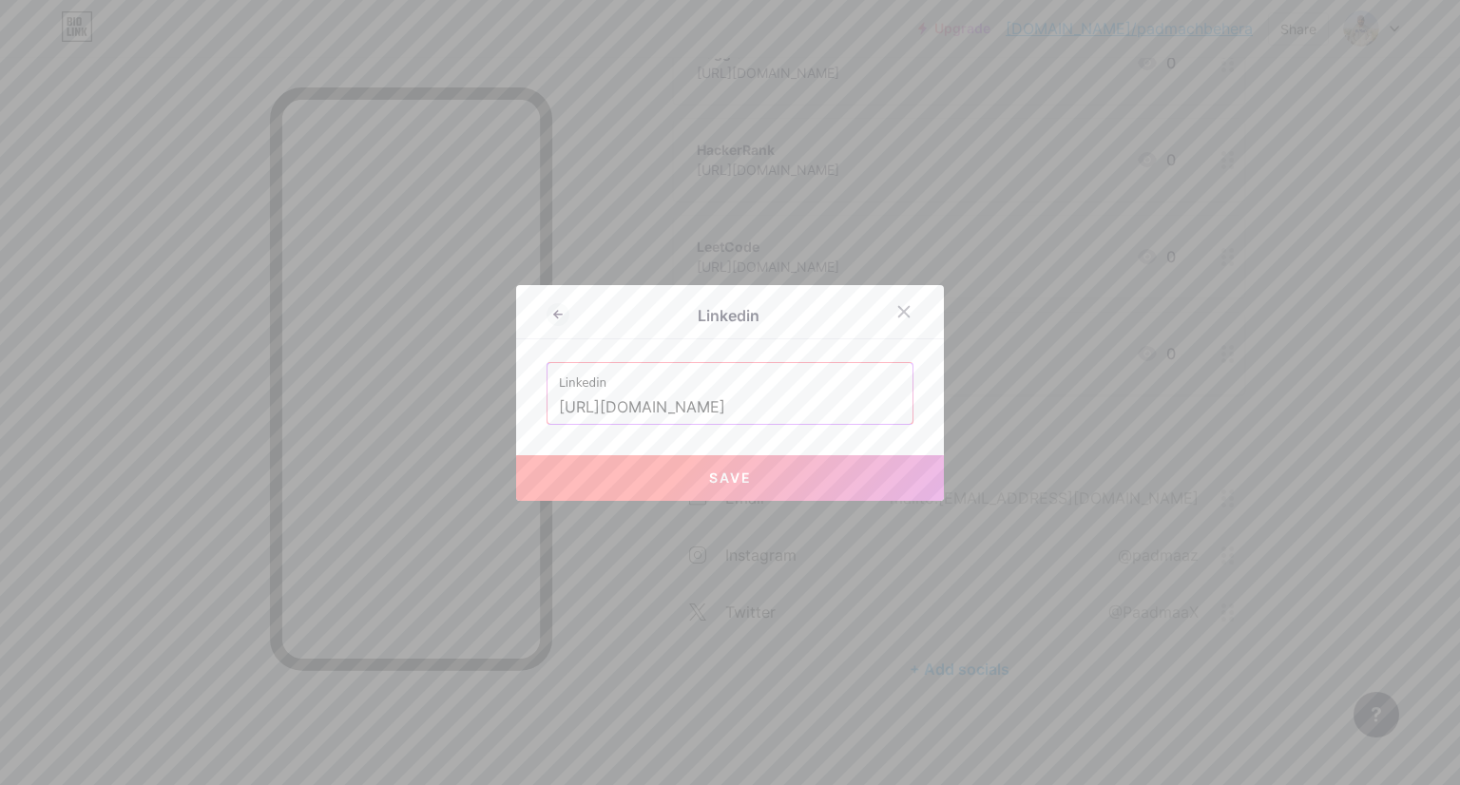
type input "[URL][DOMAIN_NAME]"
click at [667, 484] on button "Save" at bounding box center [730, 478] width 428 height 46
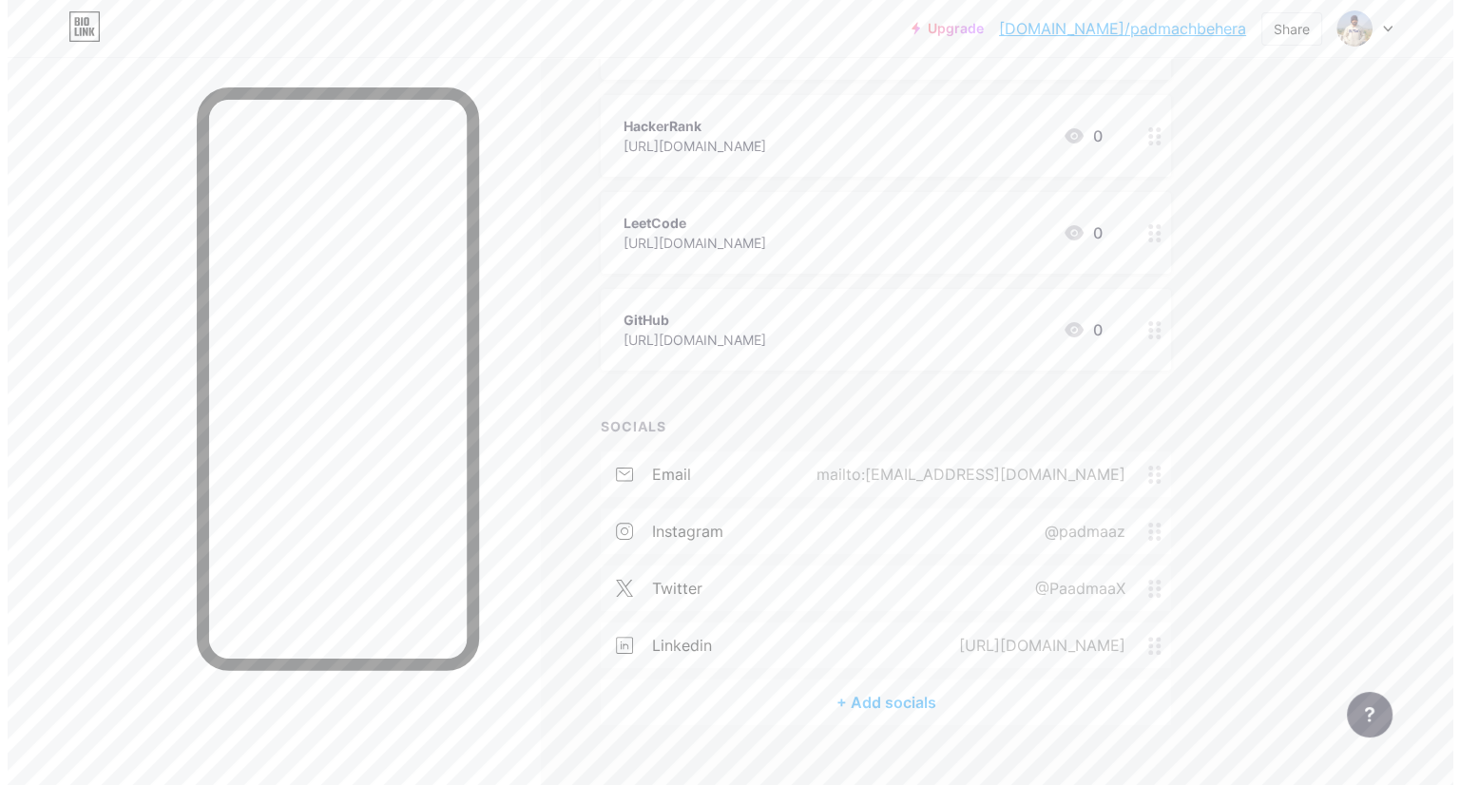
scroll to position [335, 0]
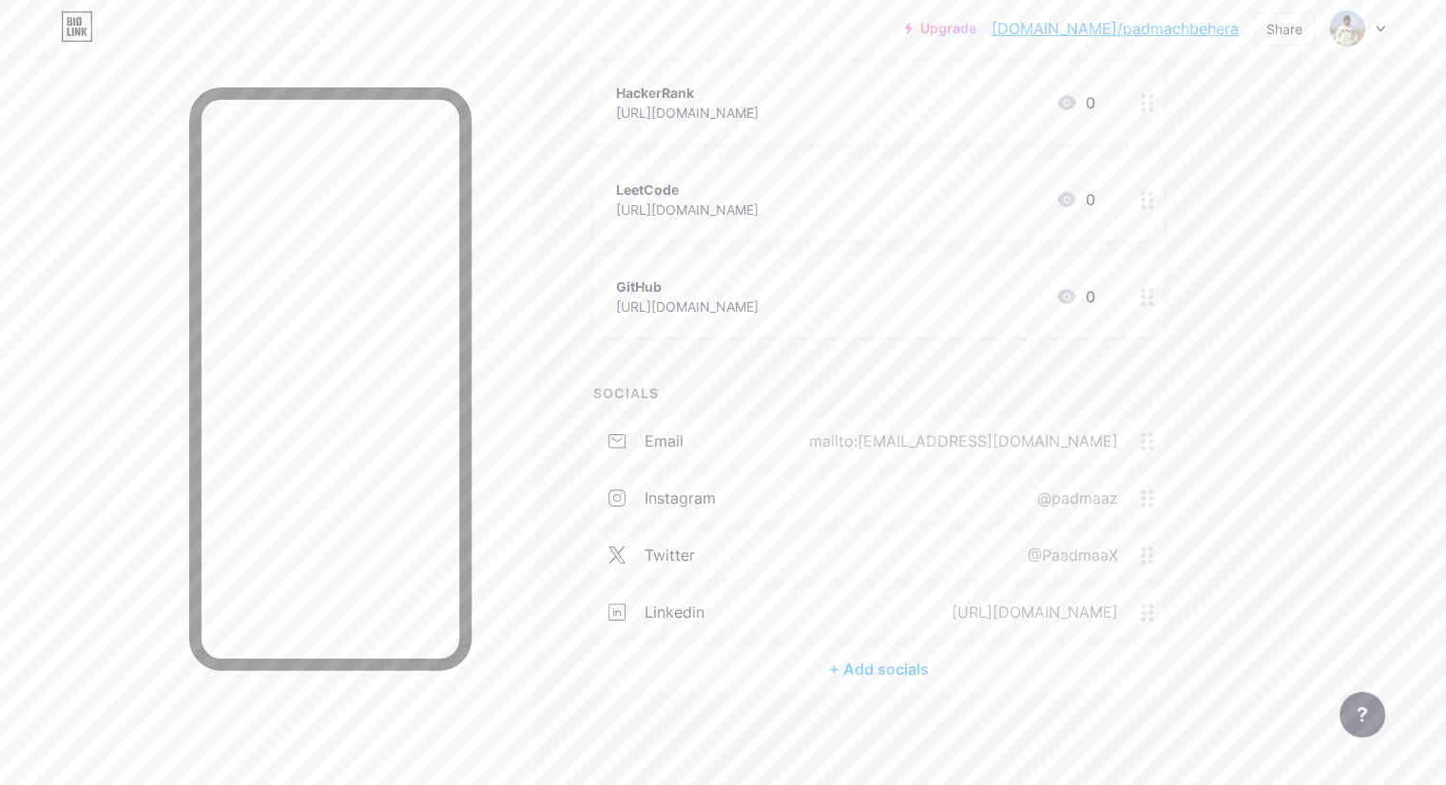
click at [955, 658] on div "+ Add socials" at bounding box center [878, 670] width 570 height 46
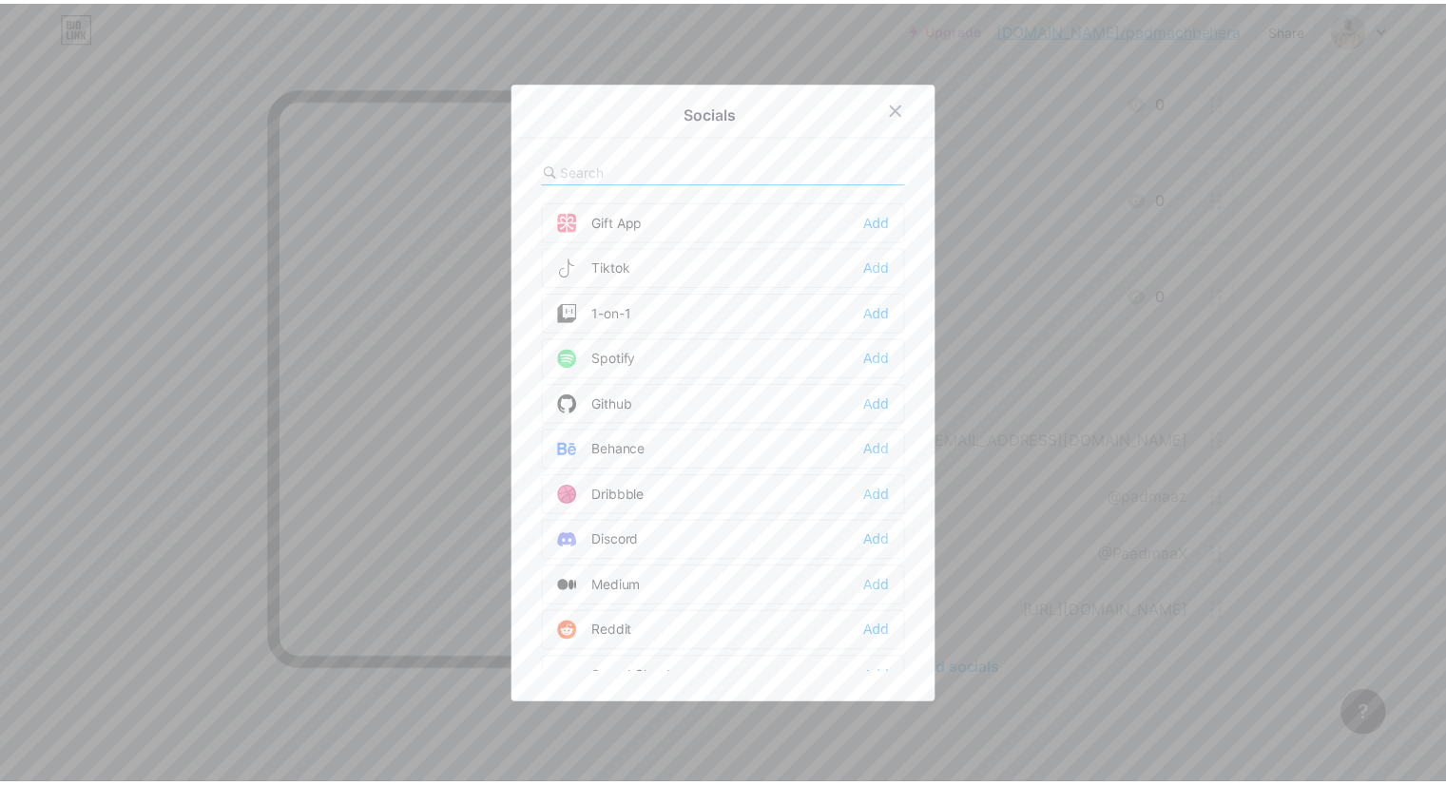
scroll to position [270, 0]
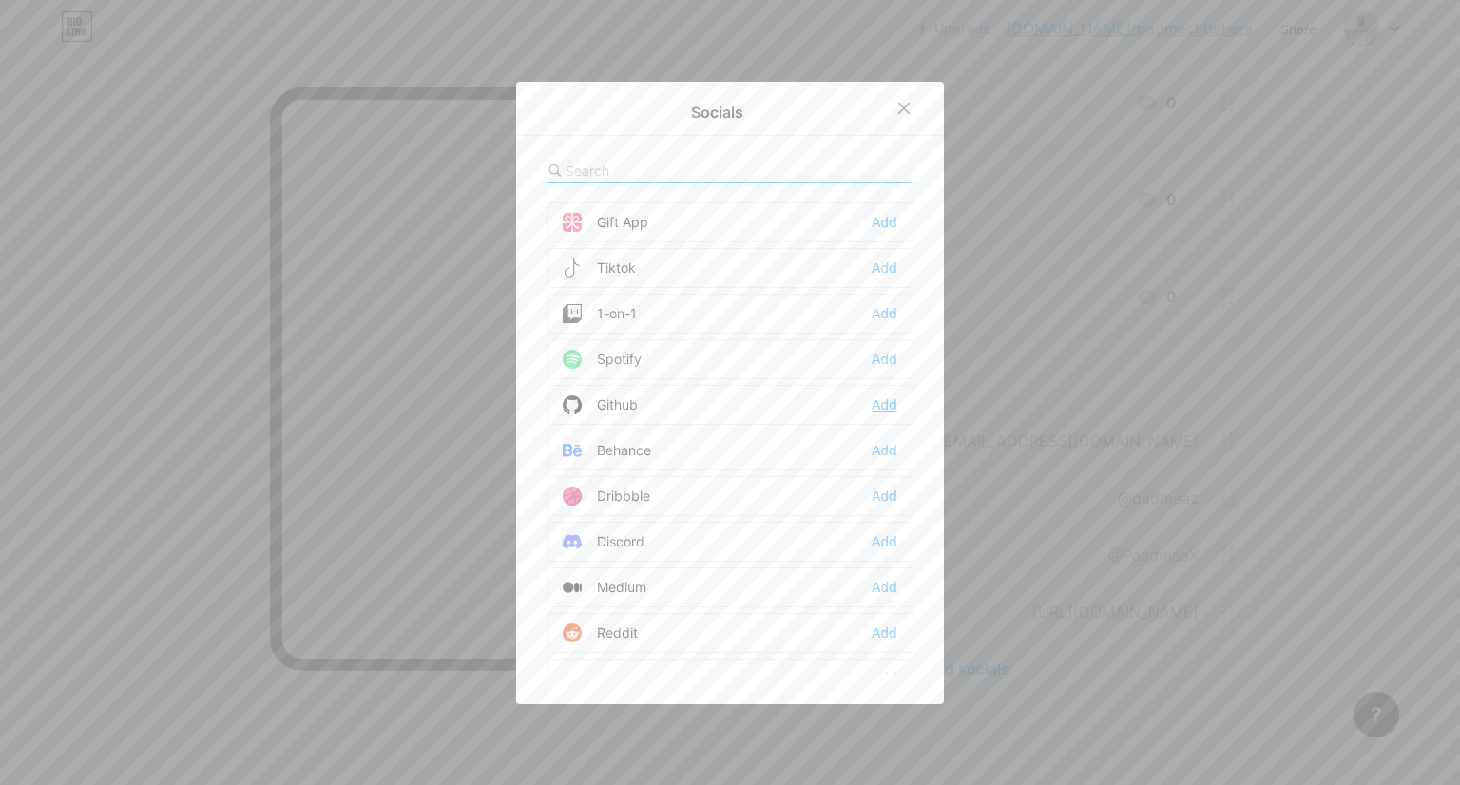
click at [875, 397] on div "Add" at bounding box center [885, 405] width 26 height 19
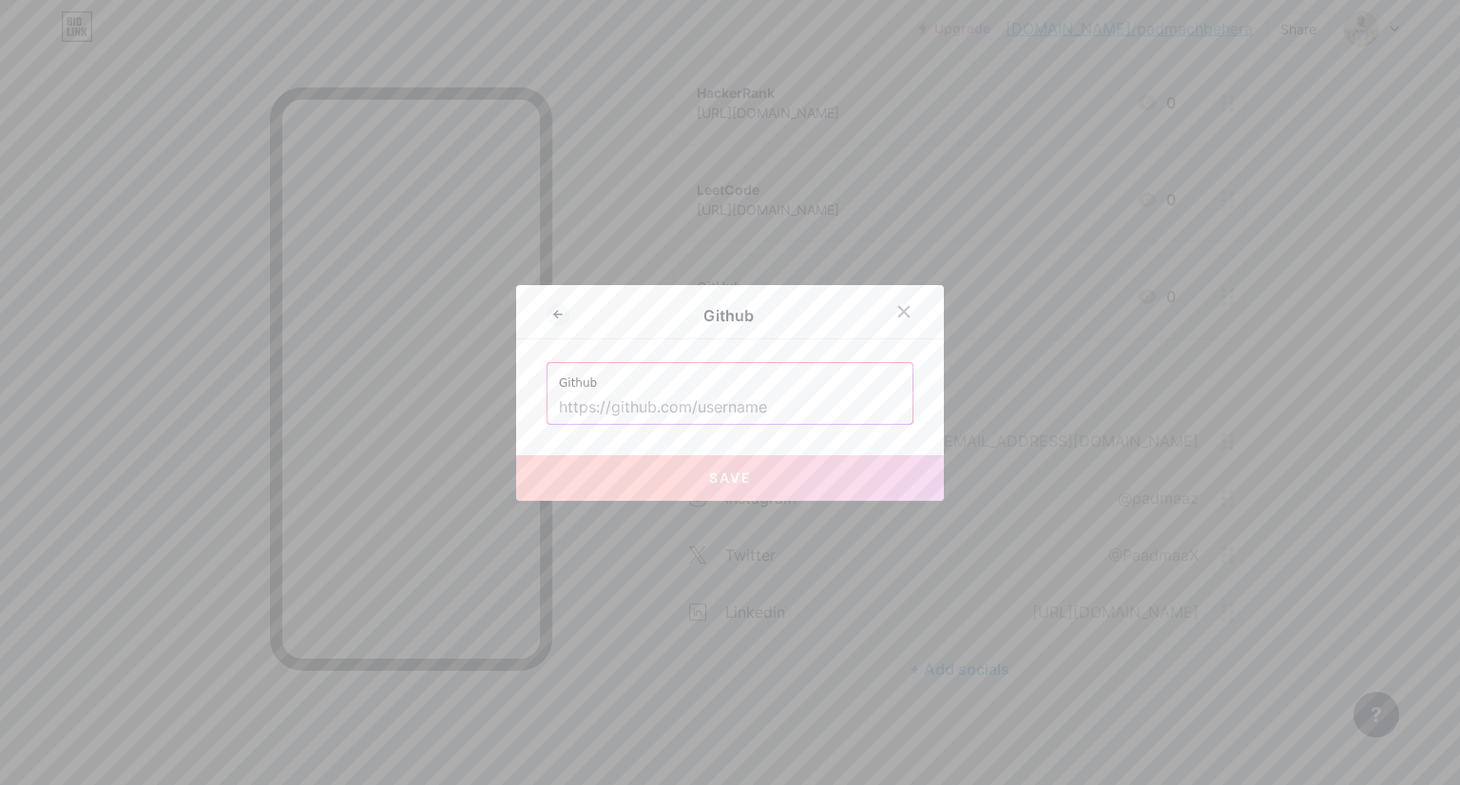
click at [715, 404] on input "text" at bounding box center [730, 408] width 342 height 32
click at [618, 397] on input "text" at bounding box center [730, 408] width 342 height 32
paste input "[URL][DOMAIN_NAME]"
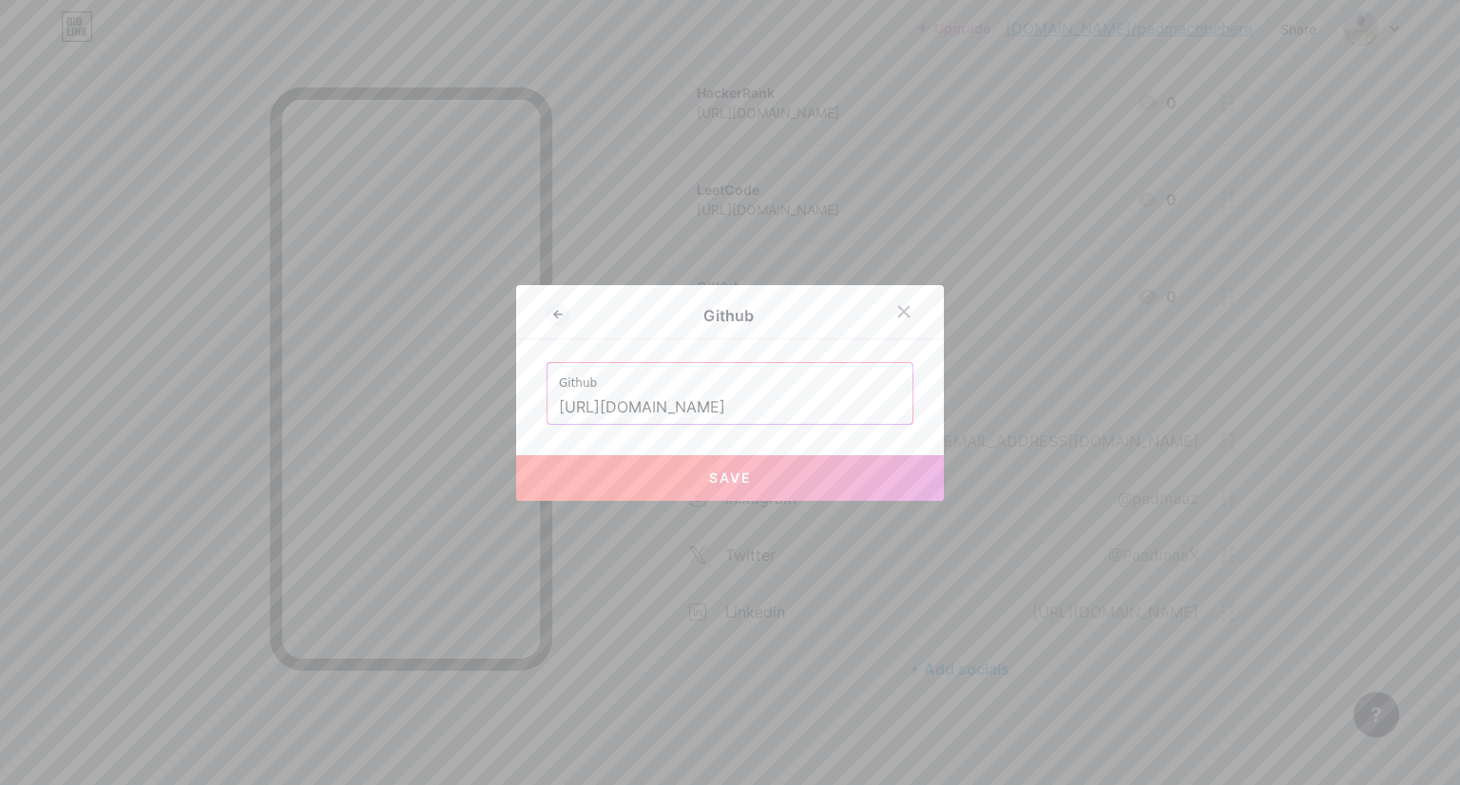
type input "[URL][DOMAIN_NAME]"
click at [693, 475] on button "Save" at bounding box center [730, 478] width 428 height 46
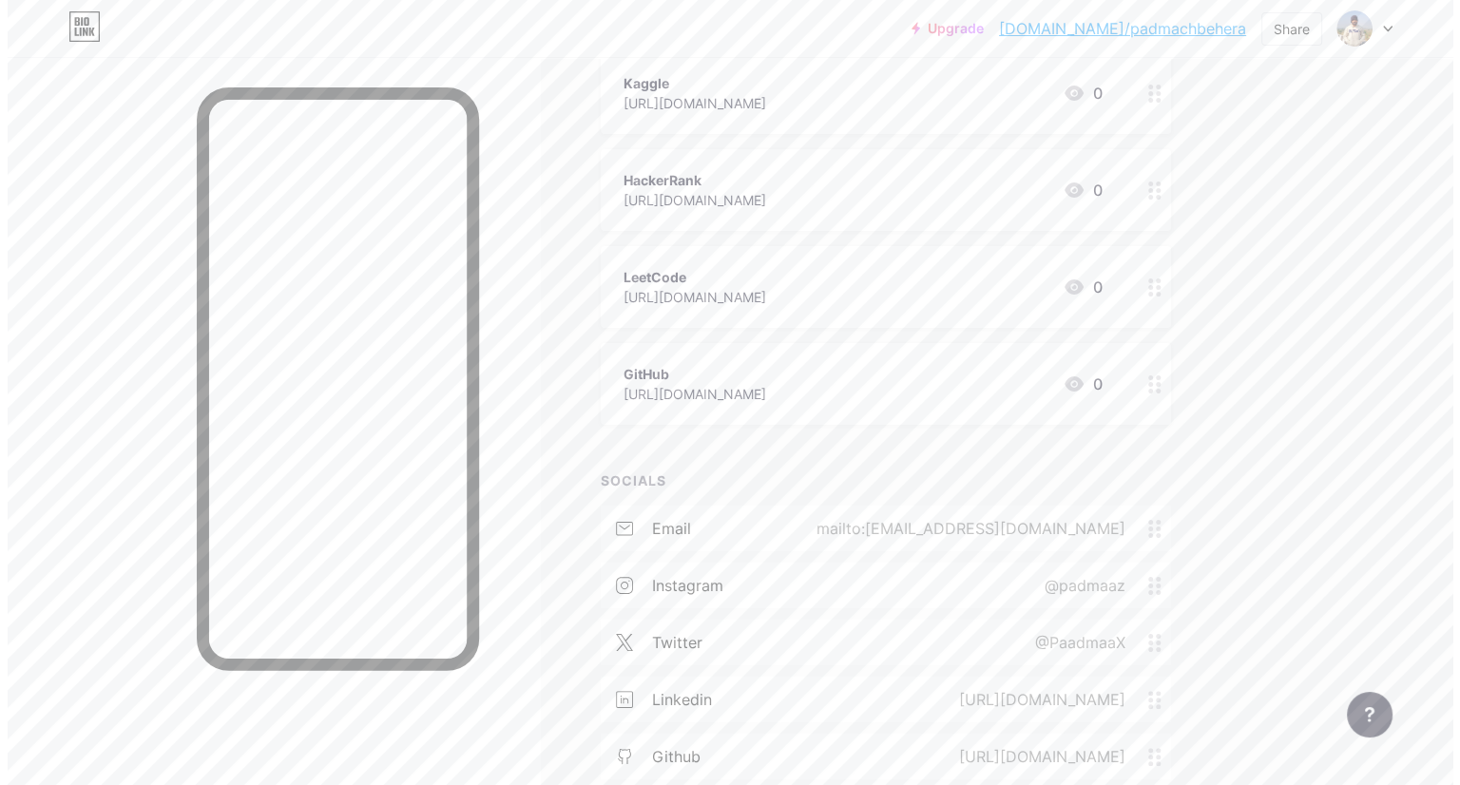
scroll to position [145, 0]
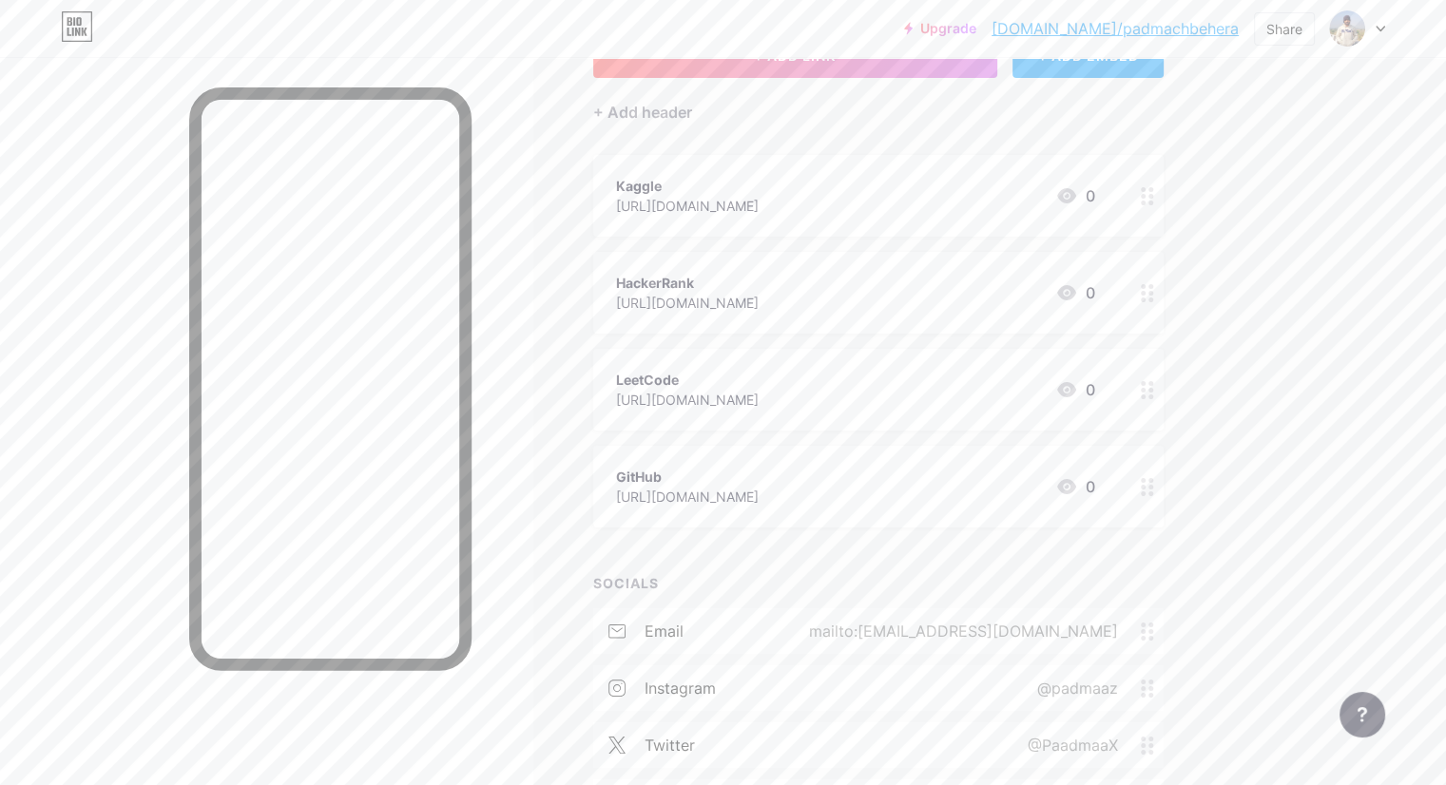
click at [997, 489] on div "GitHub [URL][DOMAIN_NAME] 0" at bounding box center [855, 487] width 479 height 44
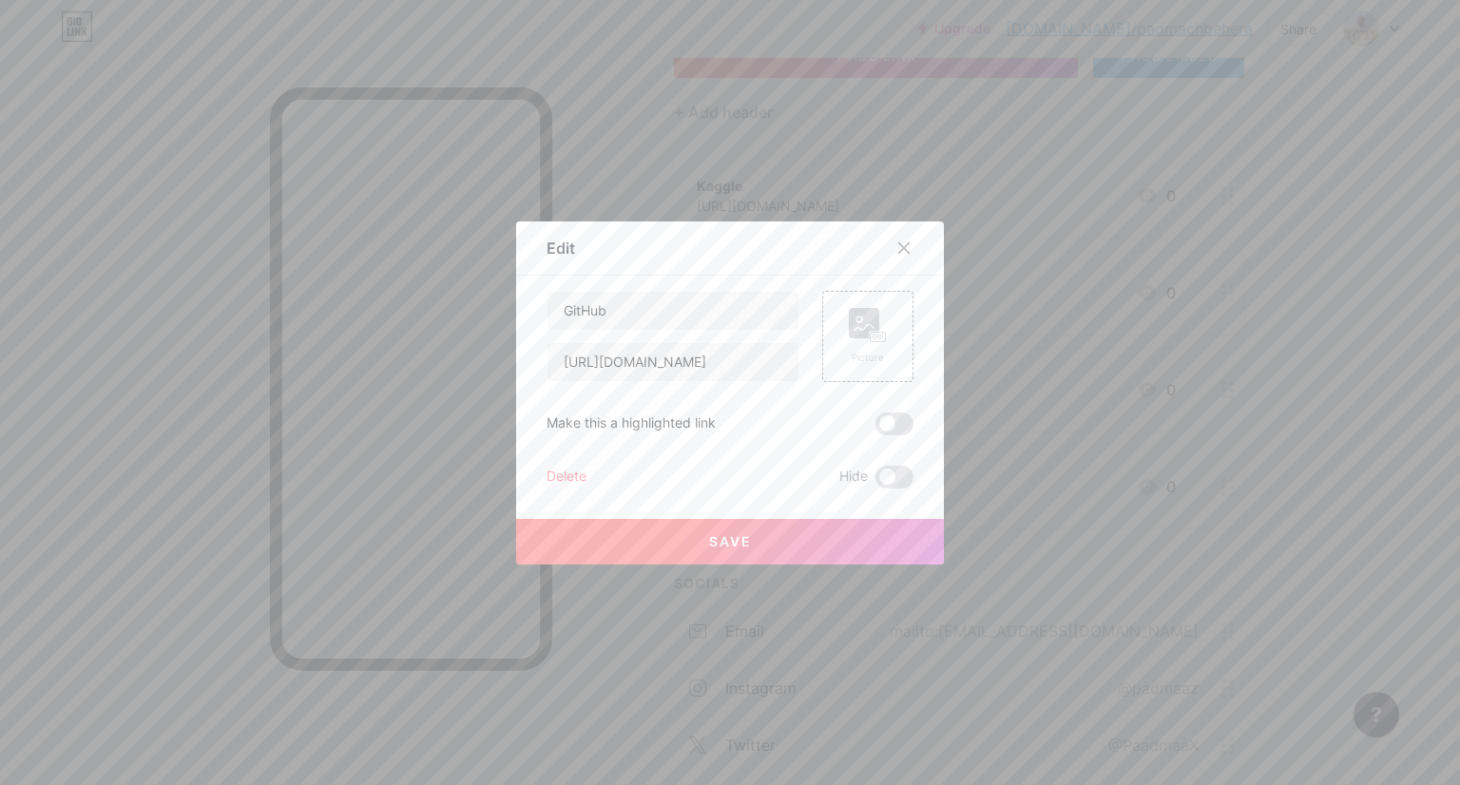
click at [560, 471] on div "Delete" at bounding box center [567, 477] width 40 height 23
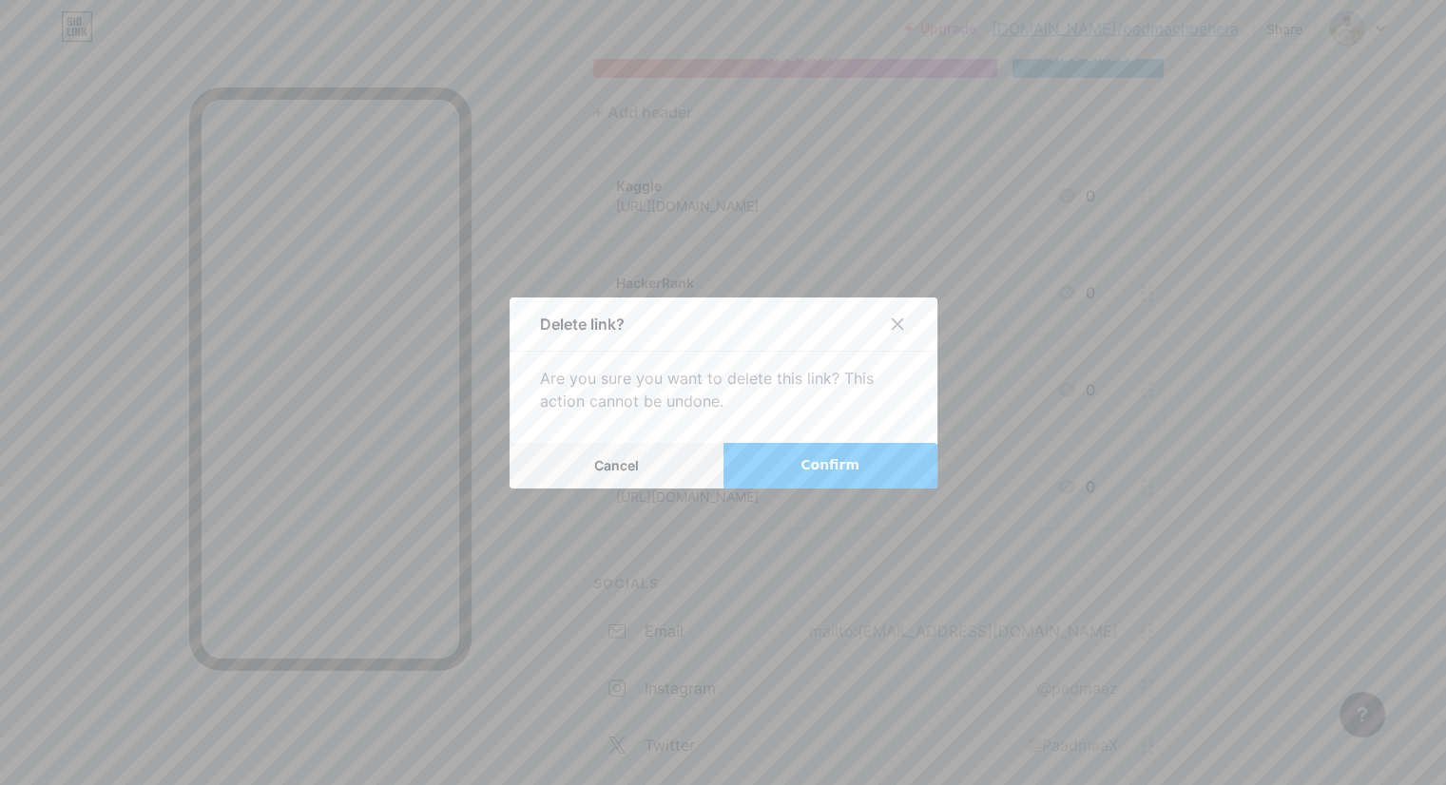
click at [829, 465] on span "Confirm" at bounding box center [830, 465] width 59 height 20
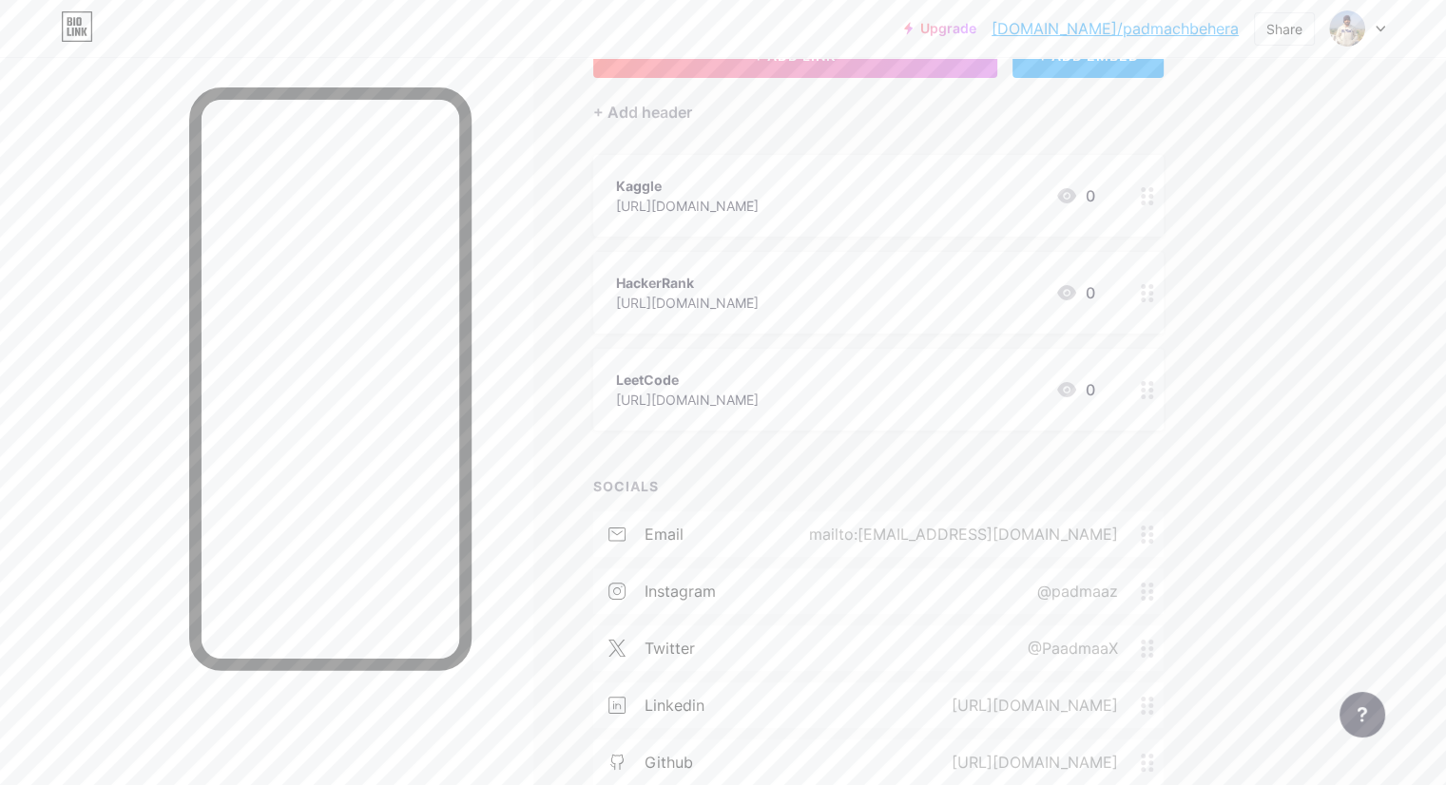
click at [742, 187] on div "Kaggle" at bounding box center [687, 186] width 143 height 20
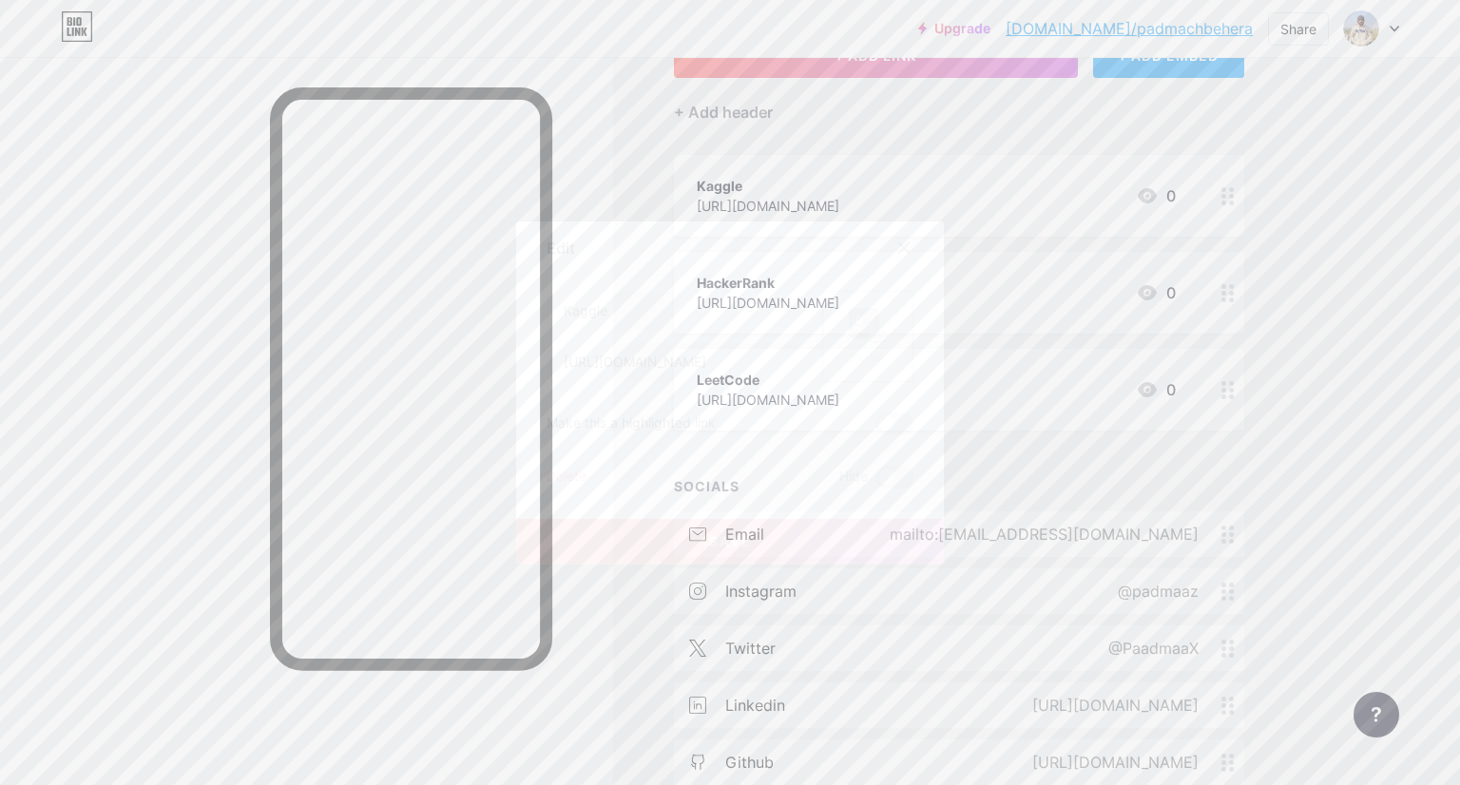
click at [854, 355] on div "Picture" at bounding box center [868, 358] width 38 height 14
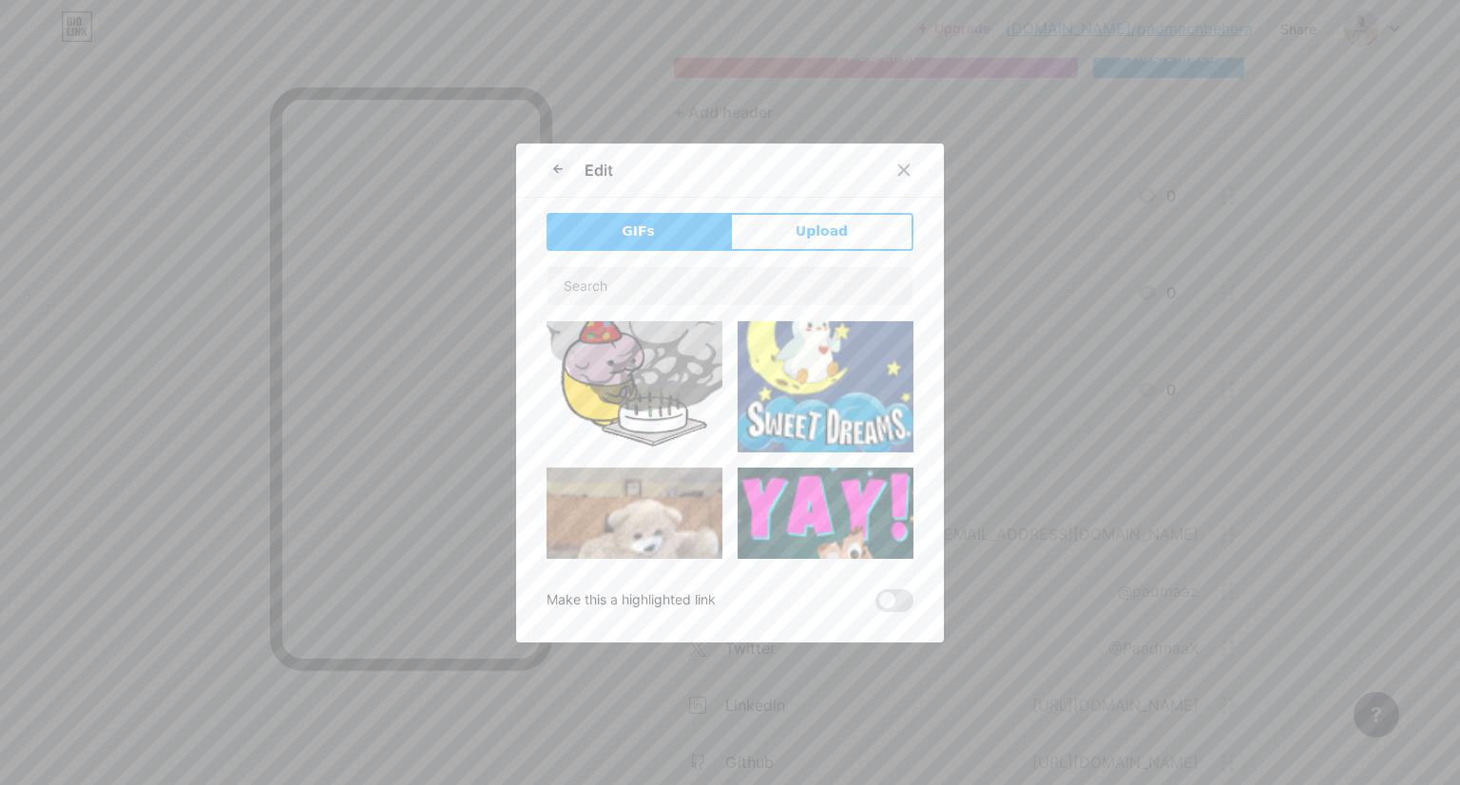
scroll to position [95, 0]
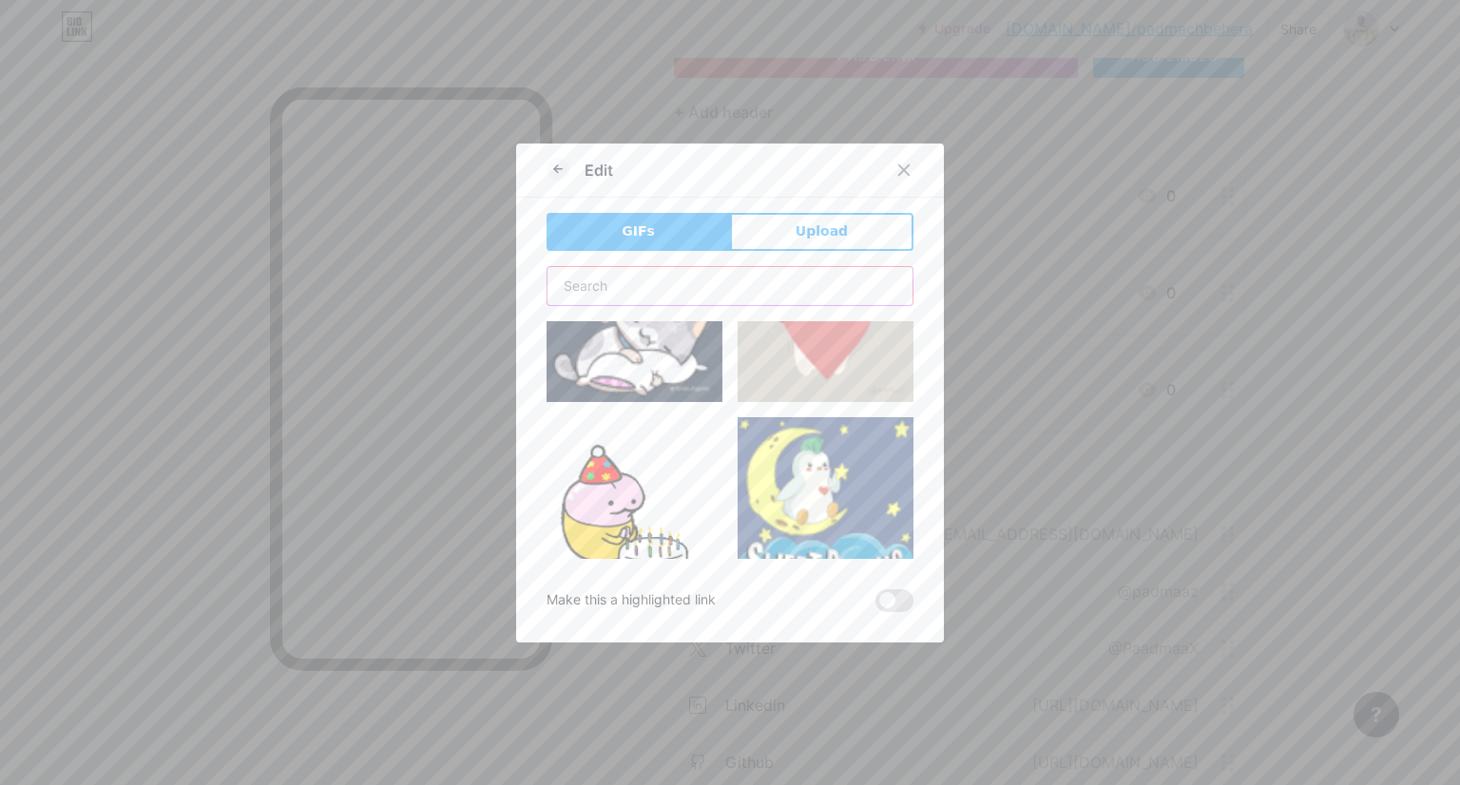
click at [654, 270] on input "text" at bounding box center [730, 286] width 365 height 38
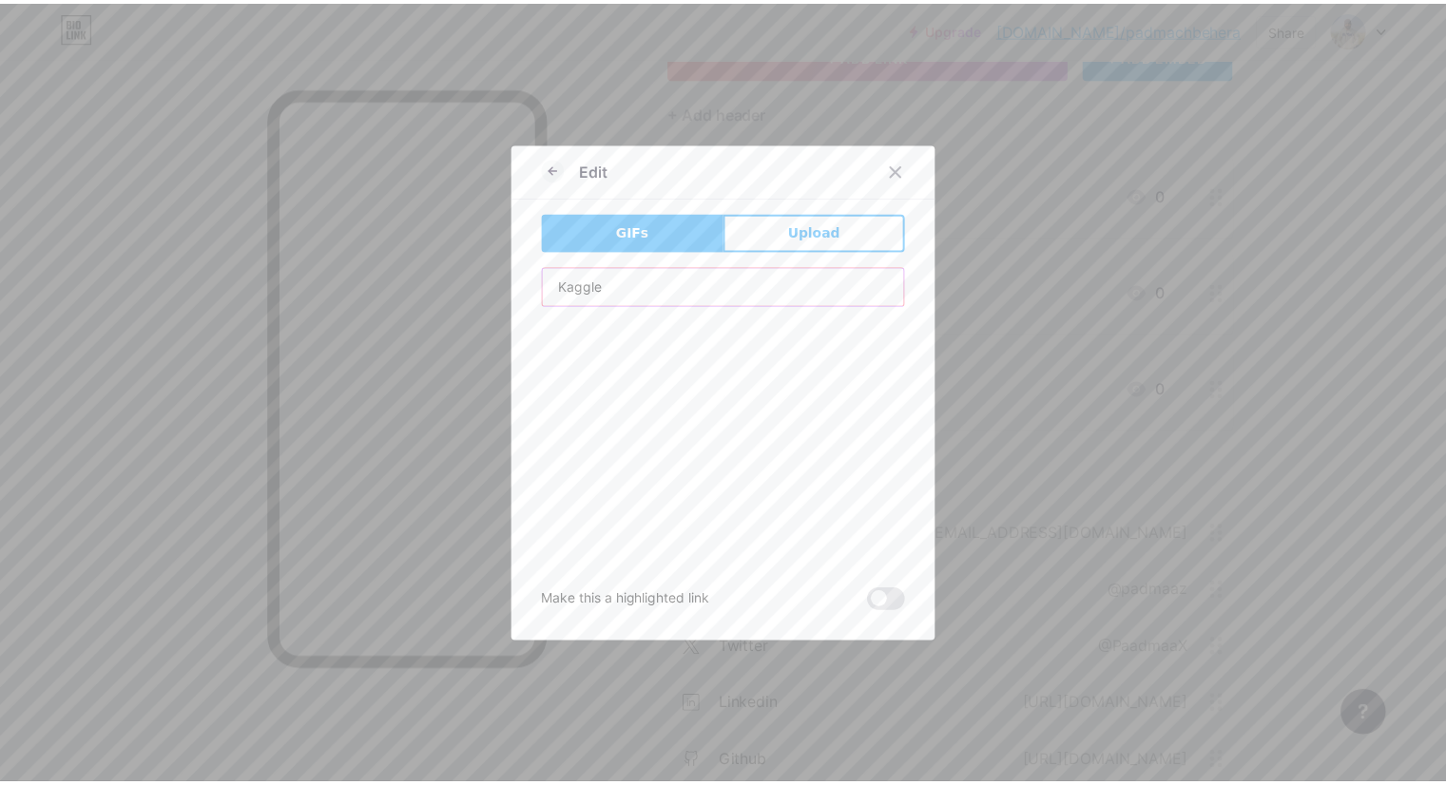
scroll to position [0, 0]
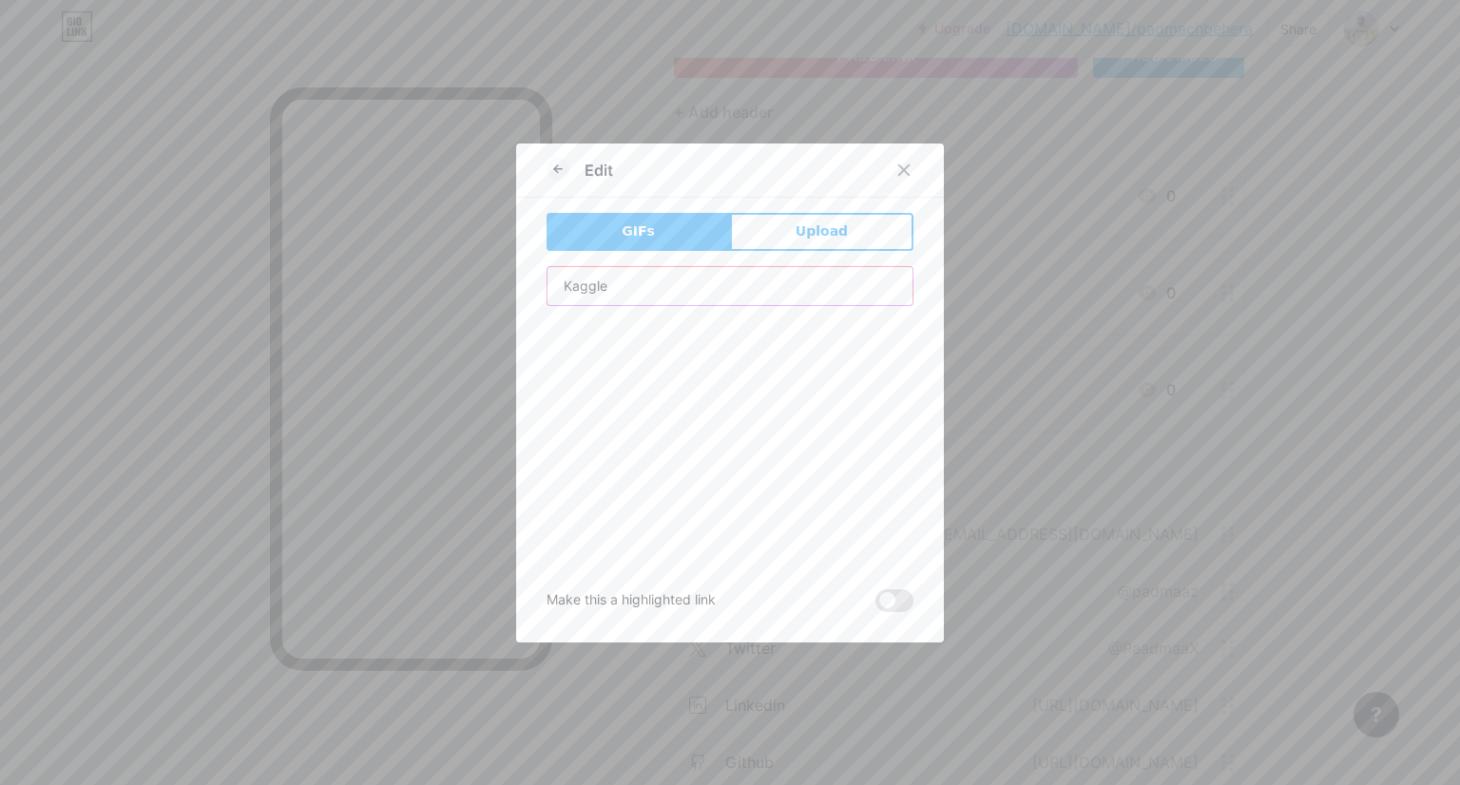
click at [620, 273] on input "Kaggle" at bounding box center [730, 286] width 365 height 38
type input "K"
click at [810, 241] on span "Upload" at bounding box center [822, 232] width 52 height 20
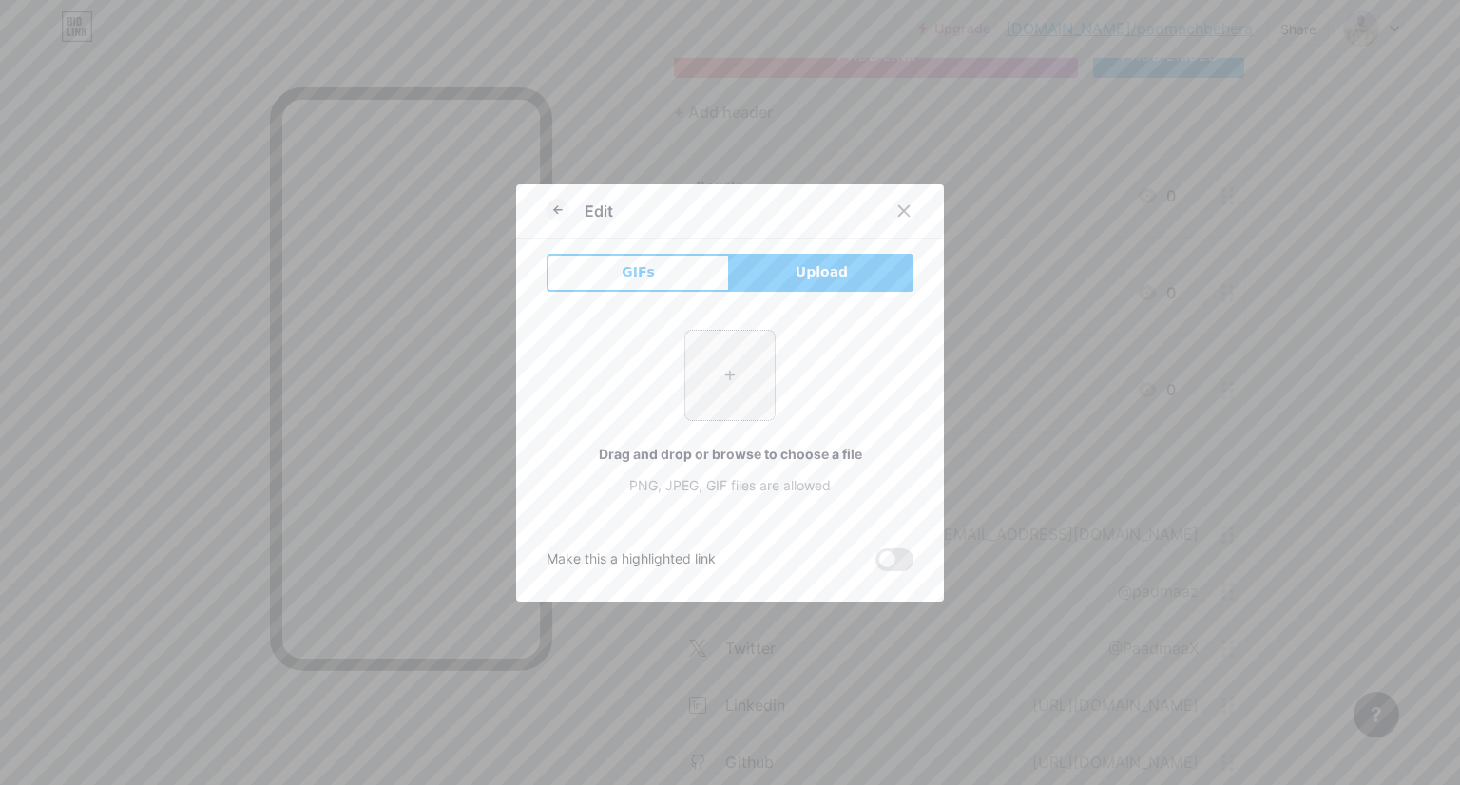
click at [722, 385] on input "file" at bounding box center [729, 375] width 89 height 89
type input "C:\fakepath\kaggle-1024x562.jpg"
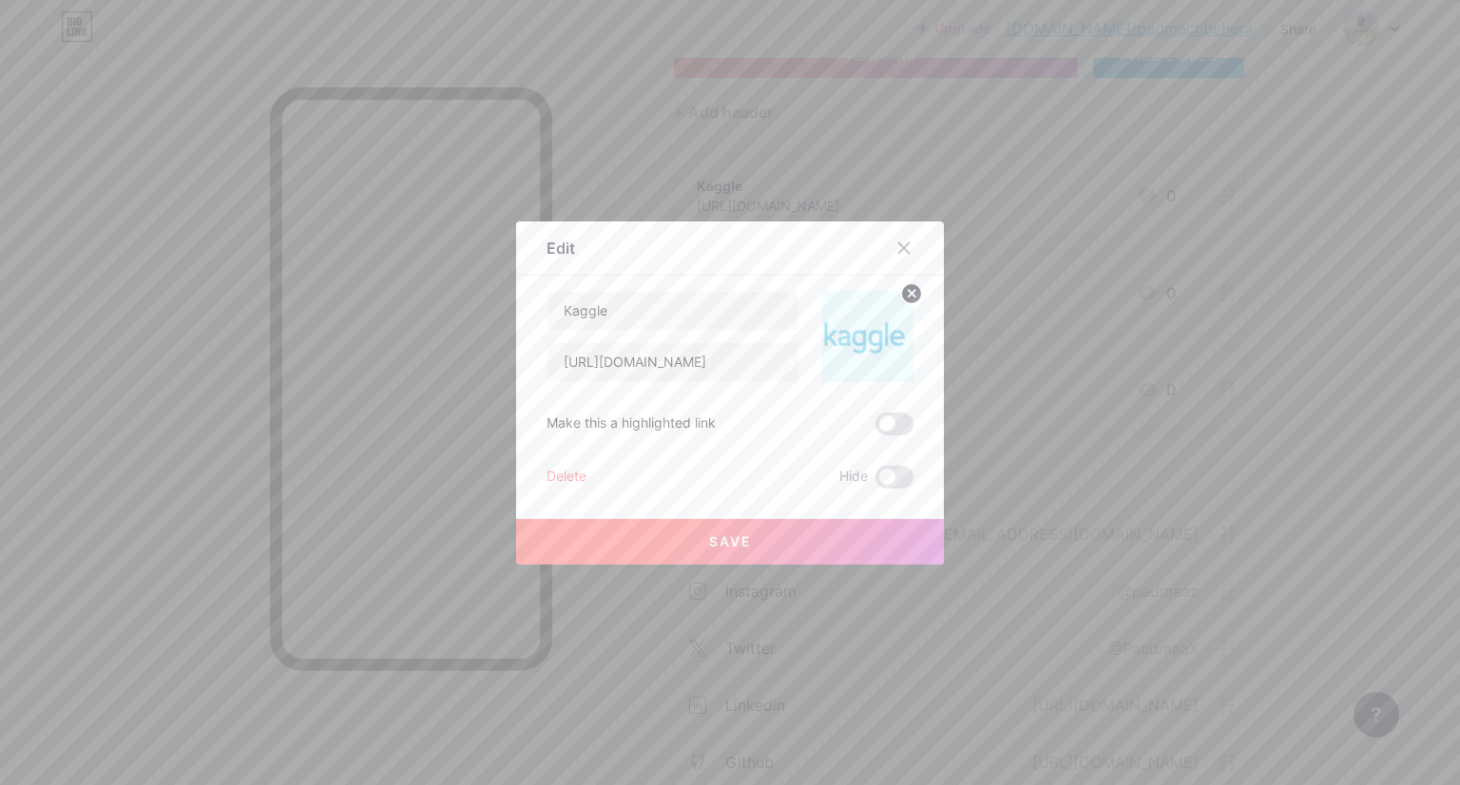
click at [688, 538] on button "Save" at bounding box center [730, 542] width 428 height 46
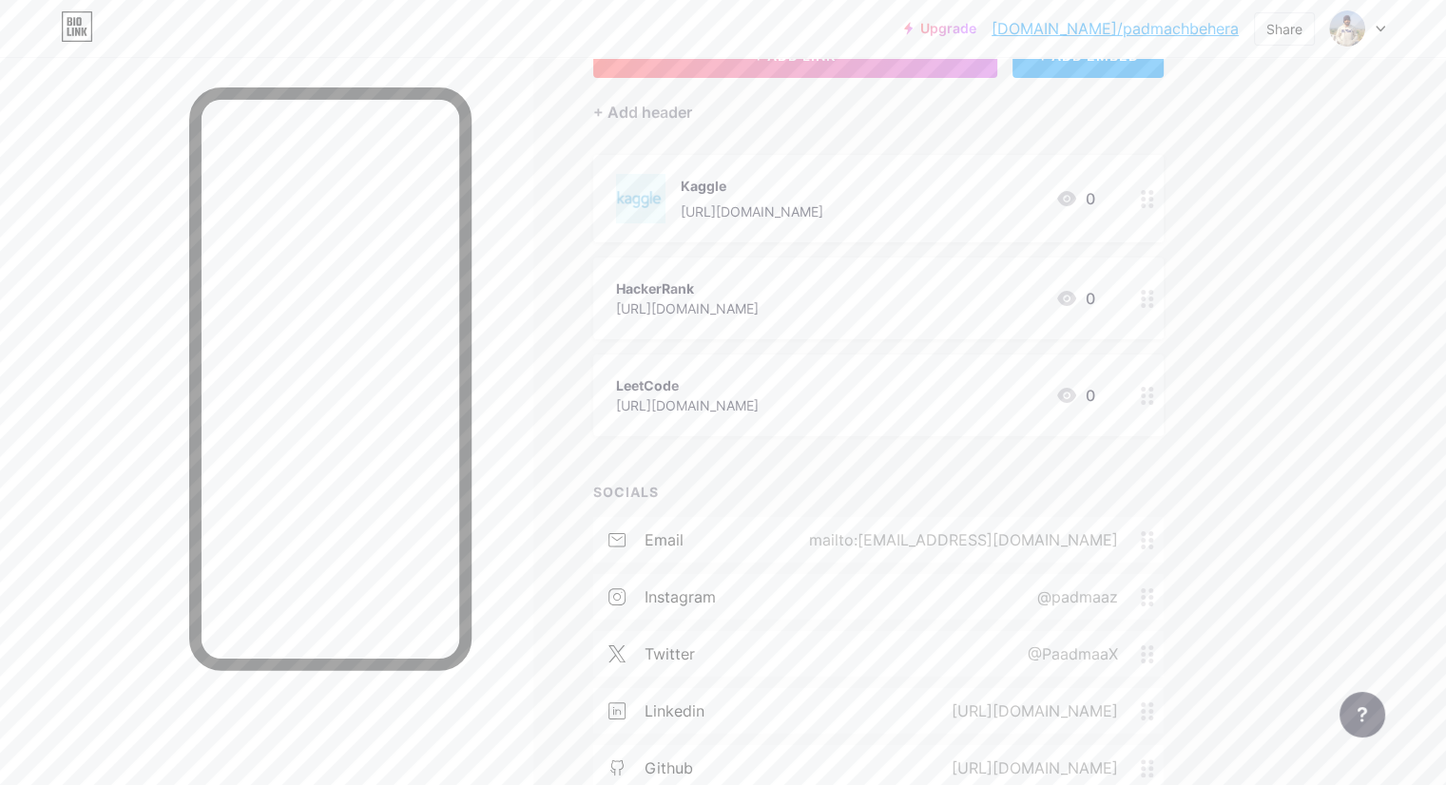
click at [666, 183] on img at bounding box center [640, 198] width 49 height 49
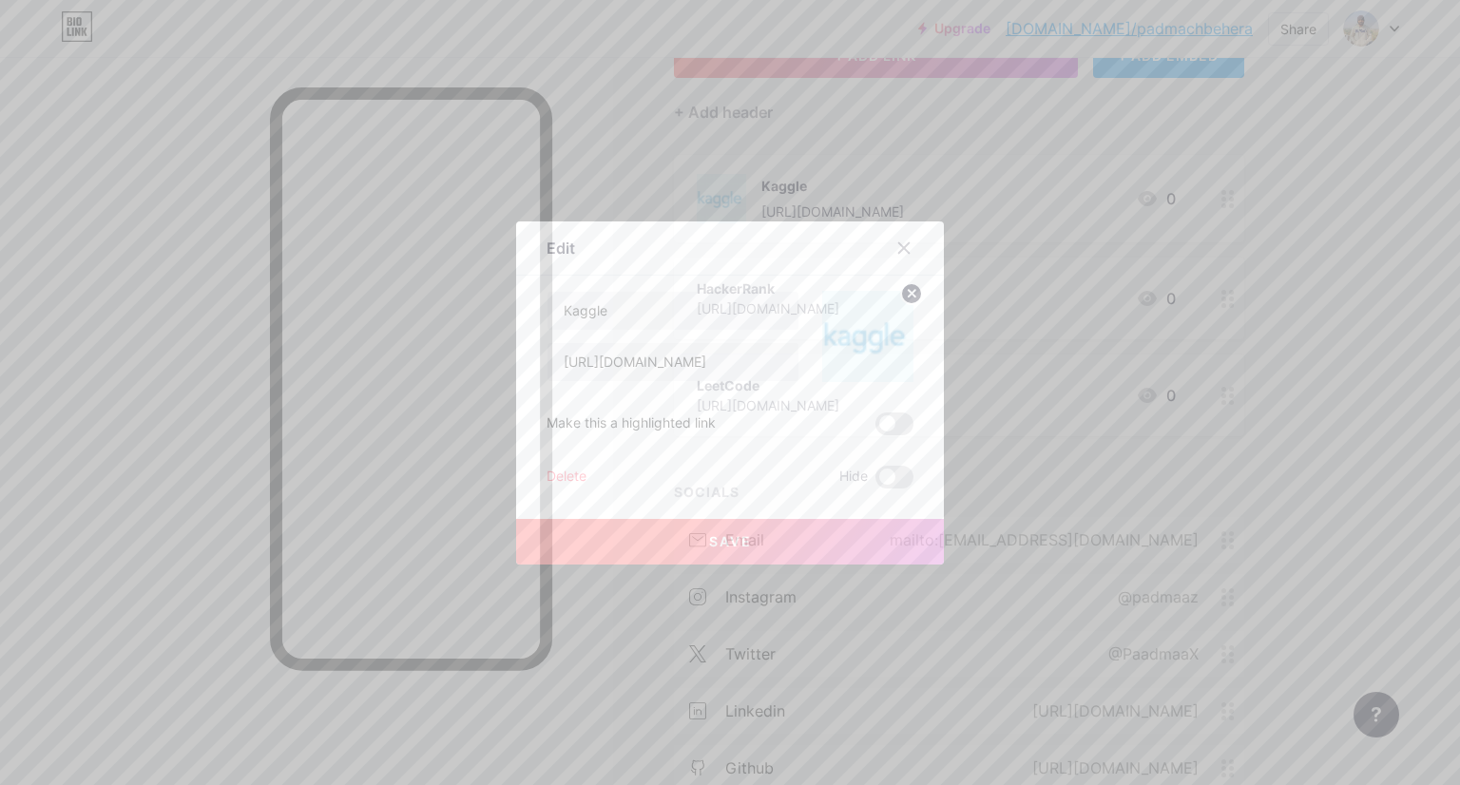
drag, startPoint x: 906, startPoint y: 294, endPoint x: 881, endPoint y: 307, distance: 28.1
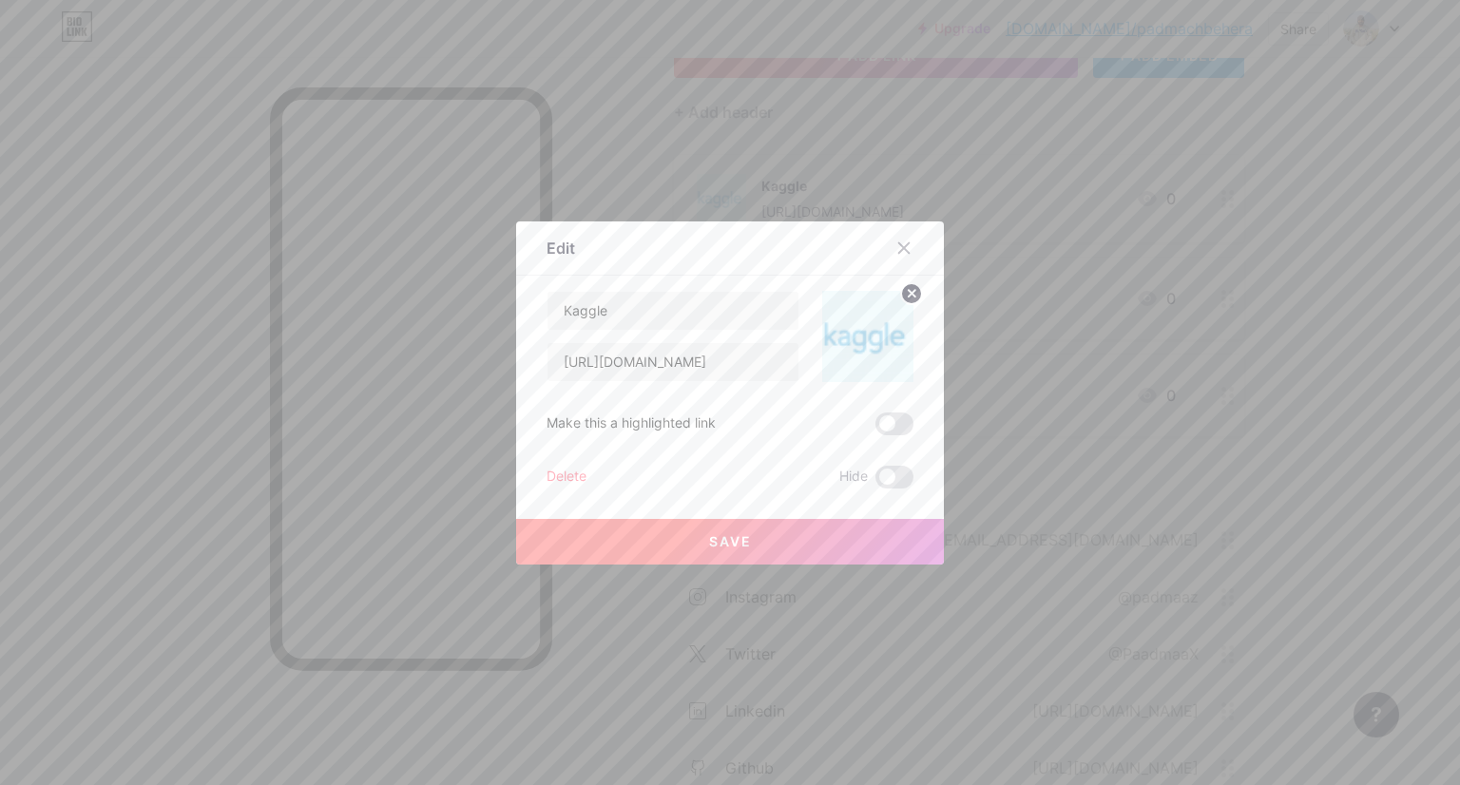
click at [906, 293] on icon at bounding box center [911, 293] width 23 height 23
click at [871, 335] on rect at bounding box center [878, 337] width 15 height 10
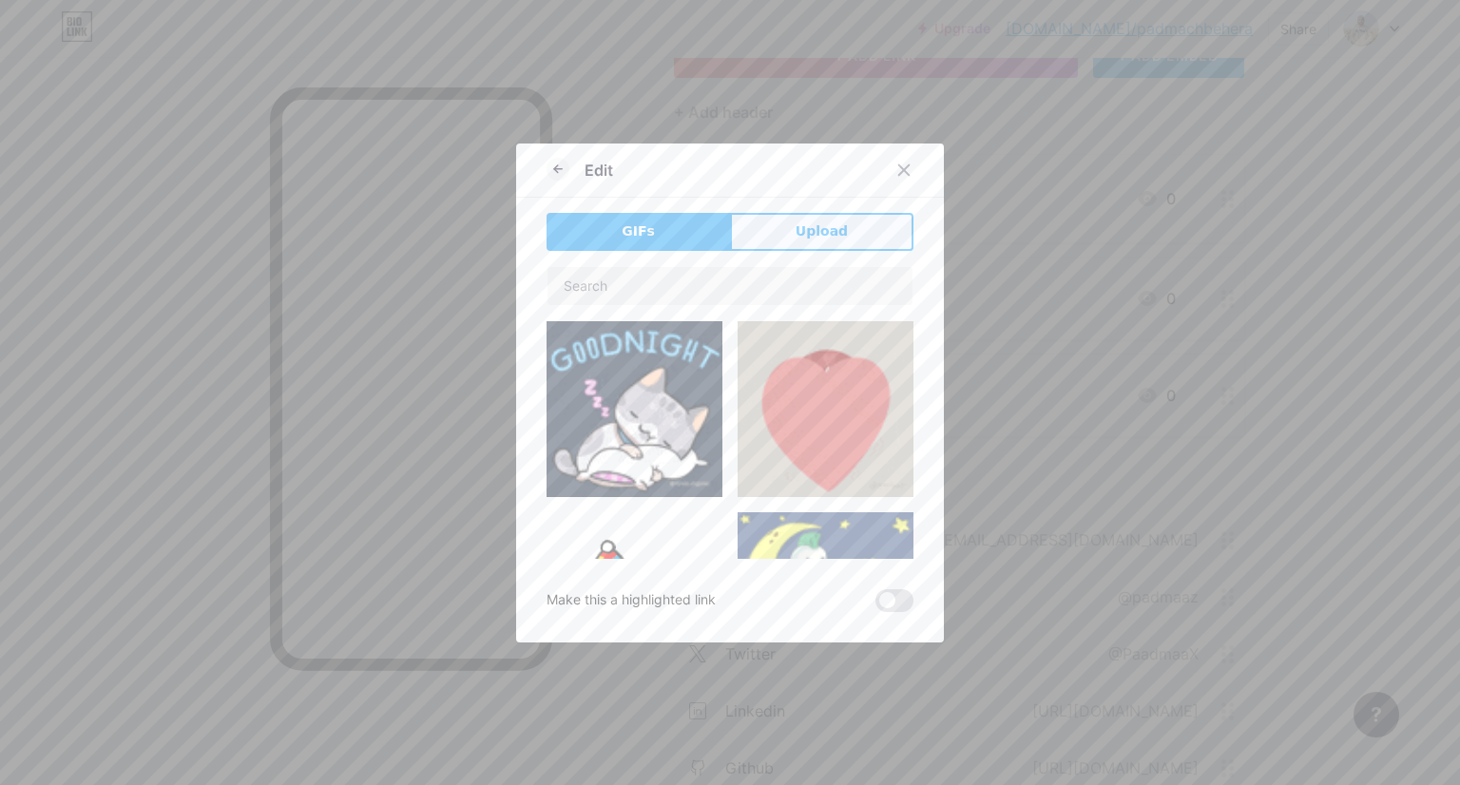
click at [809, 225] on span "Upload" at bounding box center [822, 232] width 52 height 20
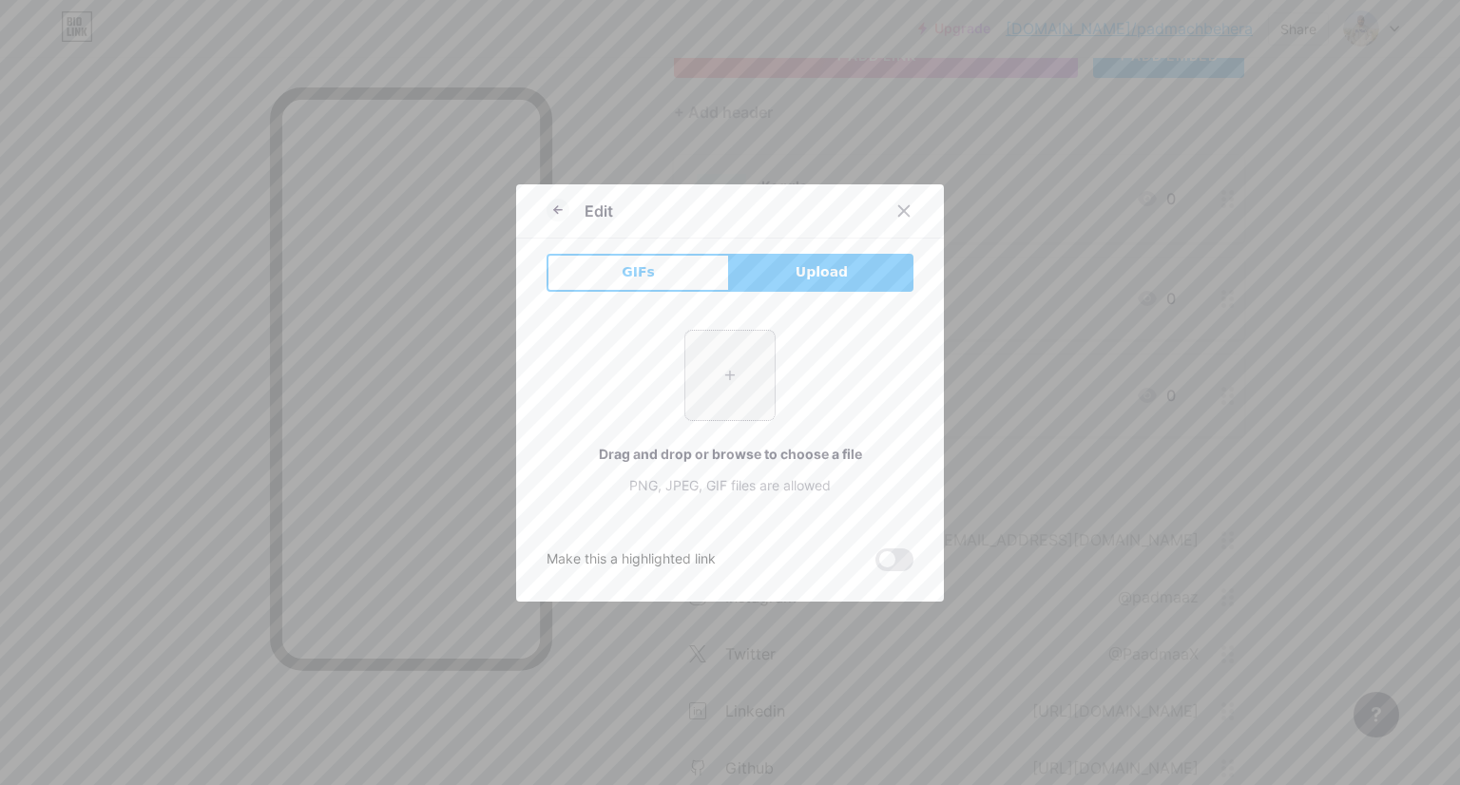
click at [740, 369] on input "file" at bounding box center [729, 375] width 89 height 89
type input "C:\fakepath\kaggle-logo-opengraph.png"
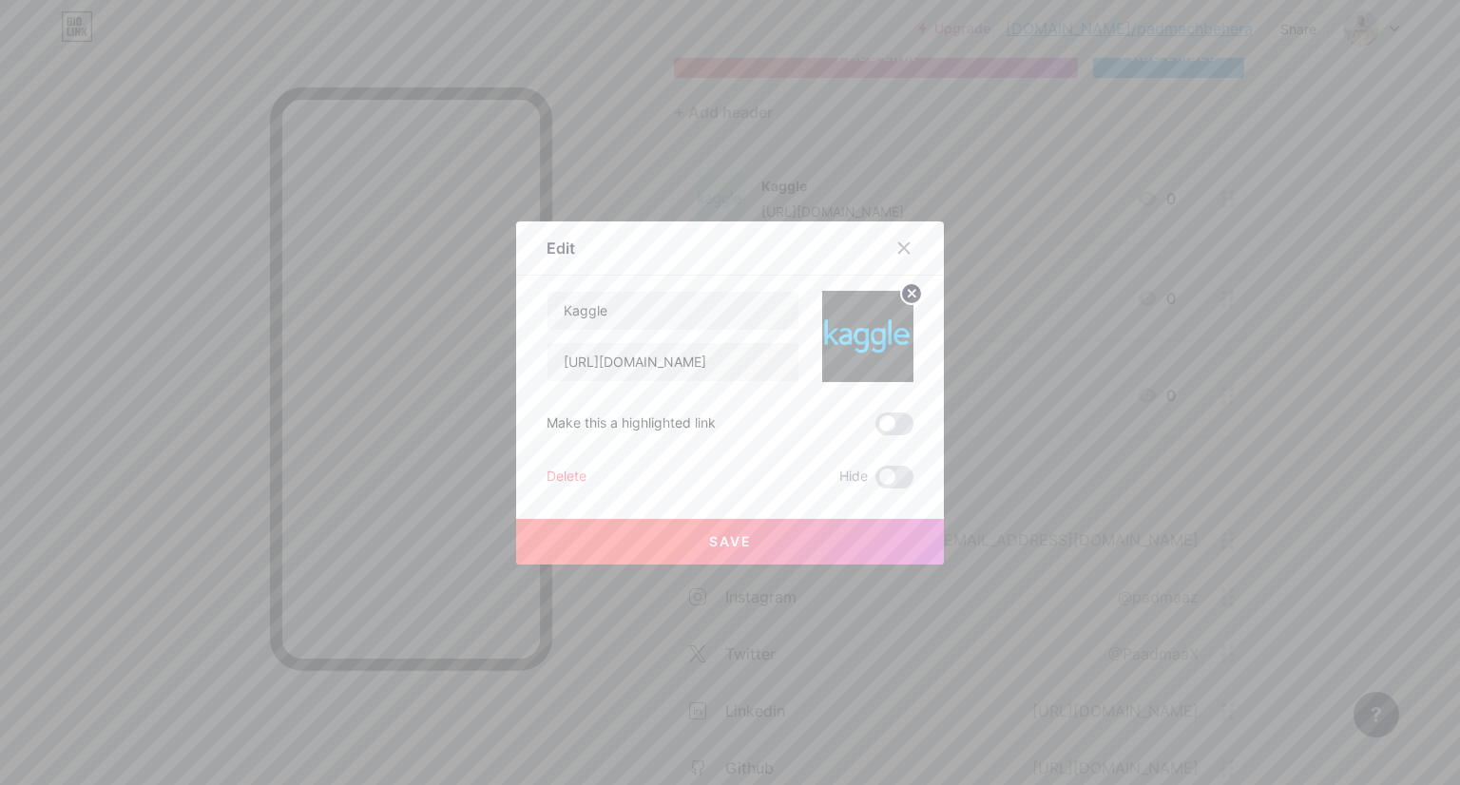
click at [731, 543] on span "Save" at bounding box center [730, 541] width 43 height 16
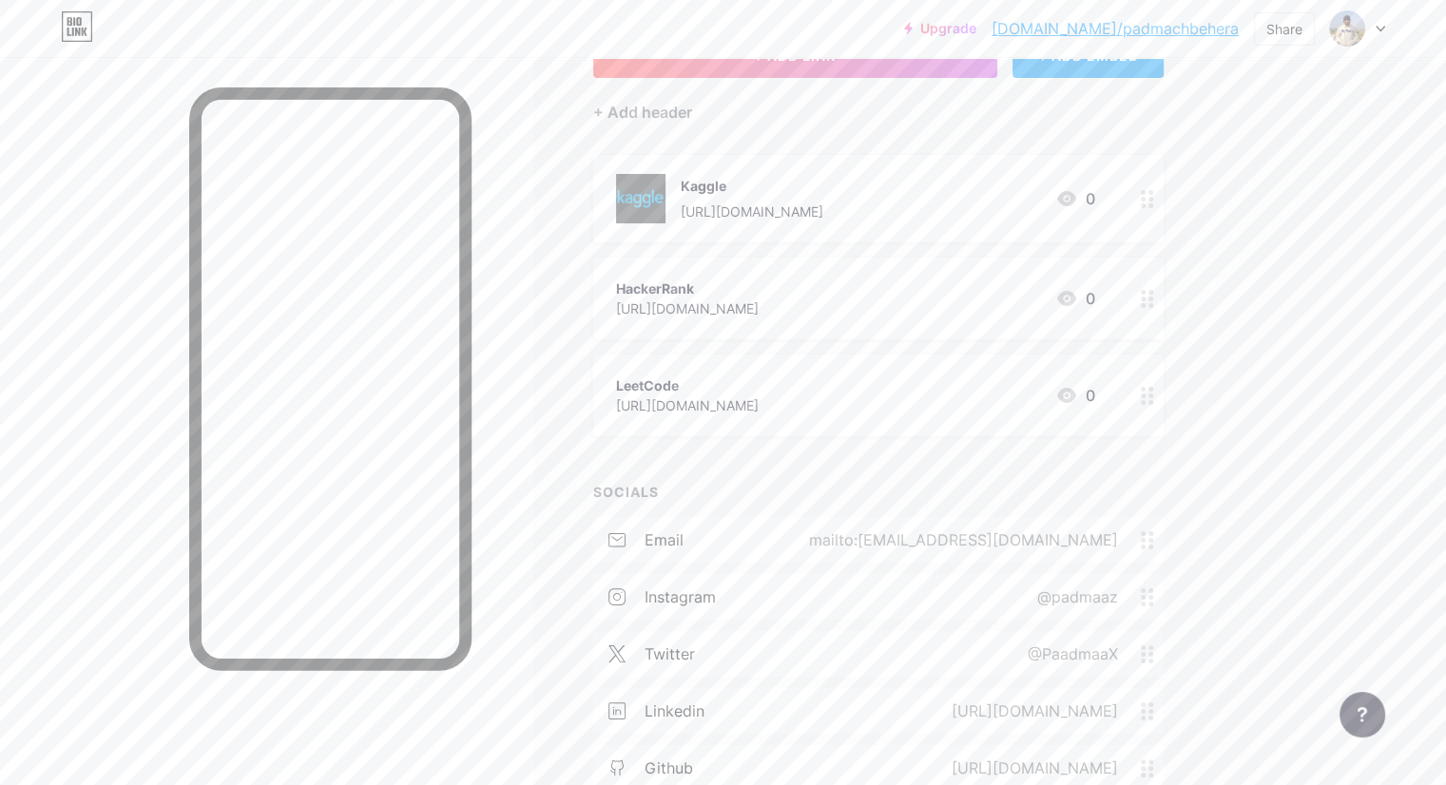
click at [759, 306] on div "[URL][DOMAIN_NAME]" at bounding box center [687, 309] width 143 height 20
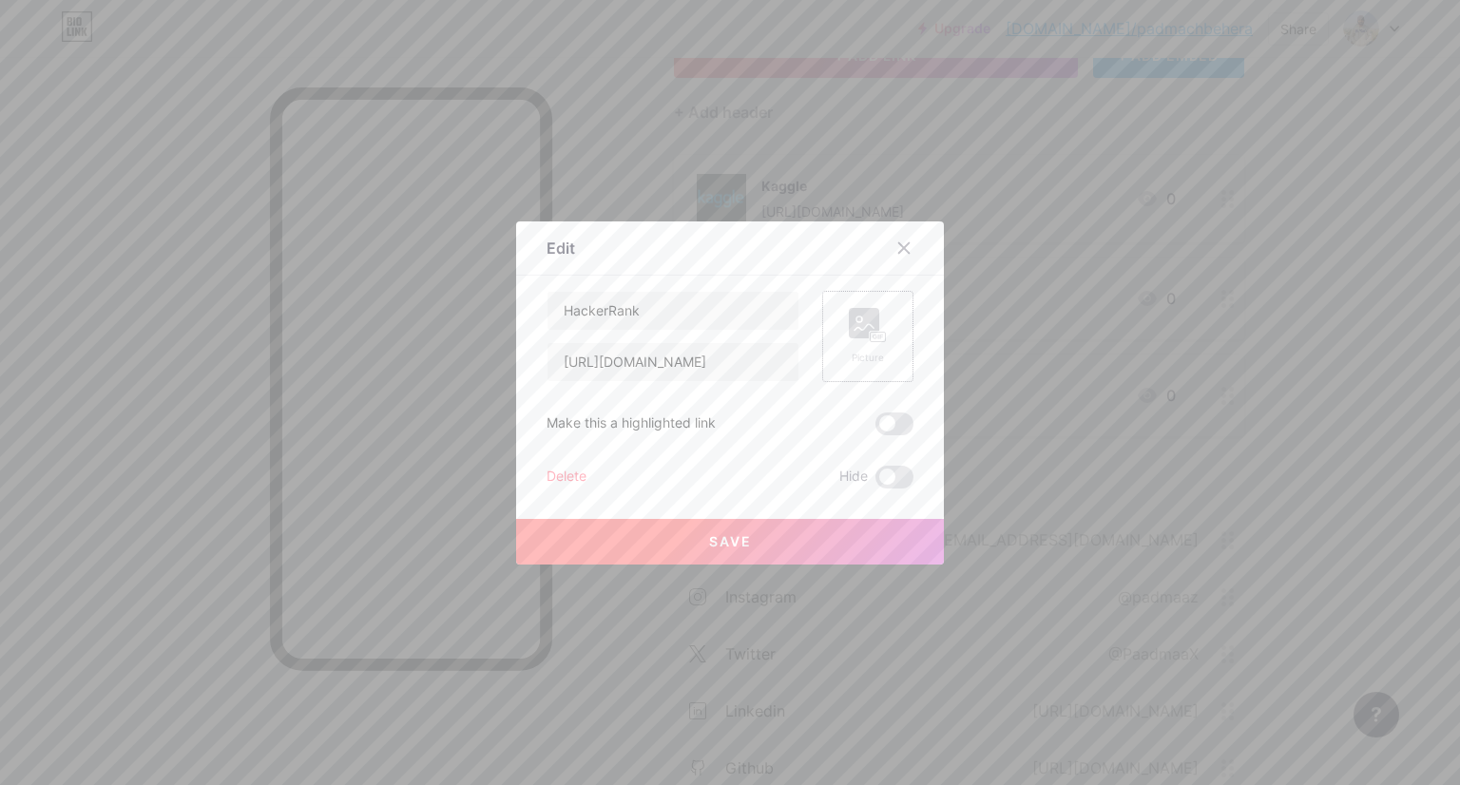
click at [879, 339] on rect at bounding box center [878, 337] width 15 height 10
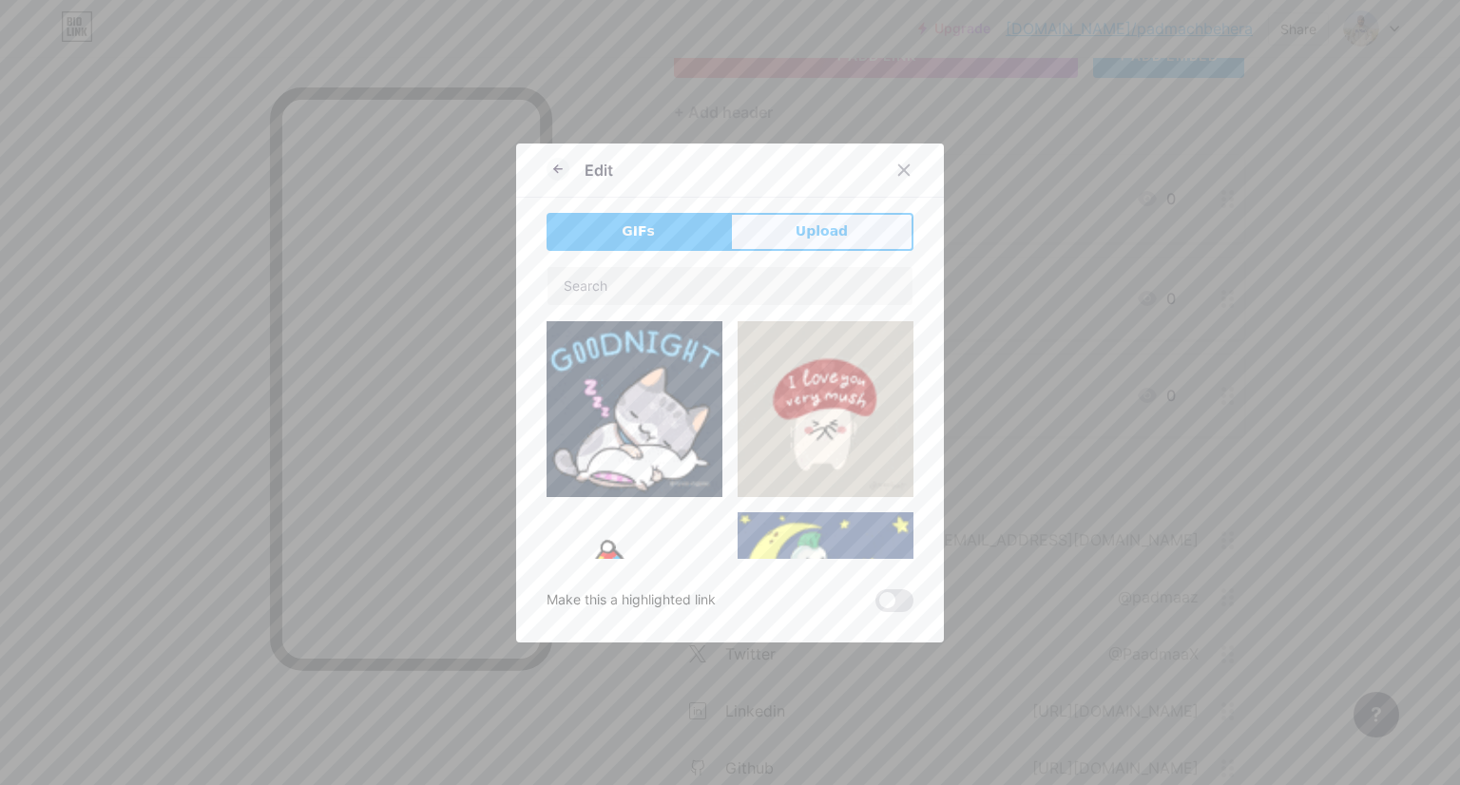
click at [802, 225] on span "Upload" at bounding box center [822, 232] width 52 height 20
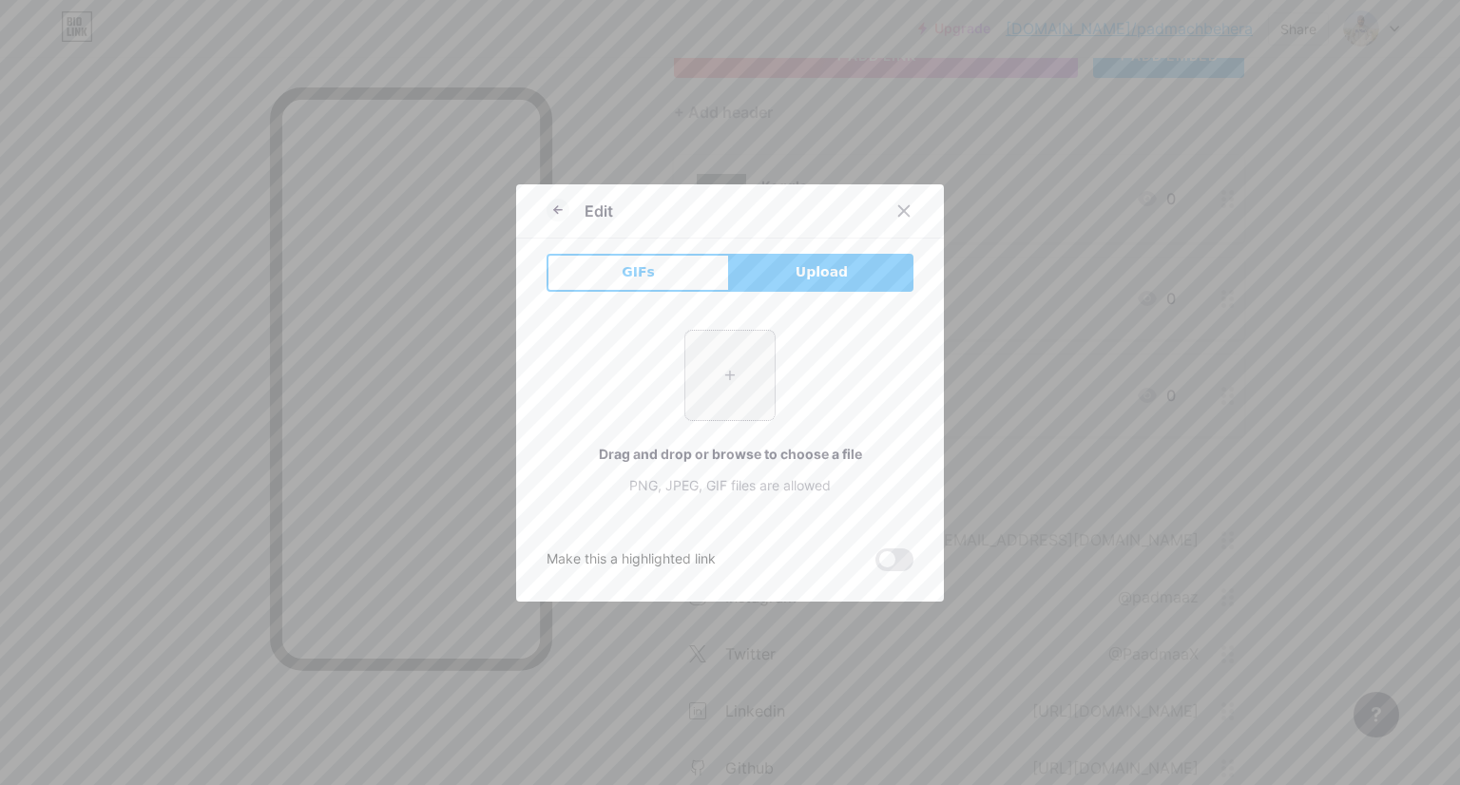
click at [729, 353] on input "file" at bounding box center [729, 375] width 89 height 89
click at [897, 215] on icon at bounding box center [904, 210] width 15 height 15
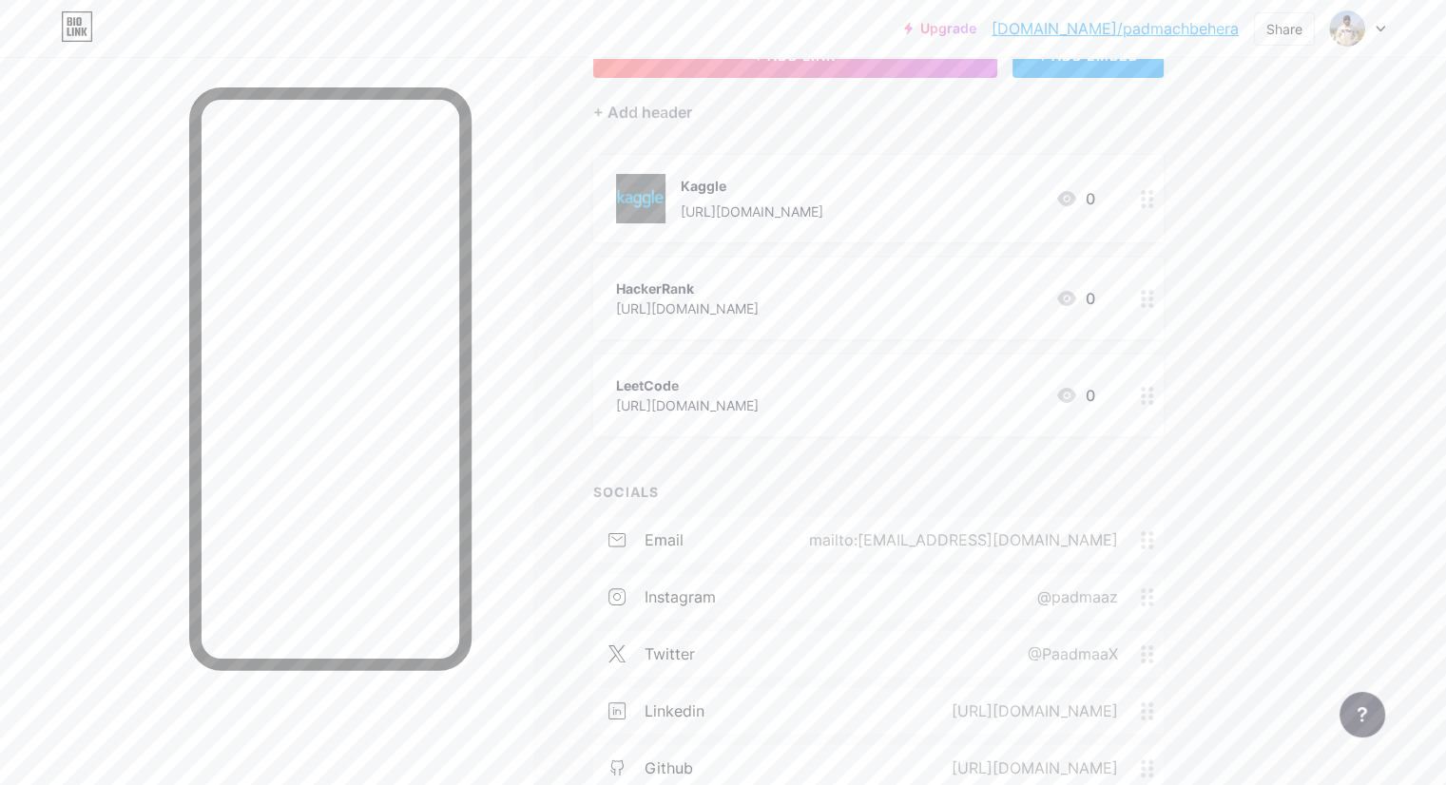
click at [1154, 204] on icon at bounding box center [1147, 199] width 13 height 18
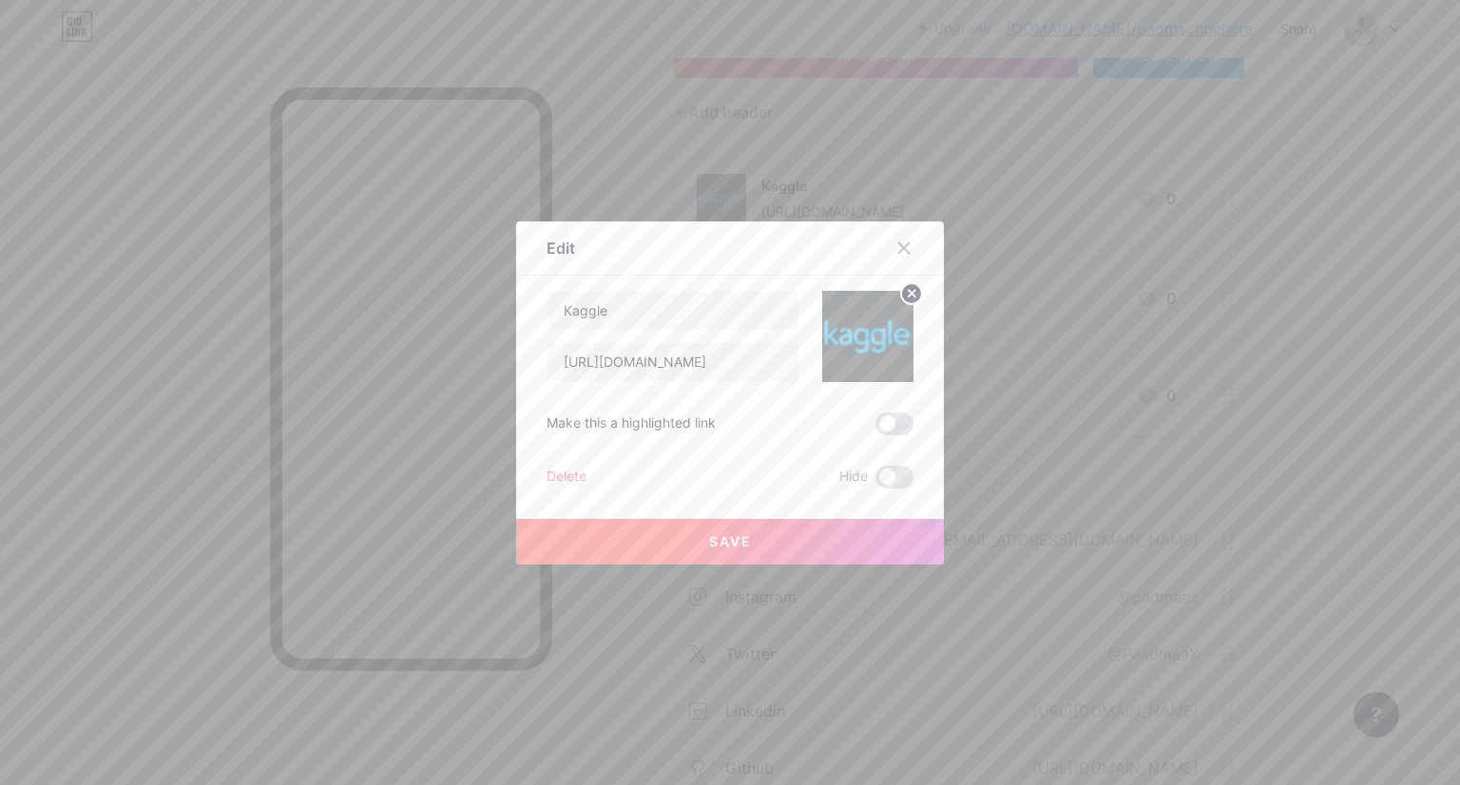
click at [907, 292] on circle at bounding box center [911, 293] width 21 height 21
click at [728, 547] on span "Save" at bounding box center [730, 541] width 43 height 16
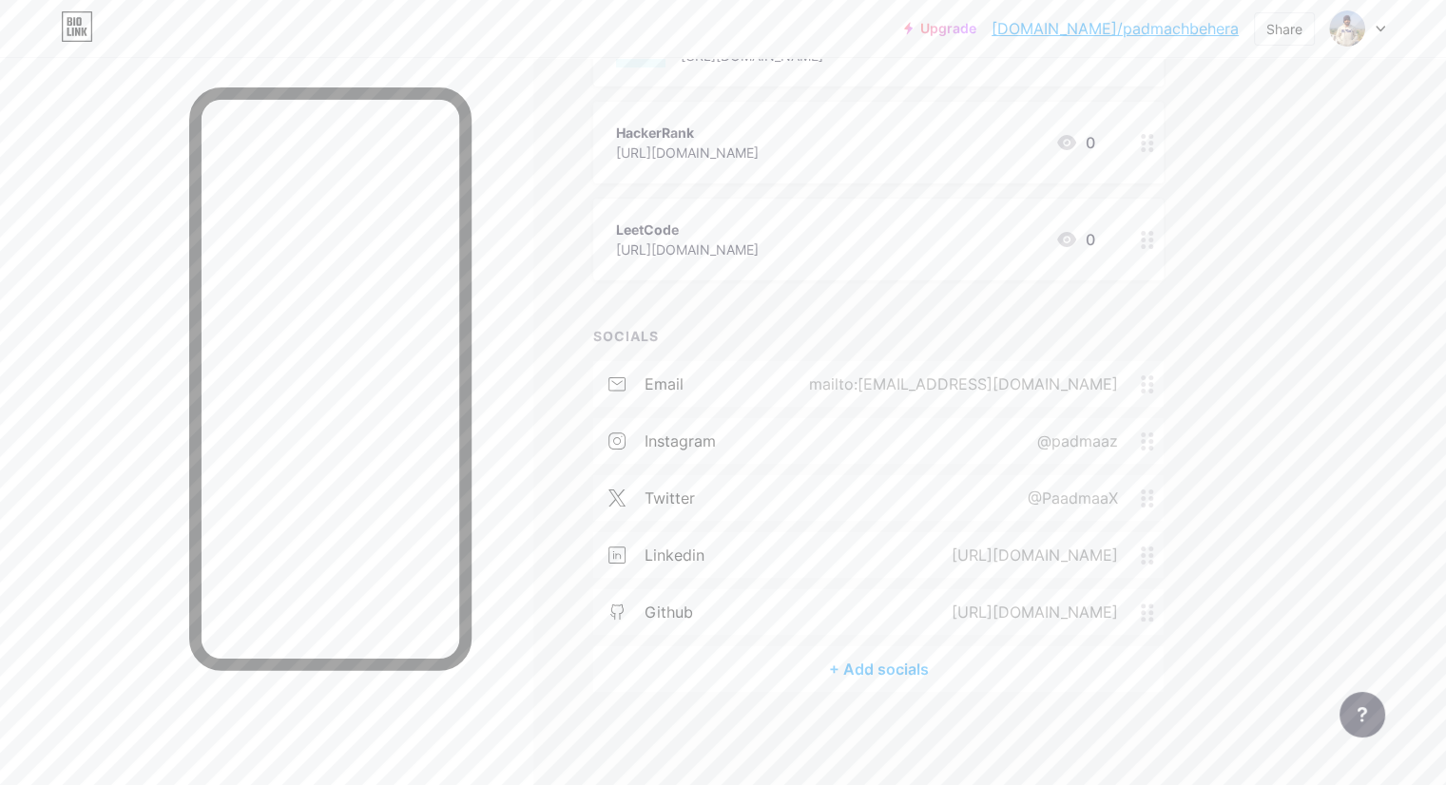
scroll to position [300, 0]
click at [636, 551] on div "Links Posts Design Subscribers NEW Stats Settings + ADD LINK + ADD EMBED + Add …" at bounding box center [622, 272] width 1244 height 1031
click at [1244, 436] on div "Links Posts Design Subscribers NEW Stats Settings + ADD LINK + ADD EMBED + Add …" at bounding box center [622, 272] width 1244 height 1031
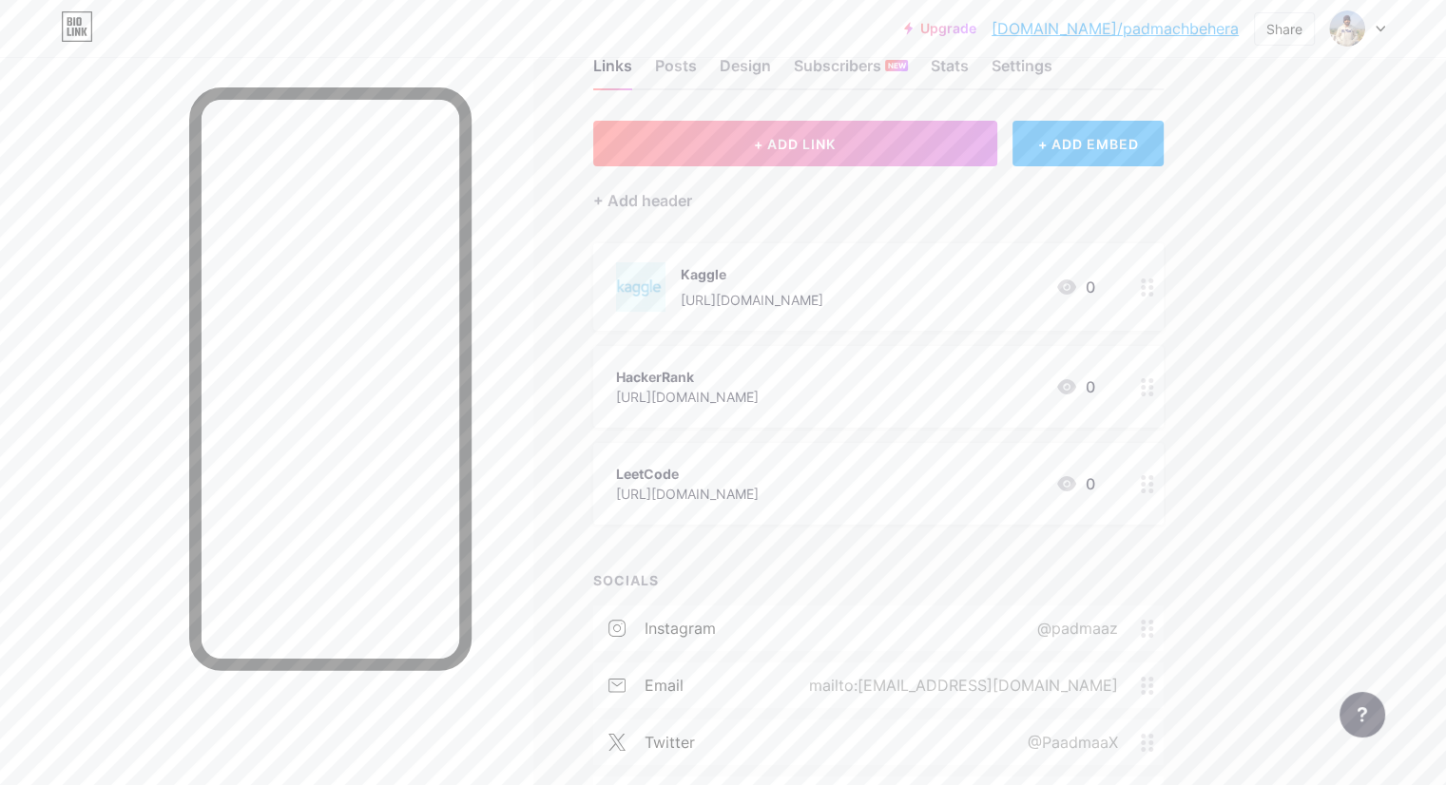
scroll to position [0, 0]
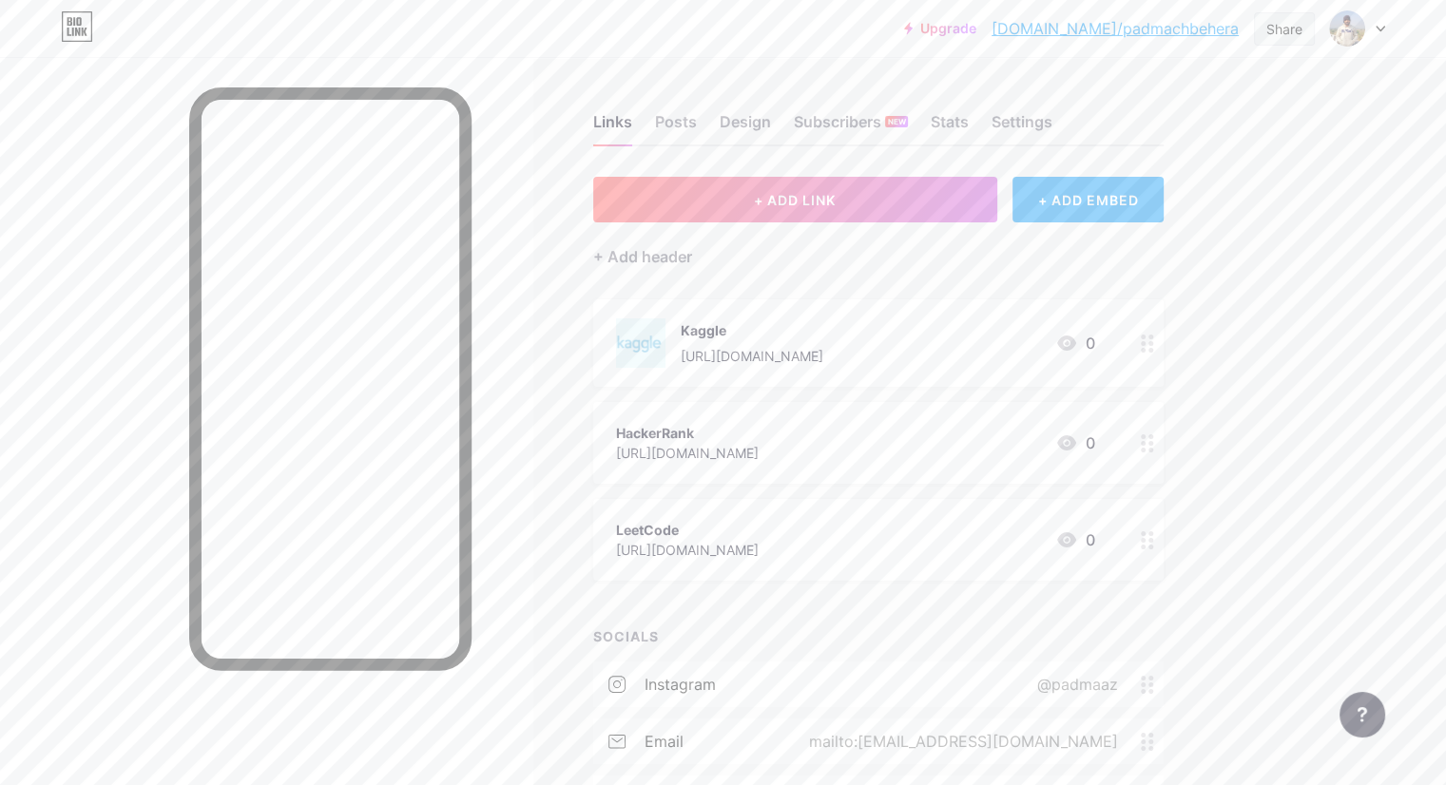
click at [1292, 28] on div "Share" at bounding box center [1284, 29] width 36 height 20
click at [1126, 92] on div "Copy link" at bounding box center [1126, 98] width 70 height 23
click at [1108, 94] on div "Copy link" at bounding box center [1126, 98] width 70 height 23
click at [1244, 282] on div "Links Posts Design Subscribers NEW Stats Settings + ADD LINK + ADD EMBED + Add …" at bounding box center [622, 572] width 1244 height 1031
